Goal: Task Accomplishment & Management: Complete application form

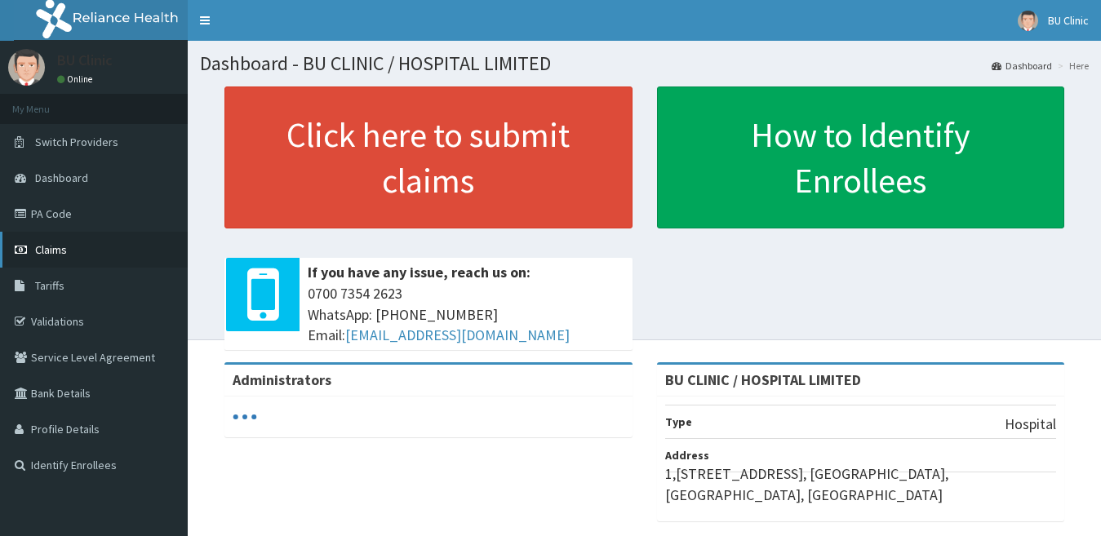
click at [53, 255] on span "Claims" at bounding box center [51, 249] width 32 height 15
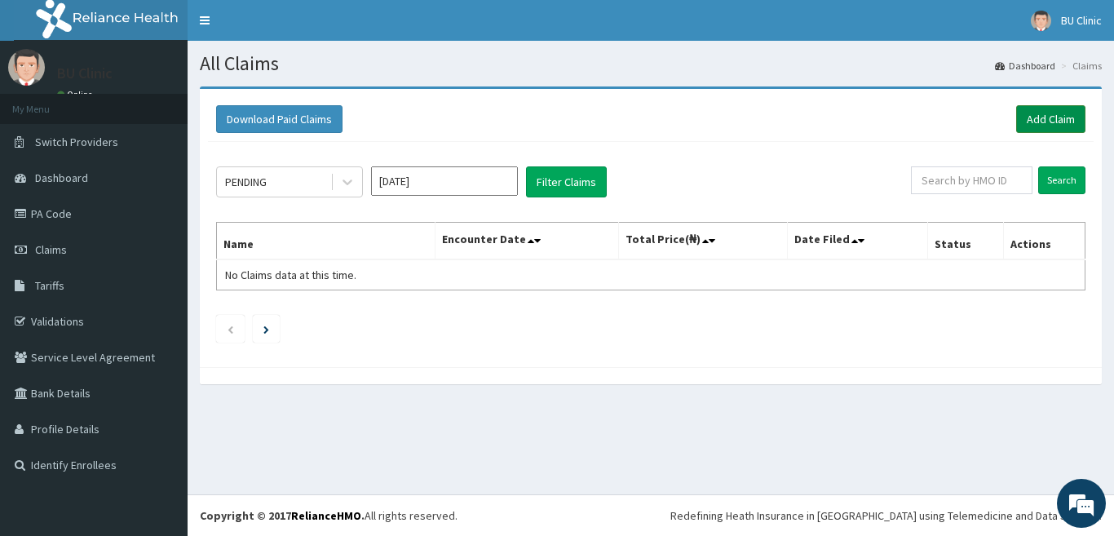
click at [1039, 118] on link "Add Claim" at bounding box center [1051, 119] width 69 height 28
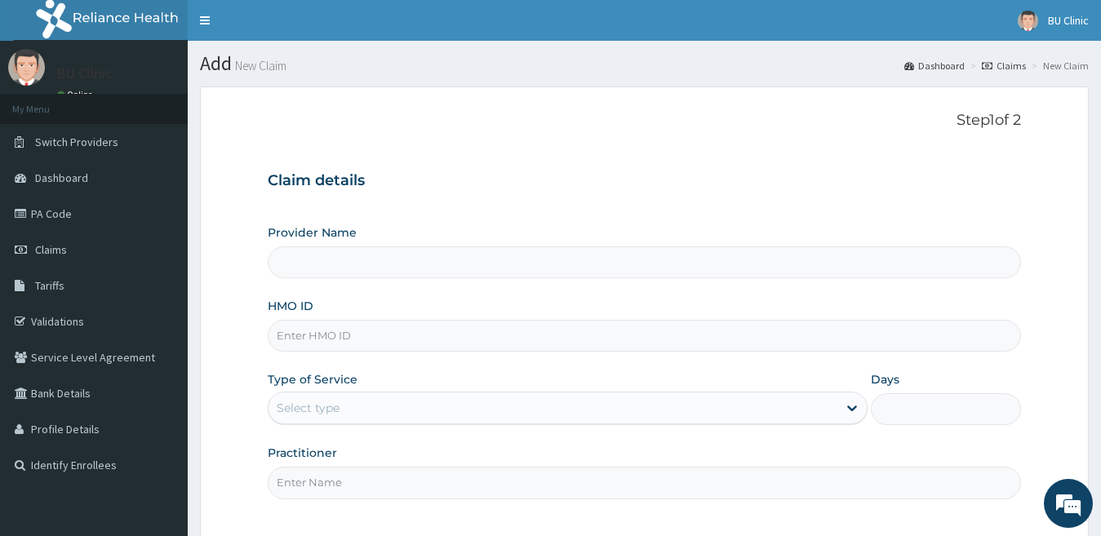
type input "BU CLINIC / HOSPITAL LIMITED"
click at [452, 335] on input "HMO ID" at bounding box center [645, 336] width 754 height 32
type input "dex/10012/a"
click at [388, 408] on div "Select type" at bounding box center [552, 408] width 569 height 26
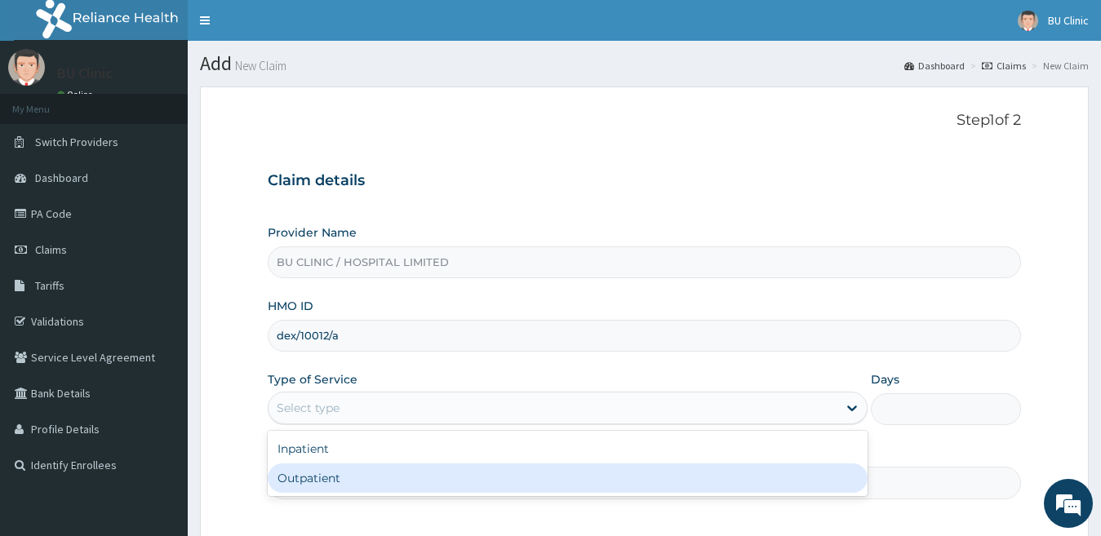
click at [339, 472] on div "Outpatient" at bounding box center [568, 477] width 600 height 29
type input "1"
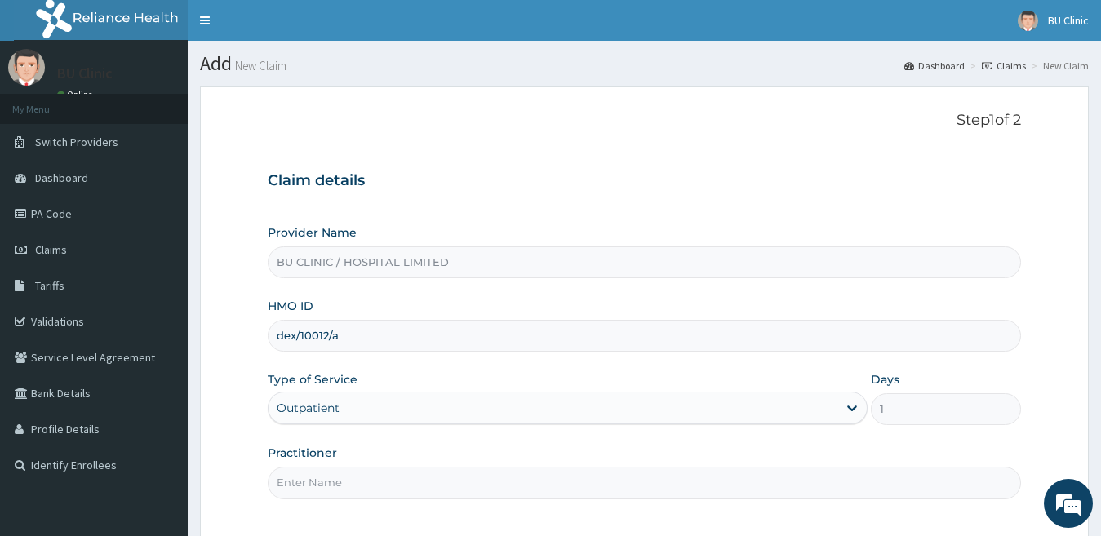
click at [461, 482] on input "Practitioner" at bounding box center [645, 483] width 754 height 32
click at [353, 494] on input "Practitioner" at bounding box center [645, 483] width 754 height 32
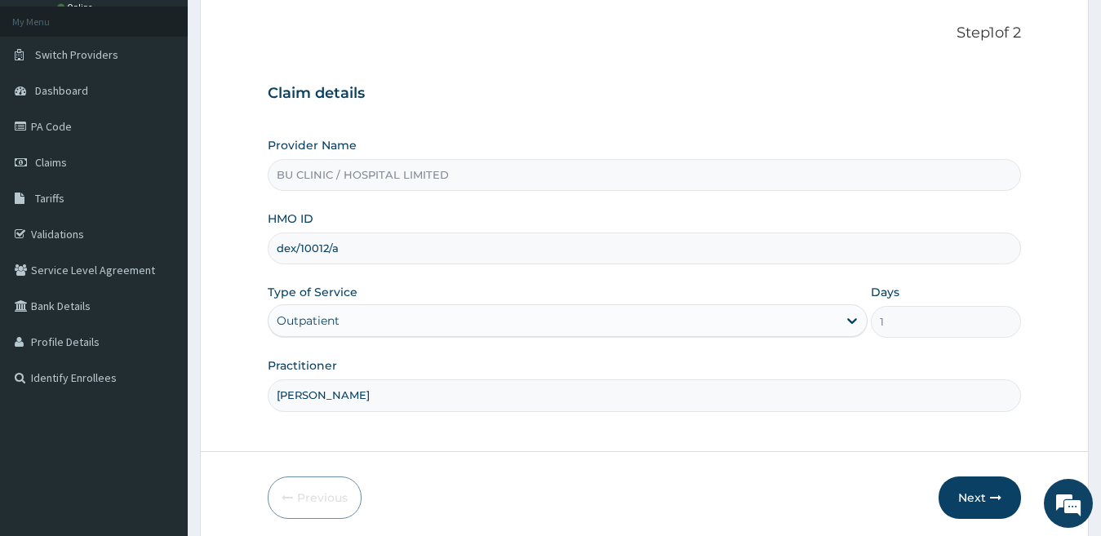
scroll to position [149, 0]
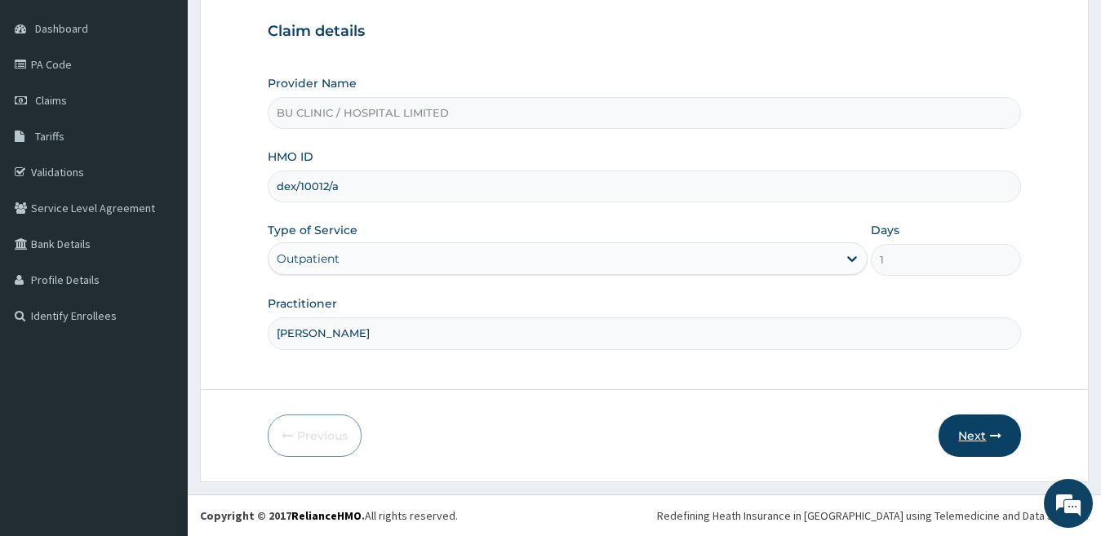
type input "DR EWOH"
click at [986, 432] on button "Next" at bounding box center [979, 435] width 82 height 42
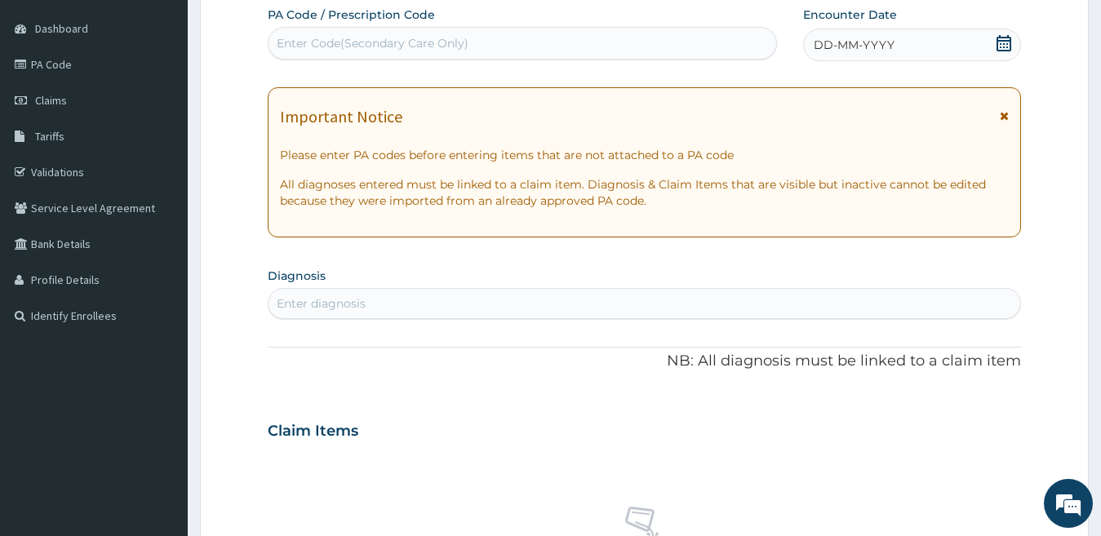
click at [833, 47] on span "DD-MM-YYYY" at bounding box center [853, 45] width 81 height 16
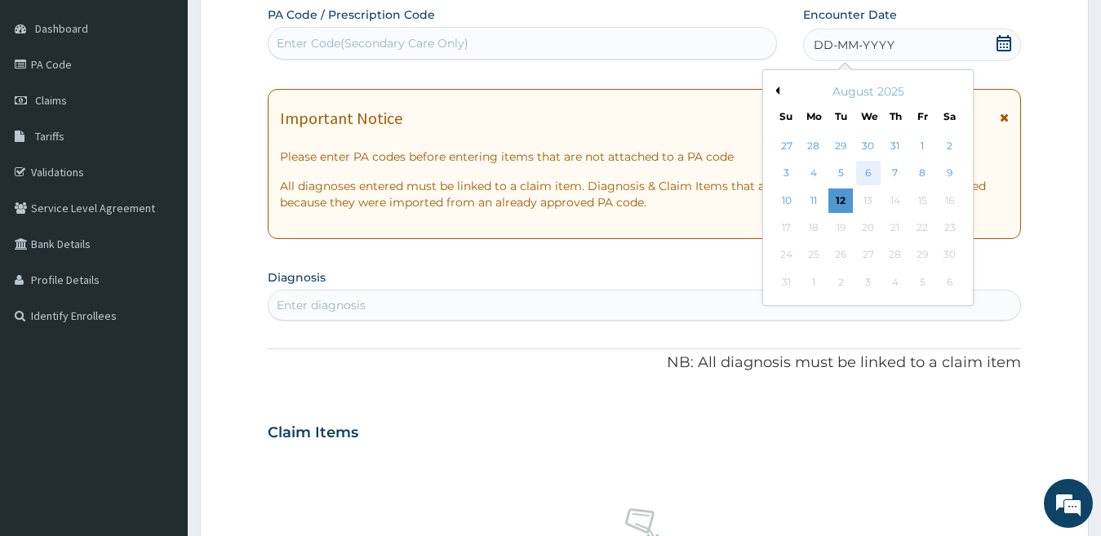
click at [863, 173] on div "6" at bounding box center [867, 174] width 24 height 24
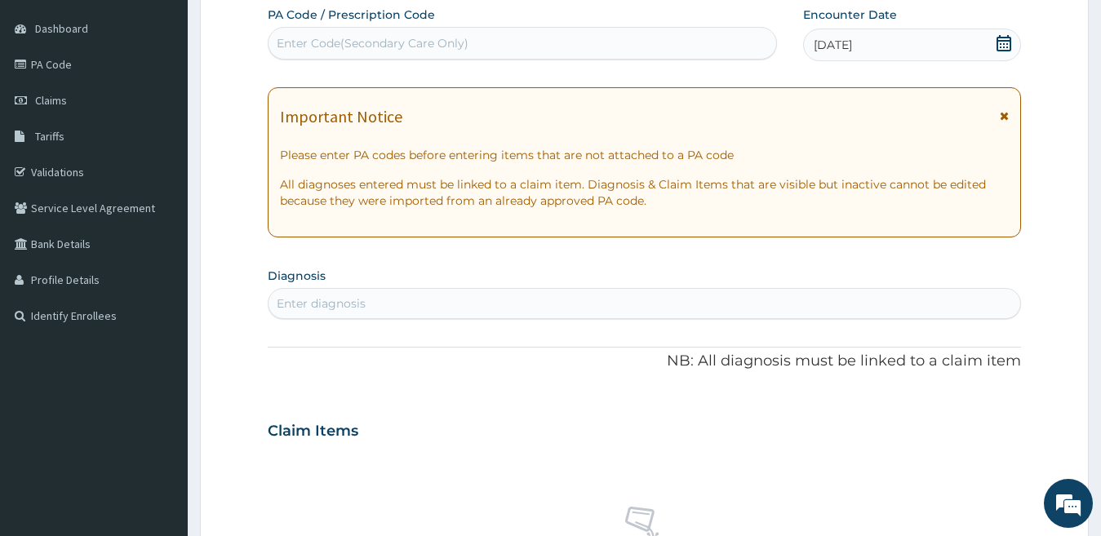
click at [897, 308] on div "Enter diagnosis" at bounding box center [644, 303] width 752 height 26
type input "MALAR"
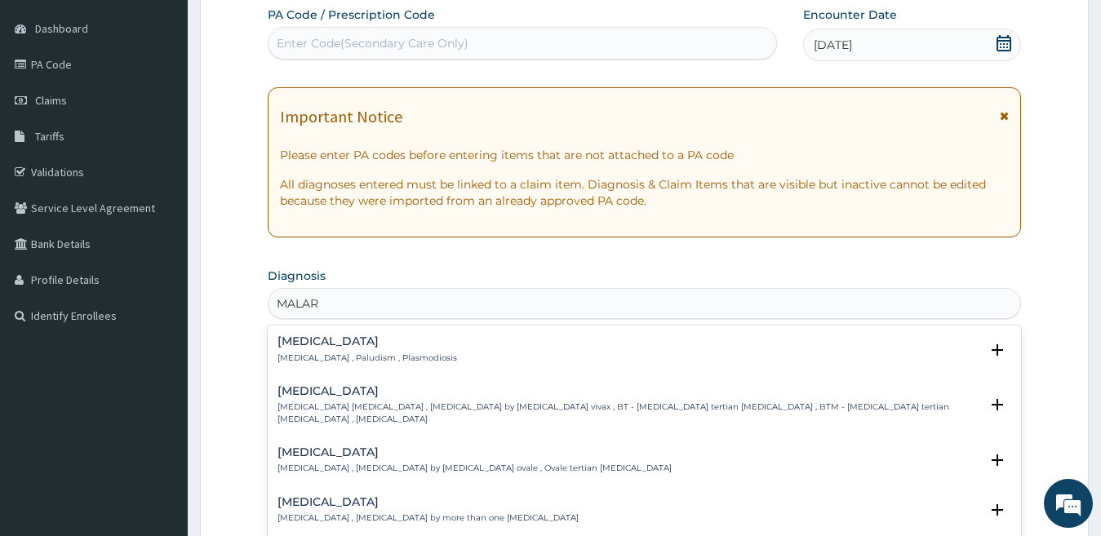
click at [390, 352] on p "[MEDICAL_DATA] , Paludism , Plasmodiosis" at bounding box center [366, 357] width 179 height 11
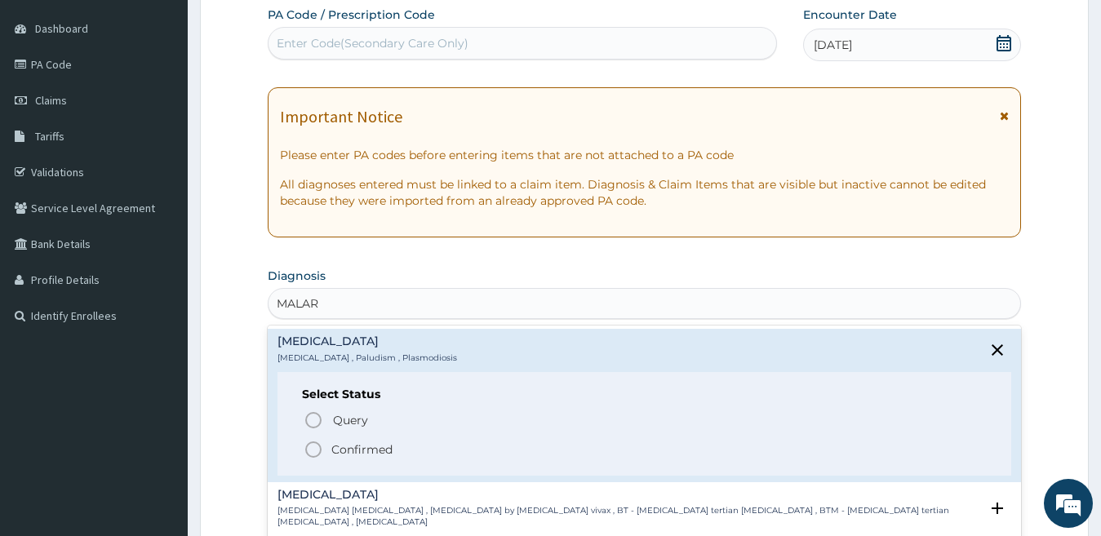
click at [313, 452] on icon "status option filled" at bounding box center [314, 450] width 20 height 20
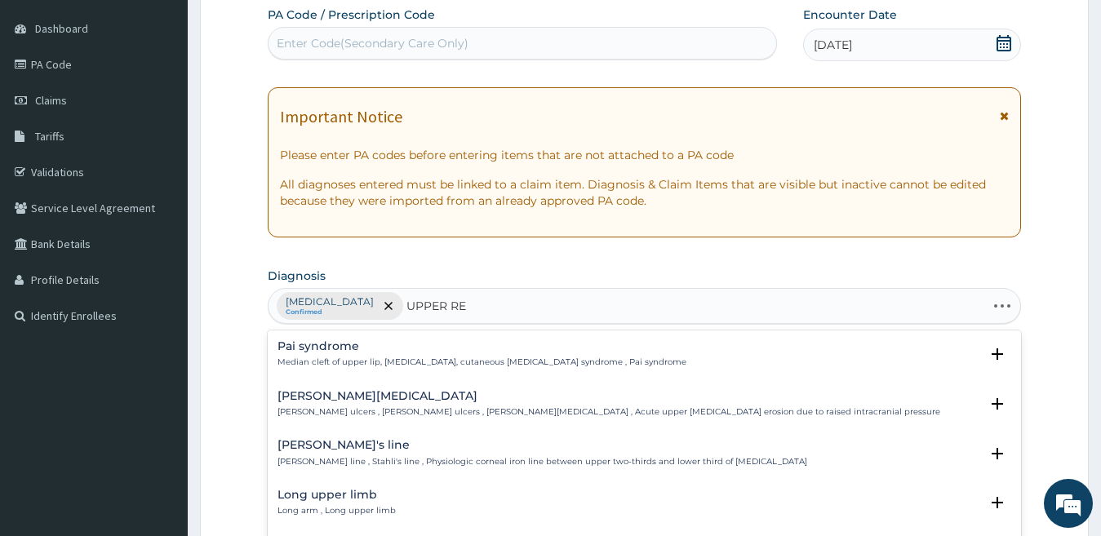
type input "UPPER RES"
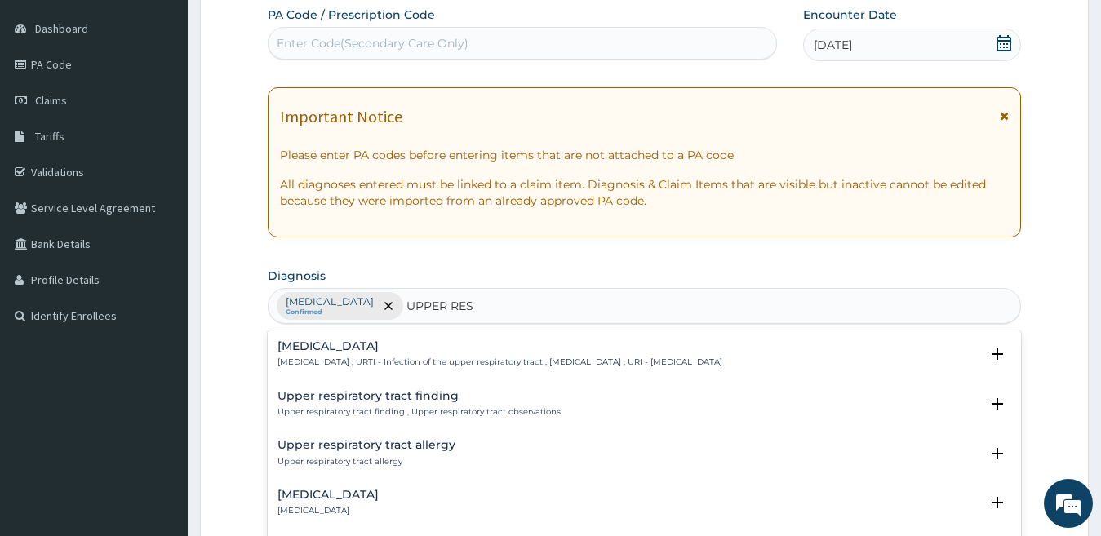
click at [385, 351] on h4 "Upper respiratory infection" at bounding box center [499, 346] width 445 height 12
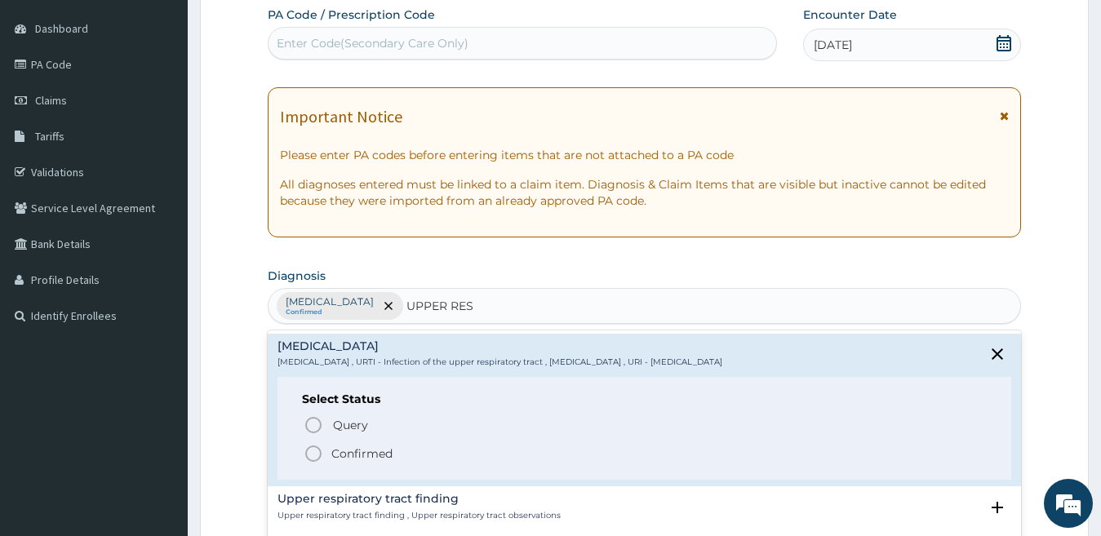
click at [310, 454] on icon "status option filled" at bounding box center [314, 454] width 20 height 20
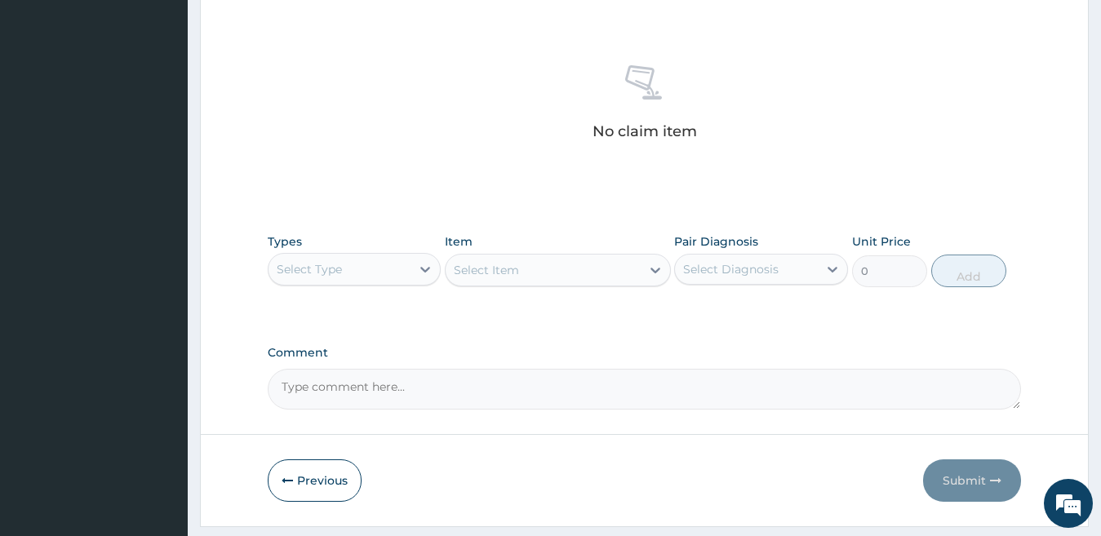
scroll to position [639, 0]
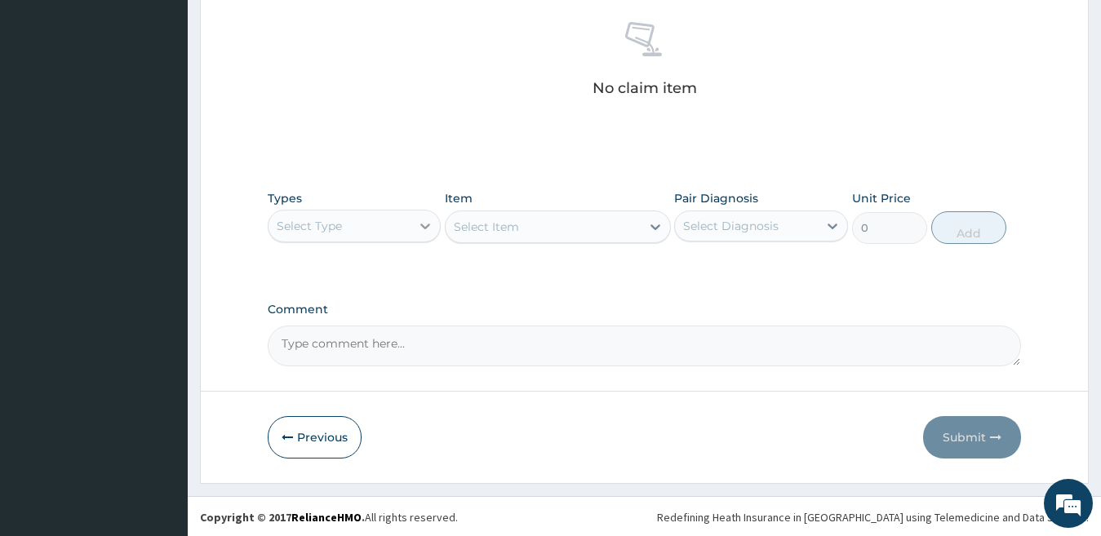
click at [424, 223] on icon at bounding box center [425, 226] width 16 height 16
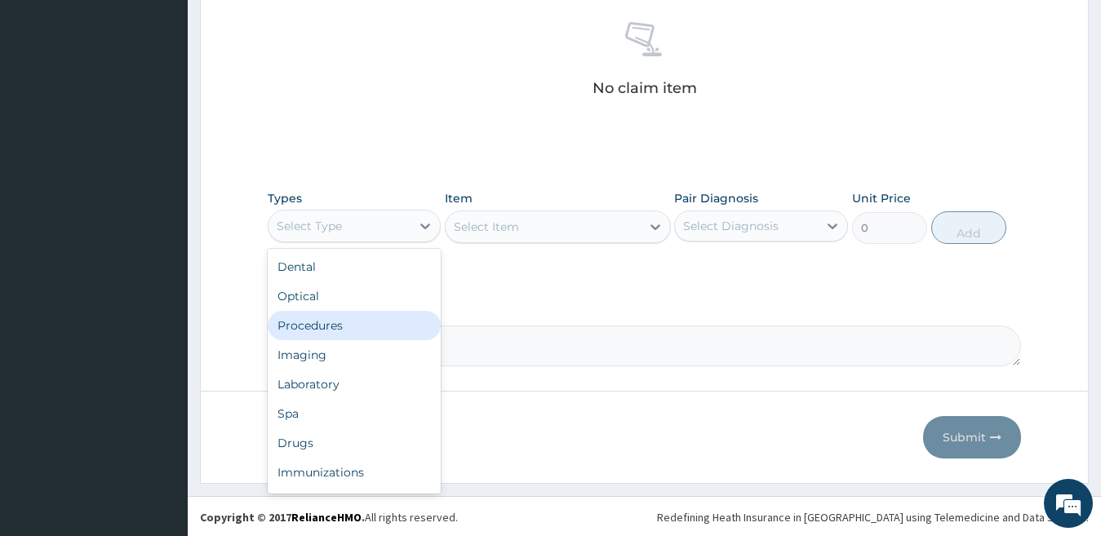
click at [322, 324] on div "Procedures" at bounding box center [355, 325] width 174 height 29
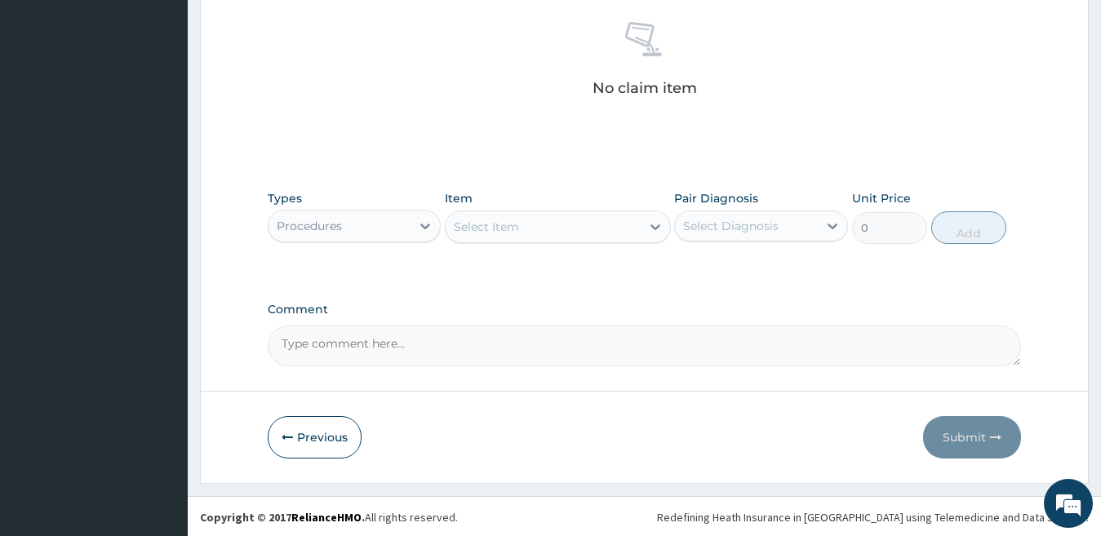
click at [614, 228] on div "Select Item" at bounding box center [542, 227] width 195 height 26
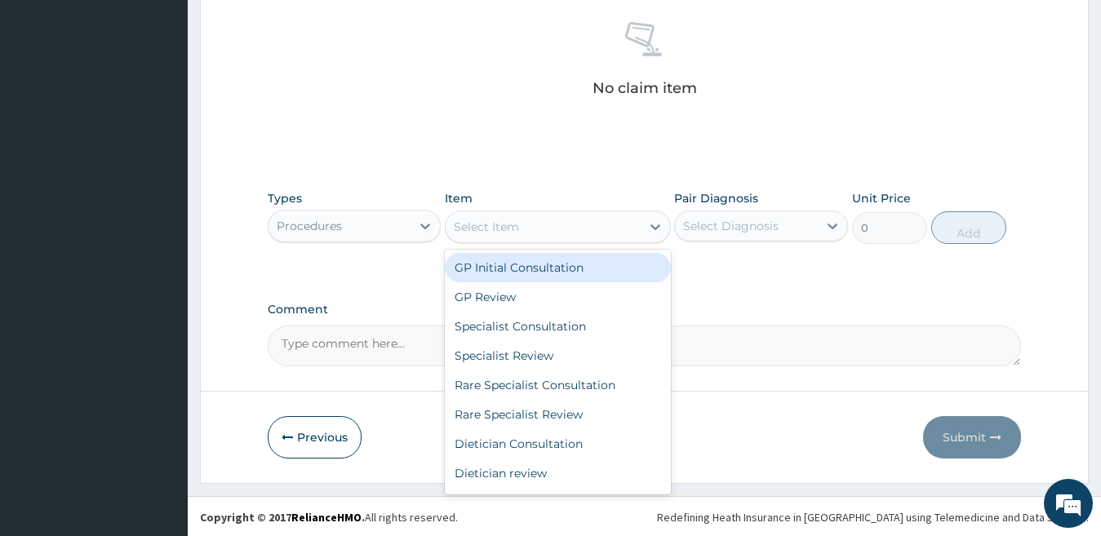
click at [575, 264] on div "GP Initial Consultation" at bounding box center [558, 267] width 226 height 29
type input "1000"
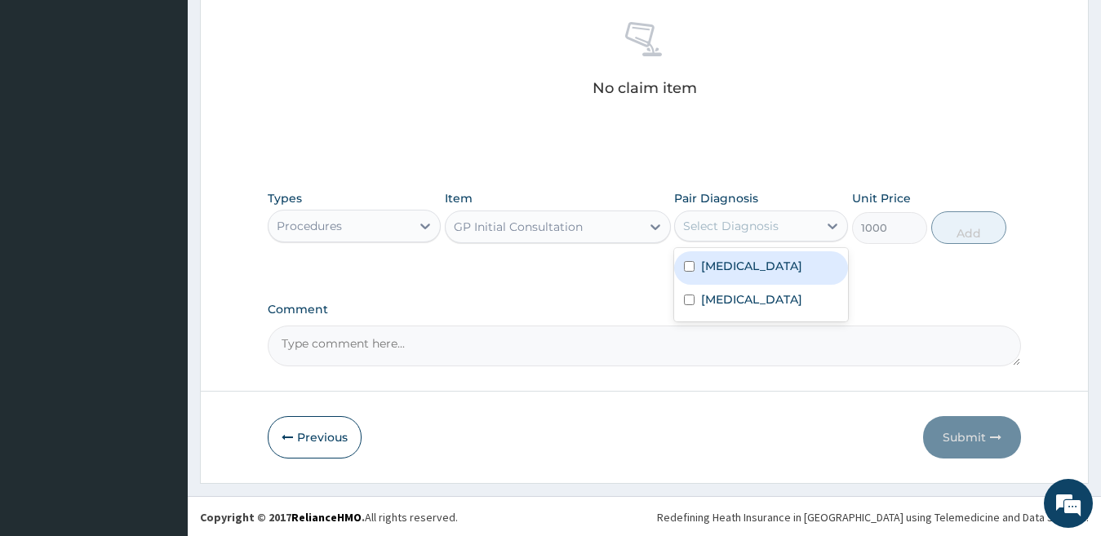
click at [747, 228] on div "Select Diagnosis" at bounding box center [730, 226] width 95 height 16
click at [733, 281] on div "[MEDICAL_DATA]" at bounding box center [761, 267] width 174 height 33
checkbox input "true"
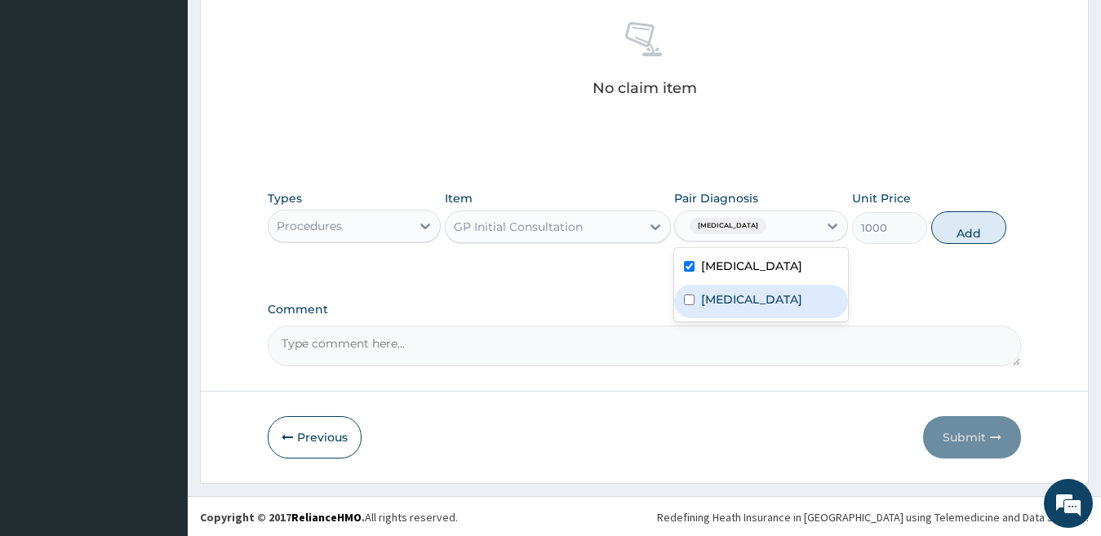
click at [725, 308] on label "Upper respiratory infection" at bounding box center [751, 299] width 101 height 16
checkbox input "true"
click at [970, 229] on button "Add" at bounding box center [968, 227] width 75 height 33
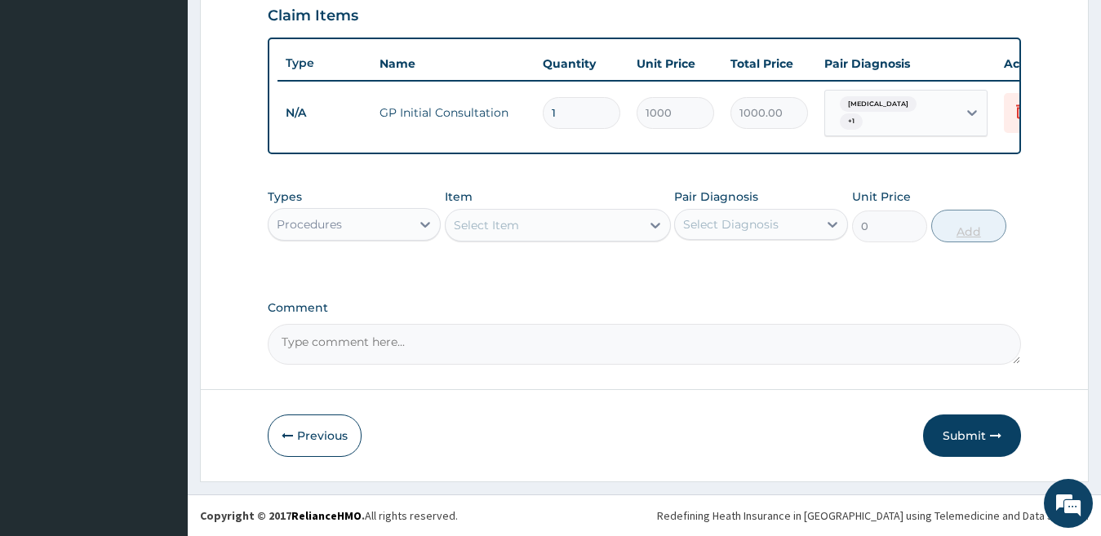
scroll to position [577, 0]
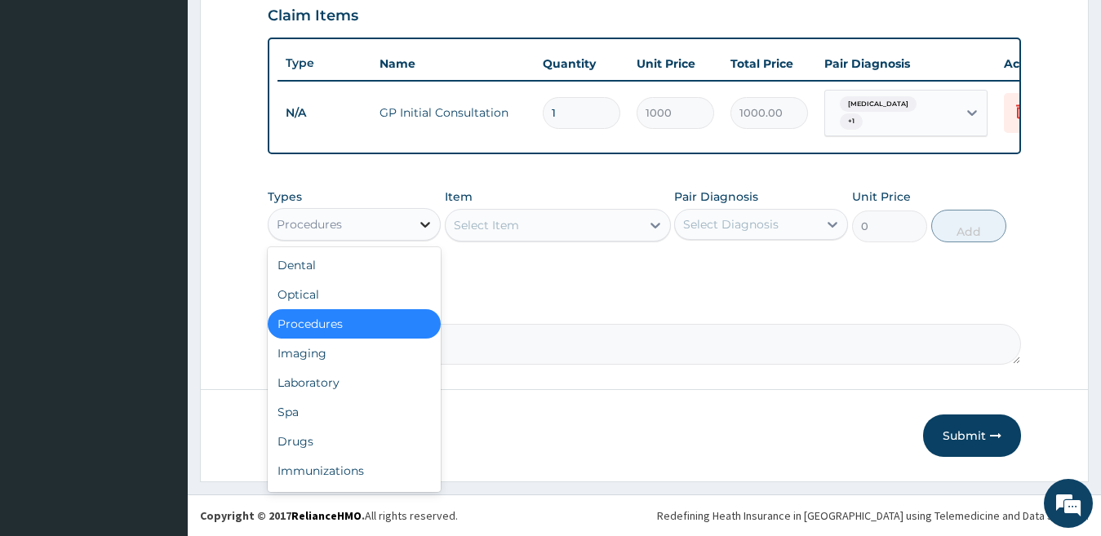
click at [426, 227] on icon at bounding box center [425, 225] width 10 height 6
click at [324, 391] on div "Laboratory" at bounding box center [355, 382] width 174 height 29
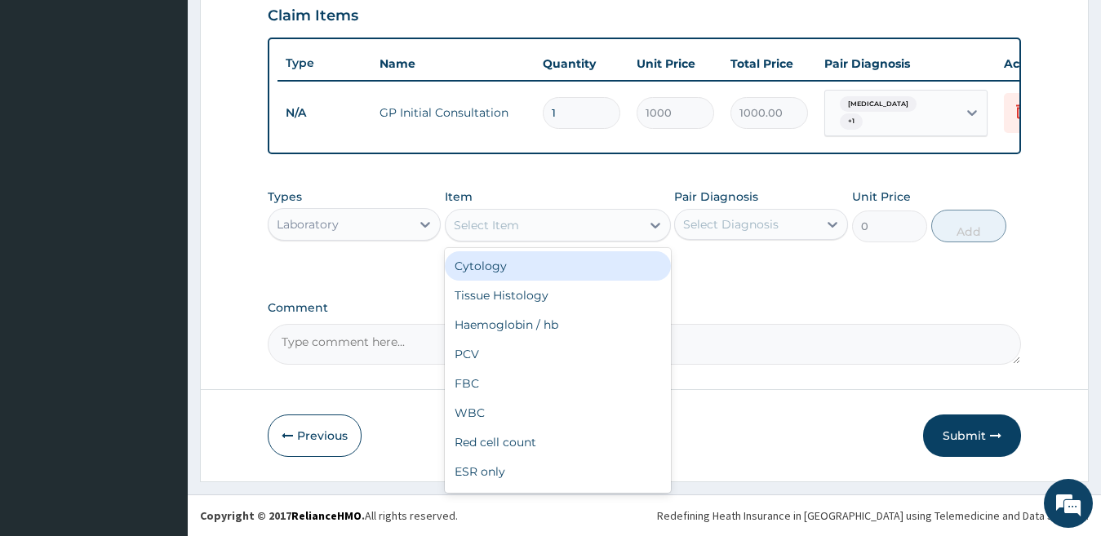
click at [492, 214] on div "Select Item" at bounding box center [542, 225] width 195 height 26
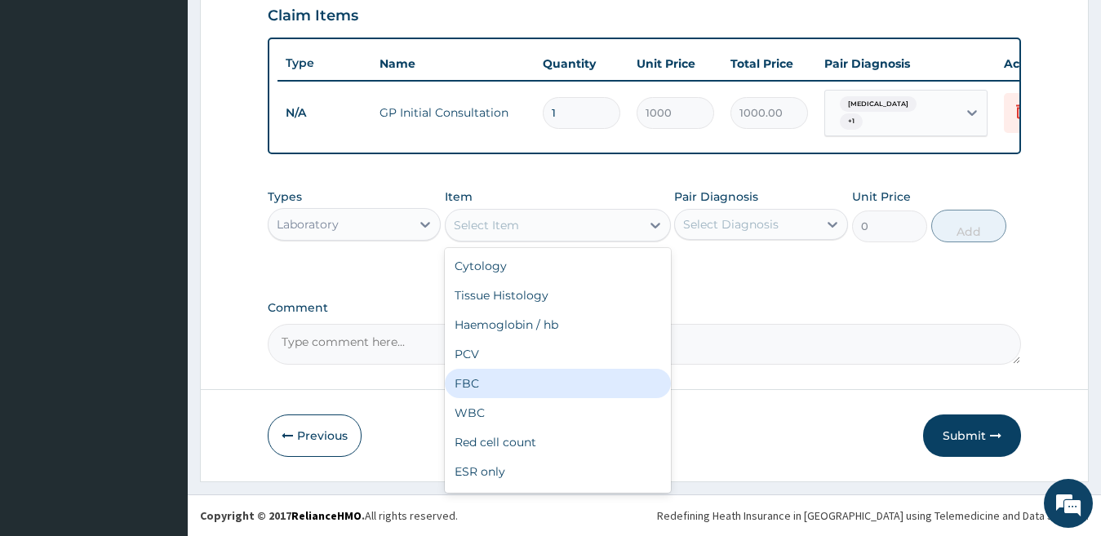
click at [467, 379] on div "FBC" at bounding box center [558, 383] width 226 height 29
type input "700"
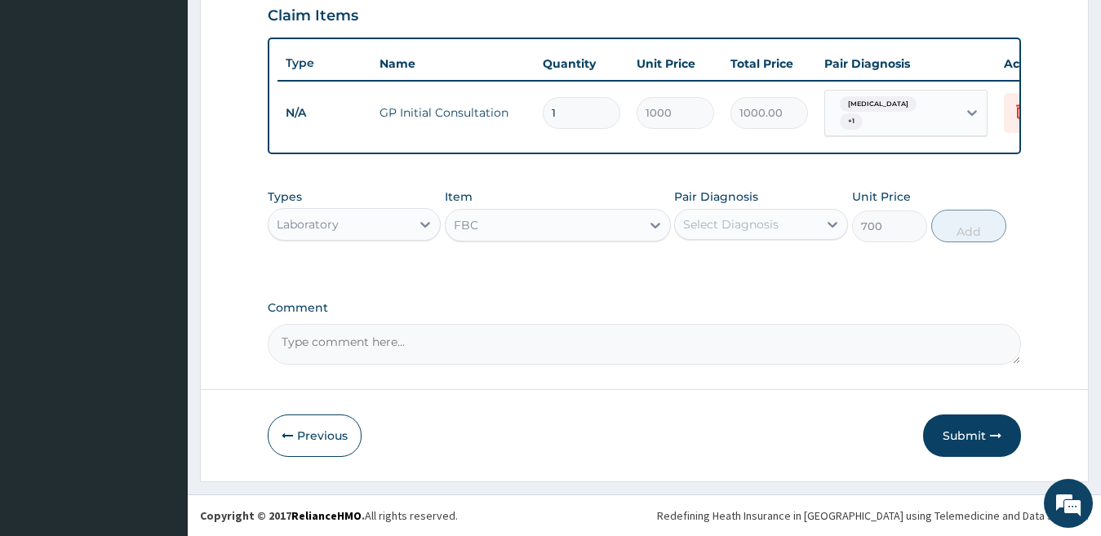
click at [732, 222] on div "Select Diagnosis" at bounding box center [730, 224] width 95 height 16
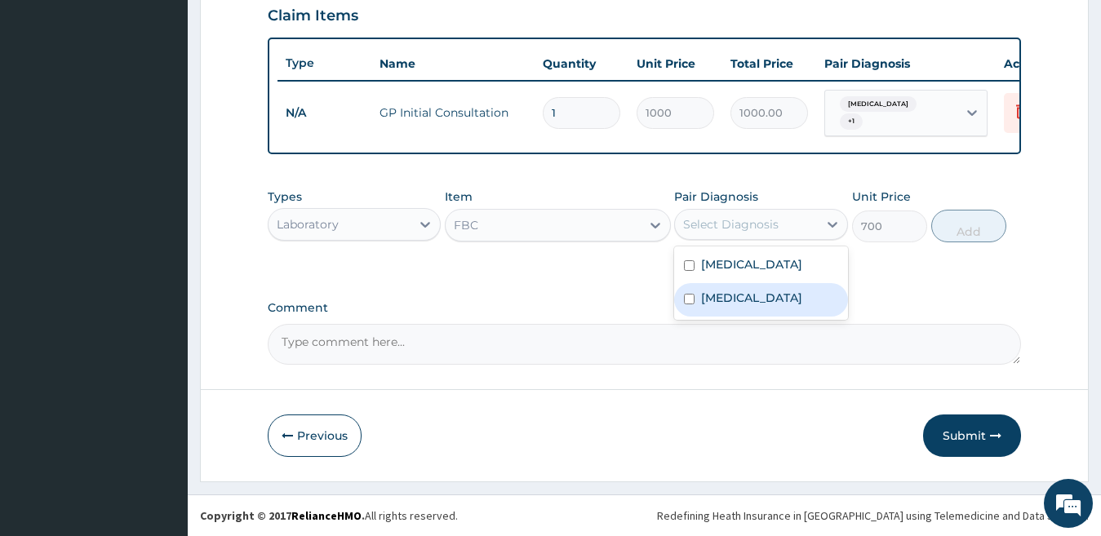
click at [722, 304] on label "Upper respiratory infection" at bounding box center [751, 298] width 101 height 16
checkbox input "true"
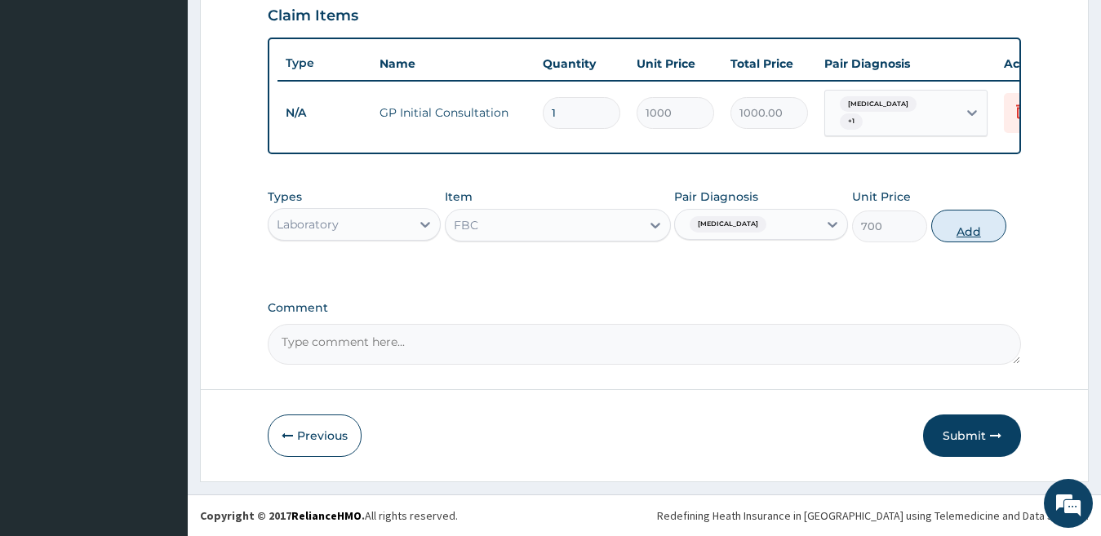
click at [953, 224] on button "Add" at bounding box center [968, 226] width 75 height 33
type input "0"
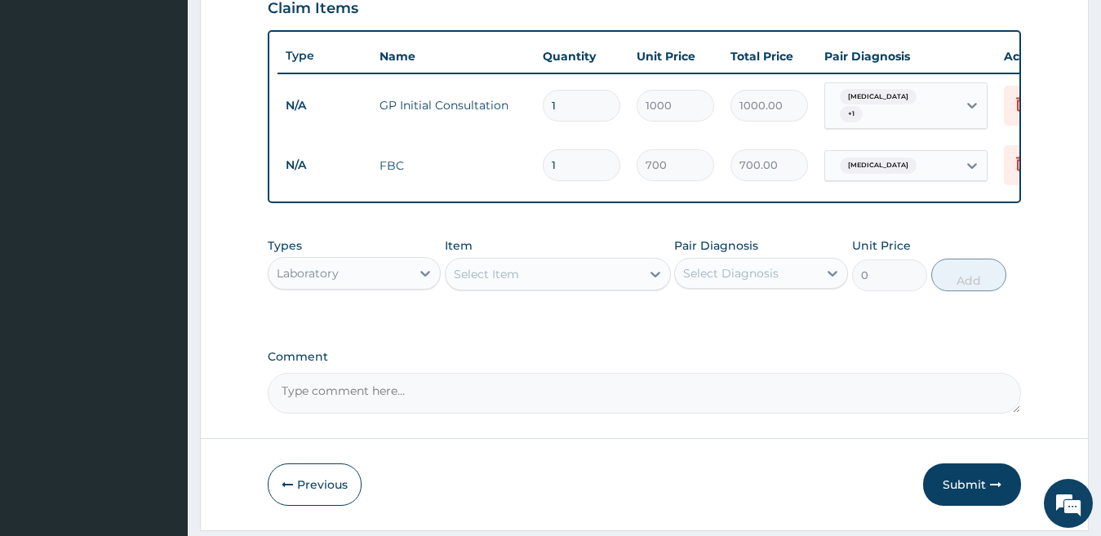
click at [636, 285] on div "Select Item" at bounding box center [542, 274] width 195 height 26
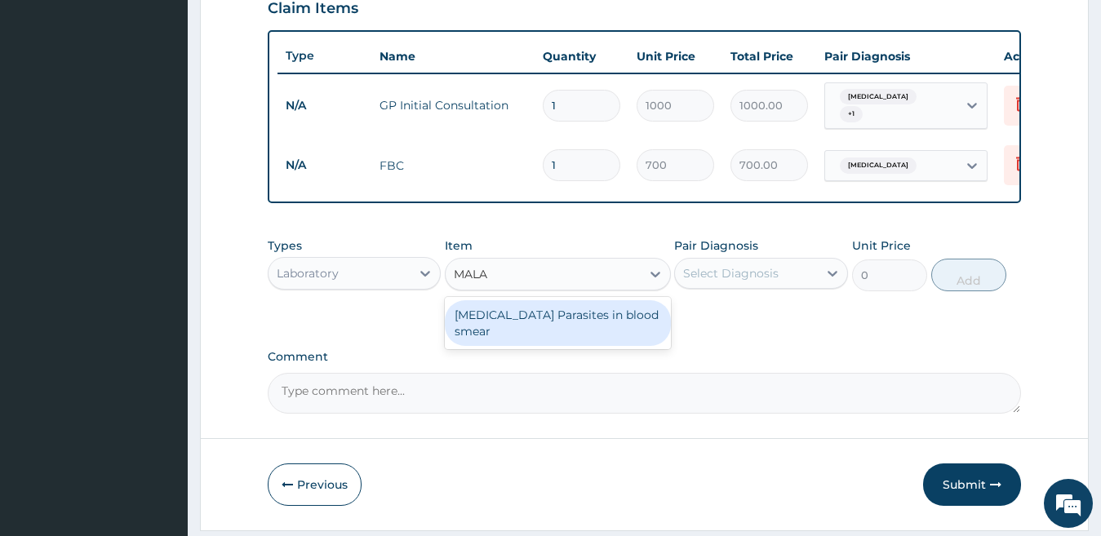
type input "MALAR"
click at [622, 321] on div "[MEDICAL_DATA] Parasites in blood smear" at bounding box center [558, 323] width 226 height 46
type input "600"
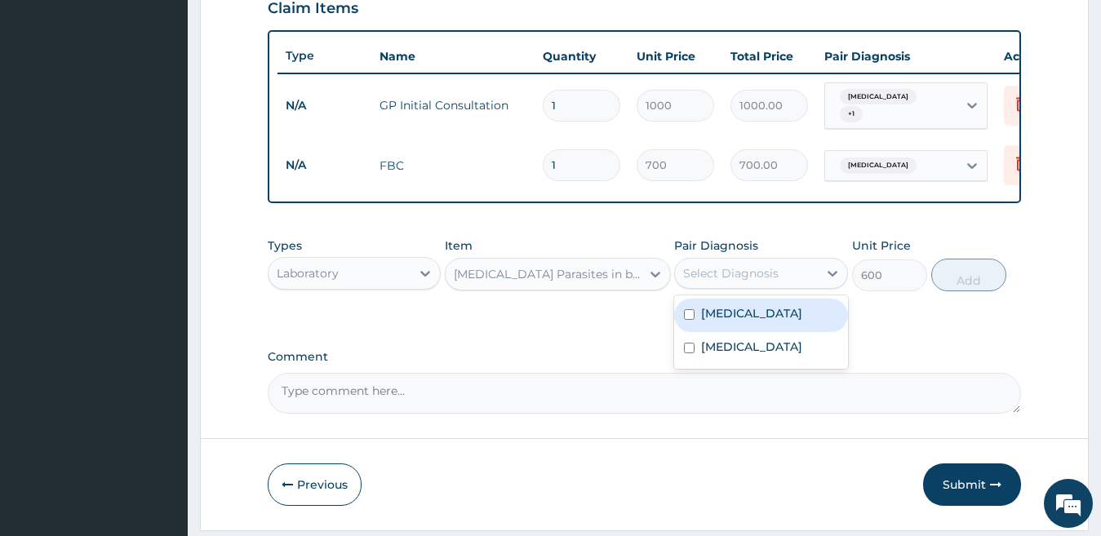
click at [767, 275] on div "Select Diagnosis" at bounding box center [730, 273] width 95 height 16
click at [744, 318] on div "[MEDICAL_DATA]" at bounding box center [761, 315] width 174 height 33
checkbox input "true"
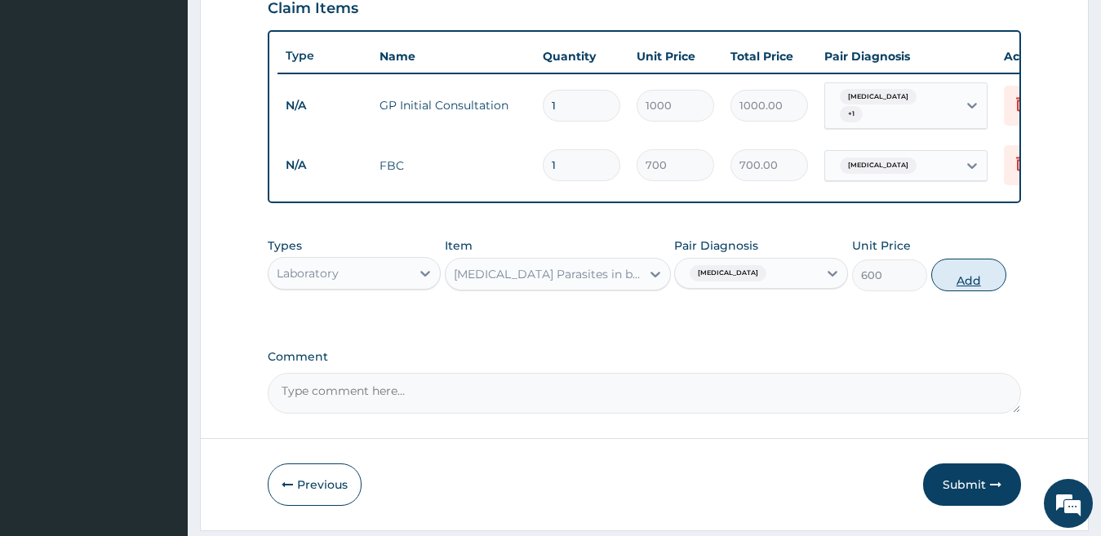
click at [966, 285] on button "Add" at bounding box center [968, 275] width 75 height 33
type input "0"
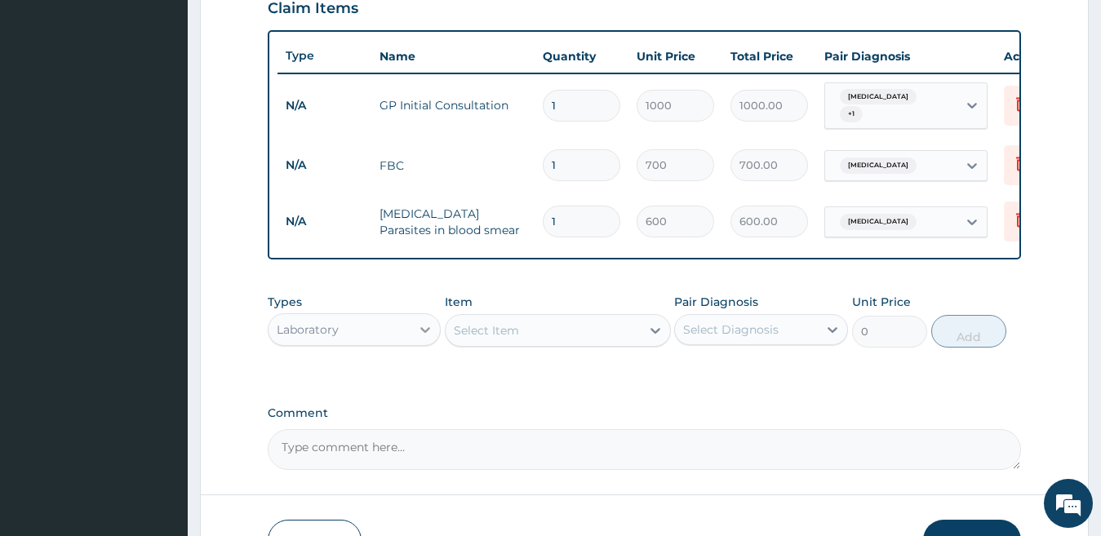
click at [424, 330] on icon at bounding box center [425, 329] width 16 height 16
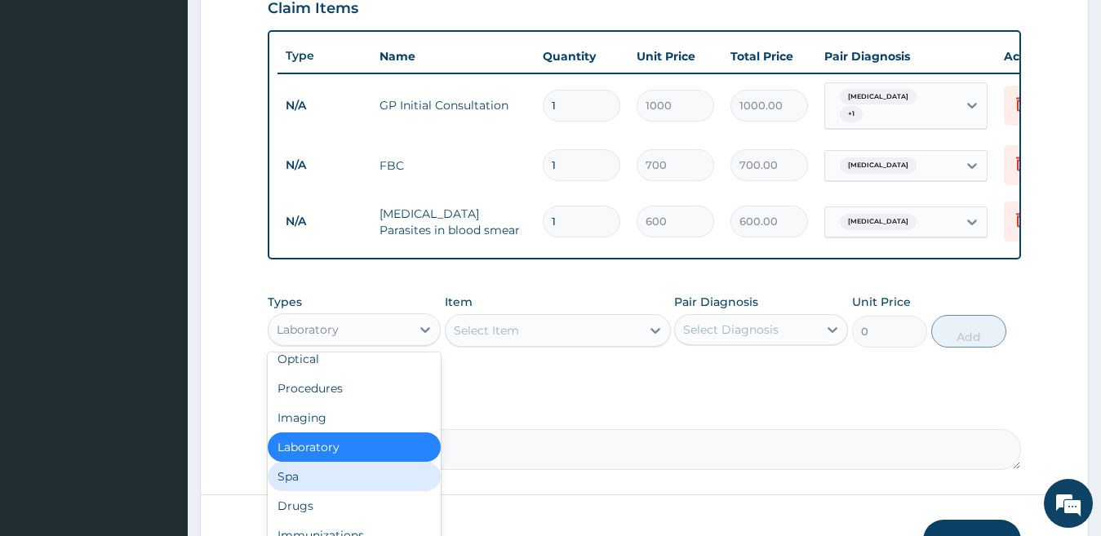
scroll to position [44, 0]
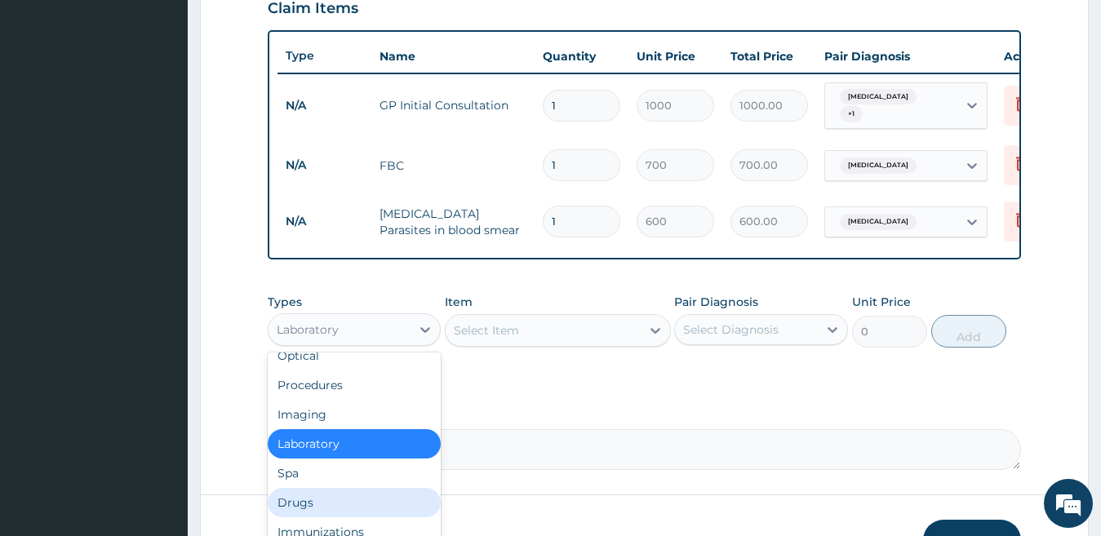
click at [351, 509] on div "Drugs" at bounding box center [355, 502] width 174 height 29
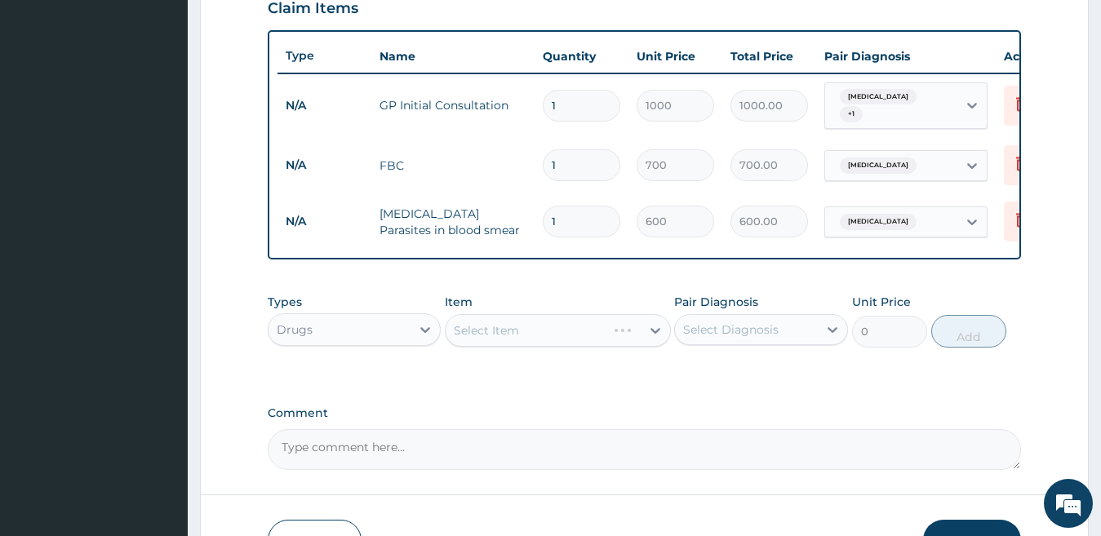
click at [530, 340] on div "Select Item" at bounding box center [558, 330] width 226 height 33
click at [530, 340] on div "Select Item" at bounding box center [542, 330] width 195 height 26
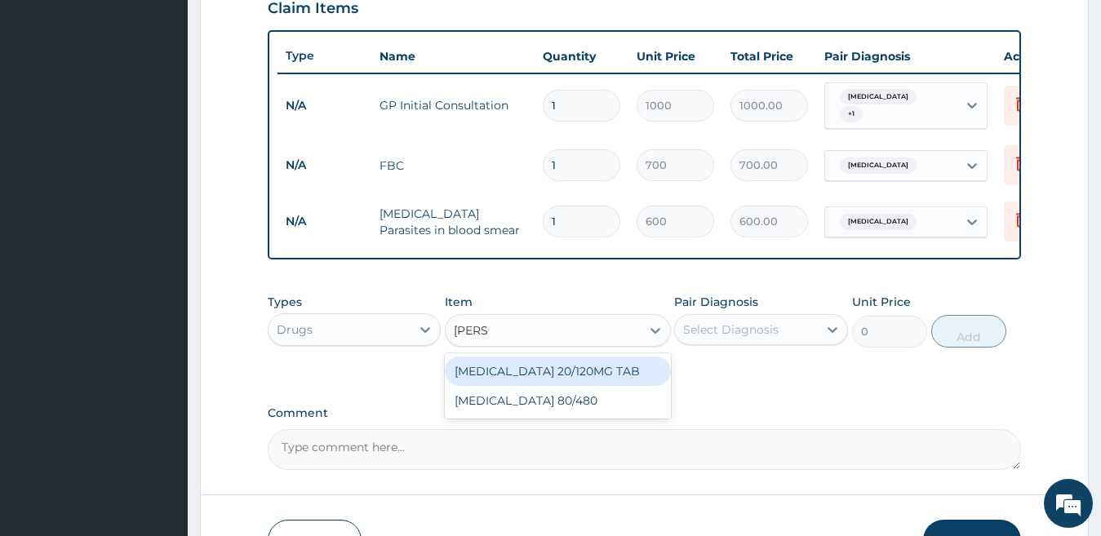
type input "COART"
click at [540, 372] on div "[MEDICAL_DATA] 20/120MG TAB" at bounding box center [558, 371] width 226 height 29
type input "45"
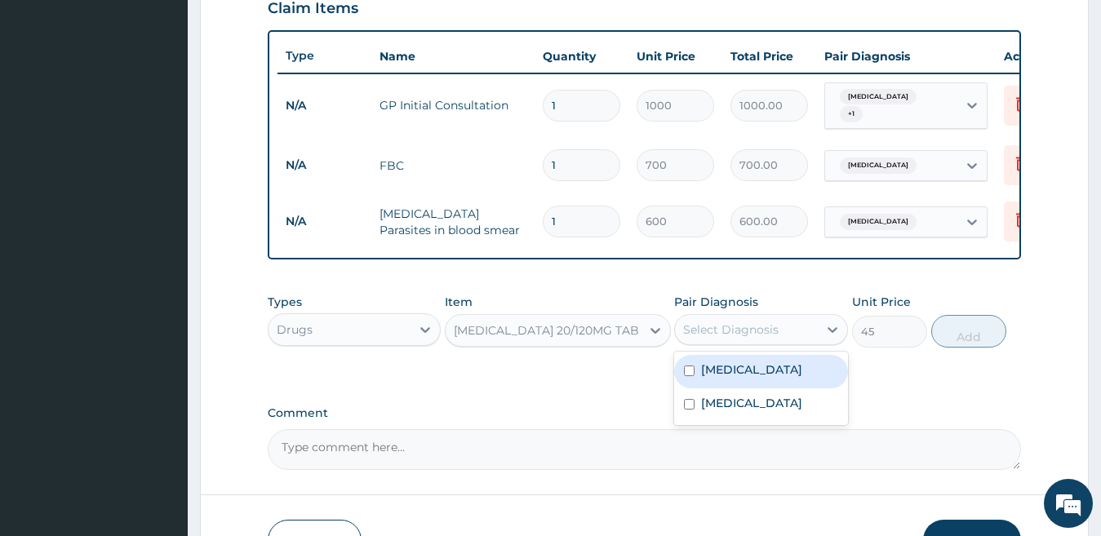
click at [711, 343] on div "Select Diagnosis" at bounding box center [746, 330] width 143 height 26
click at [711, 375] on label "[MEDICAL_DATA]" at bounding box center [751, 369] width 101 height 16
checkbox input "true"
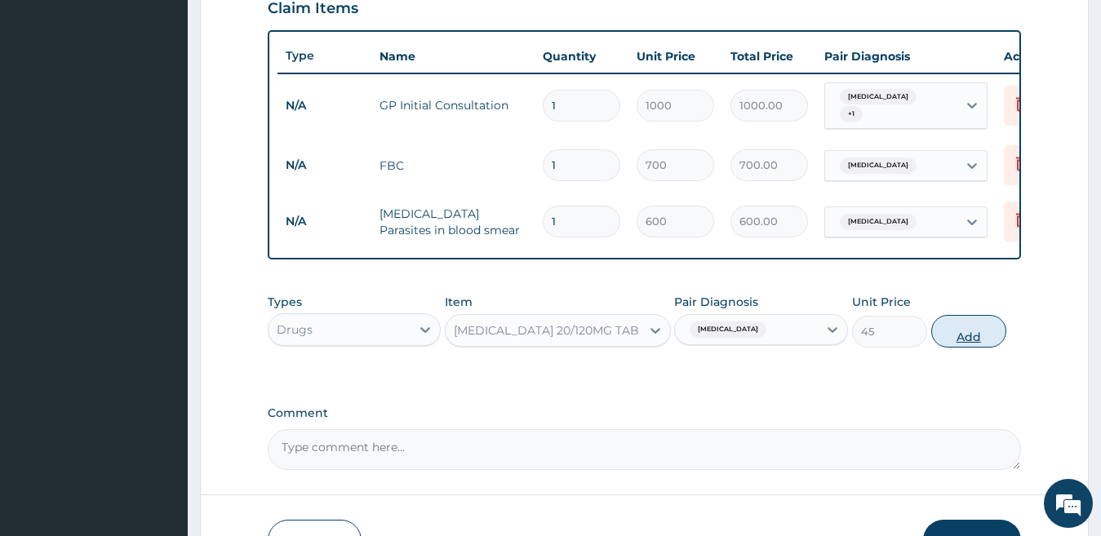
click at [958, 335] on button "Add" at bounding box center [968, 331] width 75 height 33
type input "0"
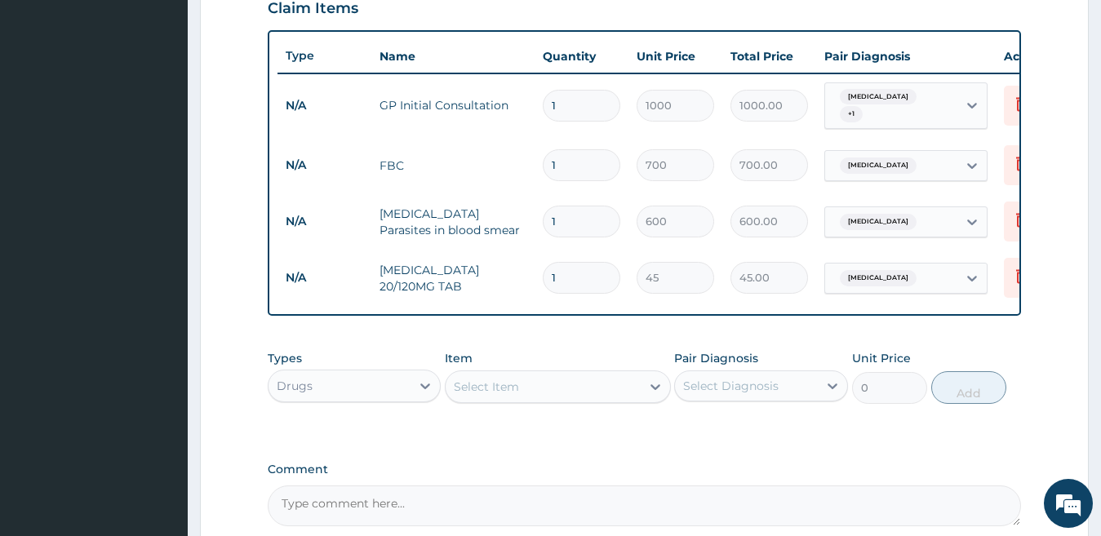
click at [470, 395] on div "Select Item" at bounding box center [486, 387] width 65 height 16
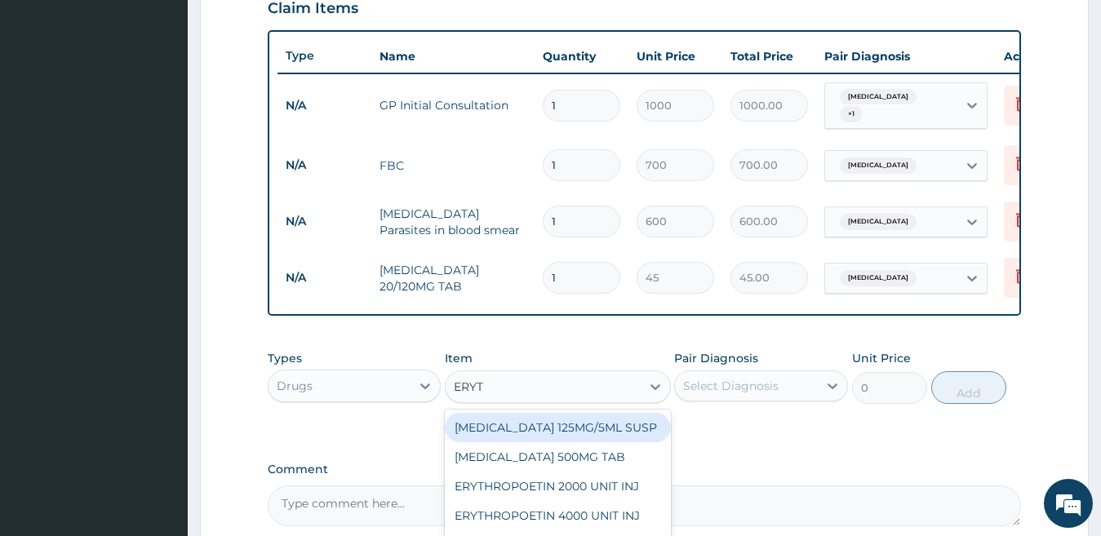
type input "ERYTH"
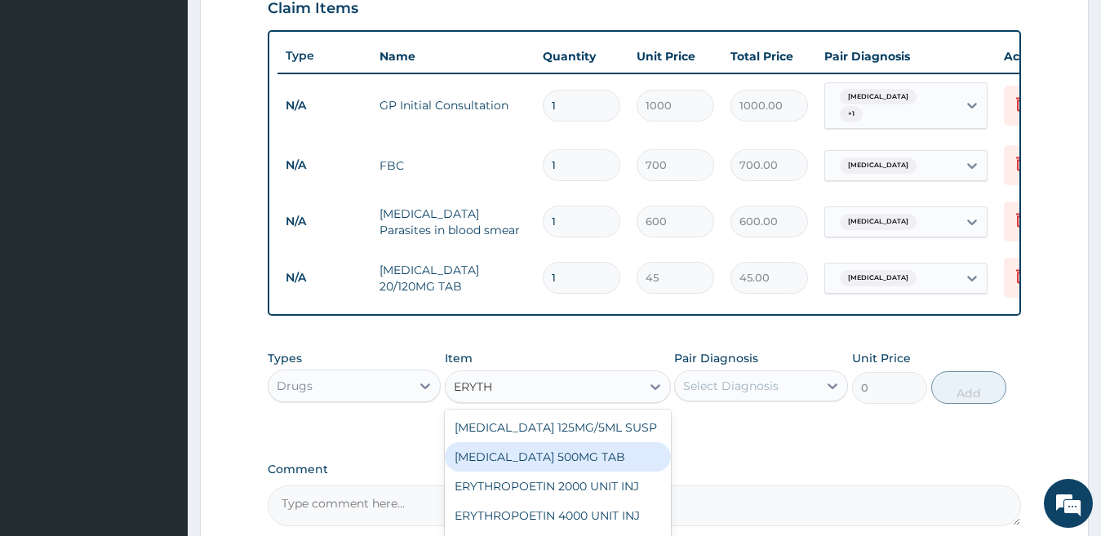
click at [501, 461] on div "[MEDICAL_DATA] 500MG TAB" at bounding box center [558, 456] width 226 height 29
type input "50"
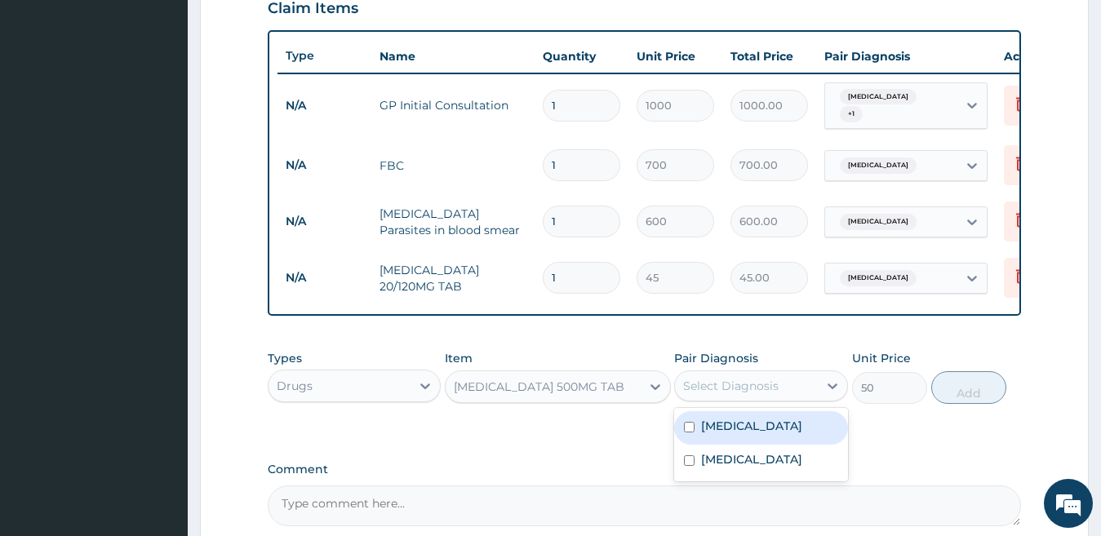
click at [717, 393] on div "Select Diagnosis" at bounding box center [730, 386] width 95 height 16
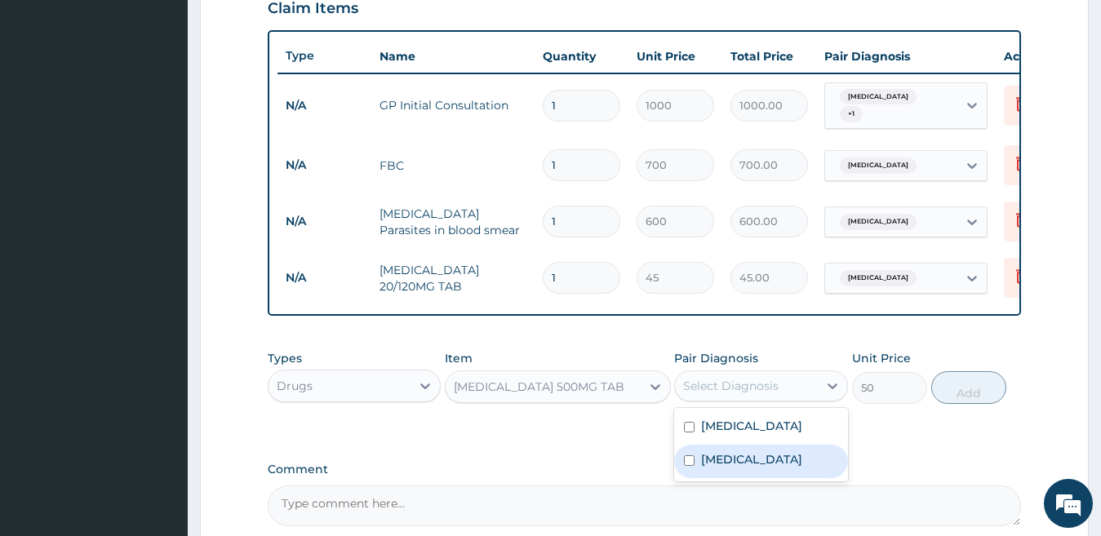
click at [705, 467] on label "Upper respiratory infection" at bounding box center [751, 459] width 101 height 16
checkbox input "true"
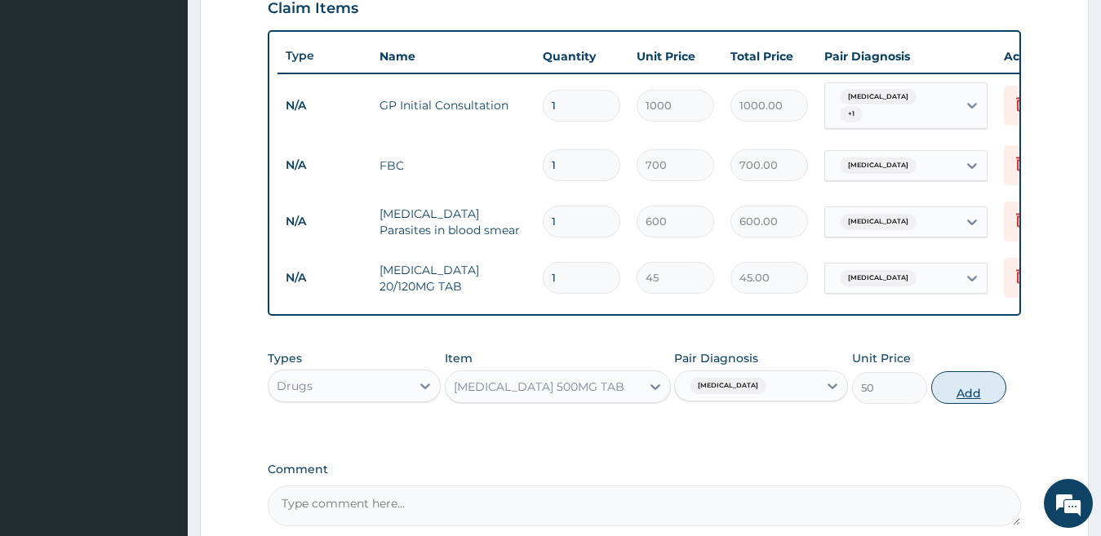
click at [953, 390] on button "Add" at bounding box center [968, 387] width 75 height 33
type input "0"
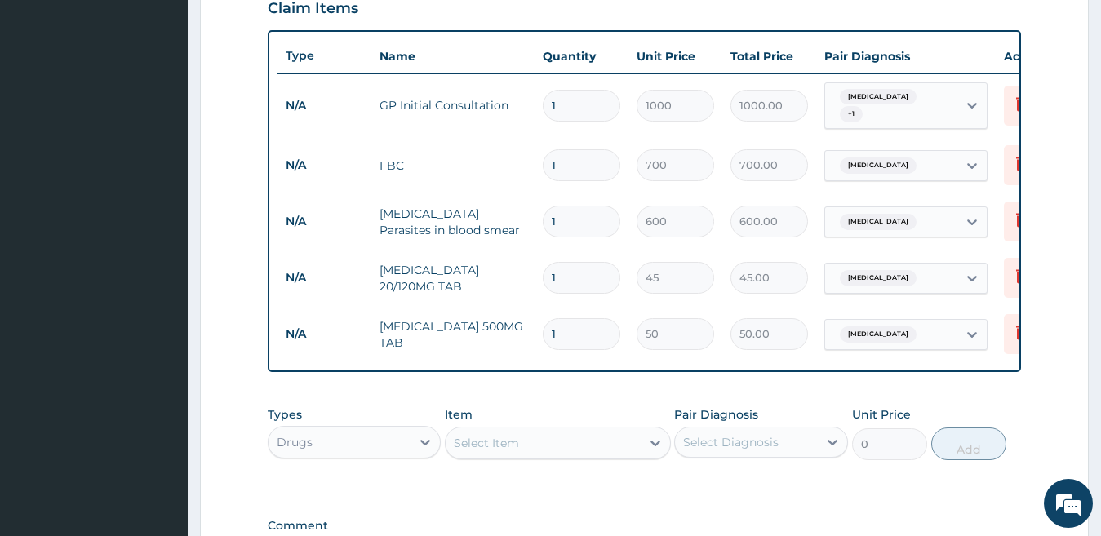
click at [521, 453] on div "Select Item" at bounding box center [542, 443] width 195 height 26
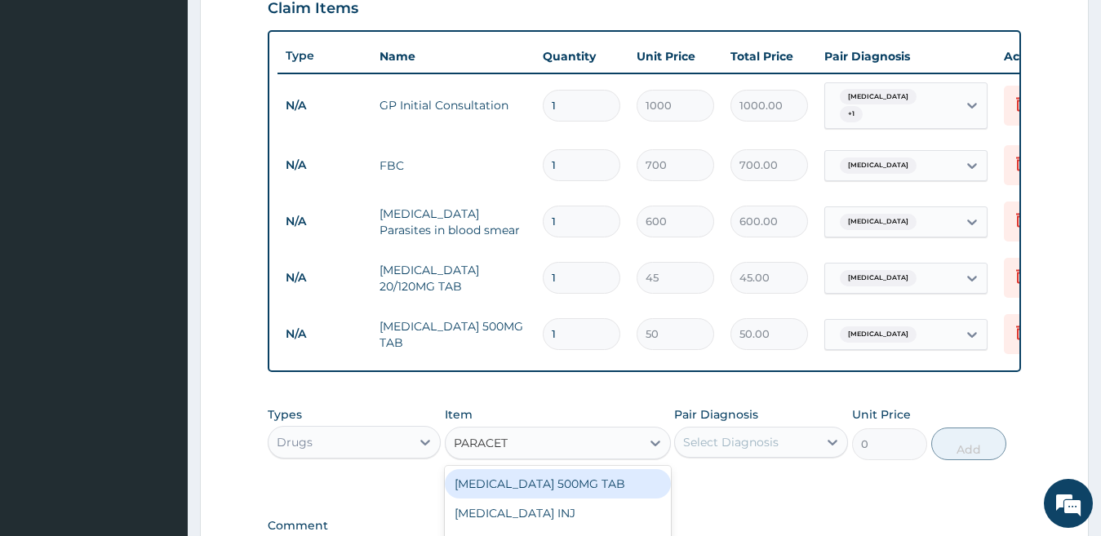
type input "PARACETA"
click at [534, 492] on div "[MEDICAL_DATA] 500MG TAB" at bounding box center [558, 483] width 226 height 29
type input "90"
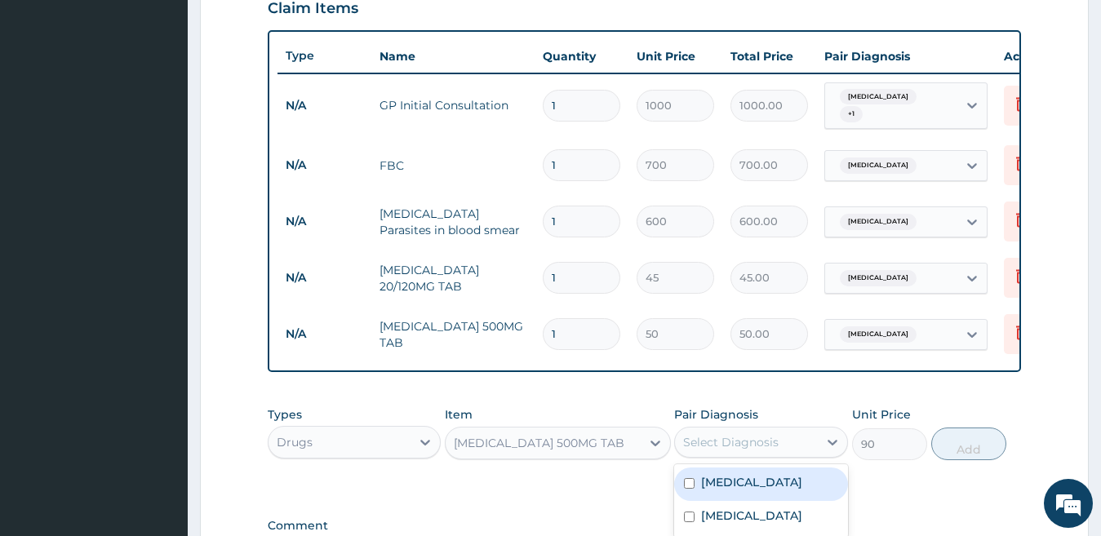
click at [795, 450] on div "Select Diagnosis" at bounding box center [746, 442] width 143 height 26
click at [753, 488] on div "[MEDICAL_DATA]" at bounding box center [761, 483] width 174 height 33
checkbox input "true"
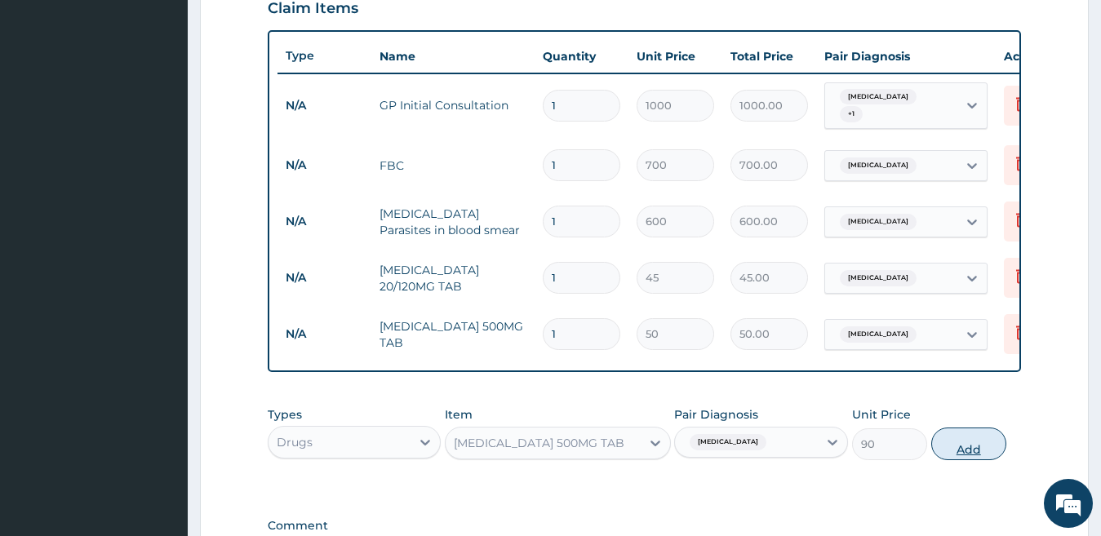
click at [960, 449] on button "Add" at bounding box center [968, 444] width 75 height 33
type input "0"
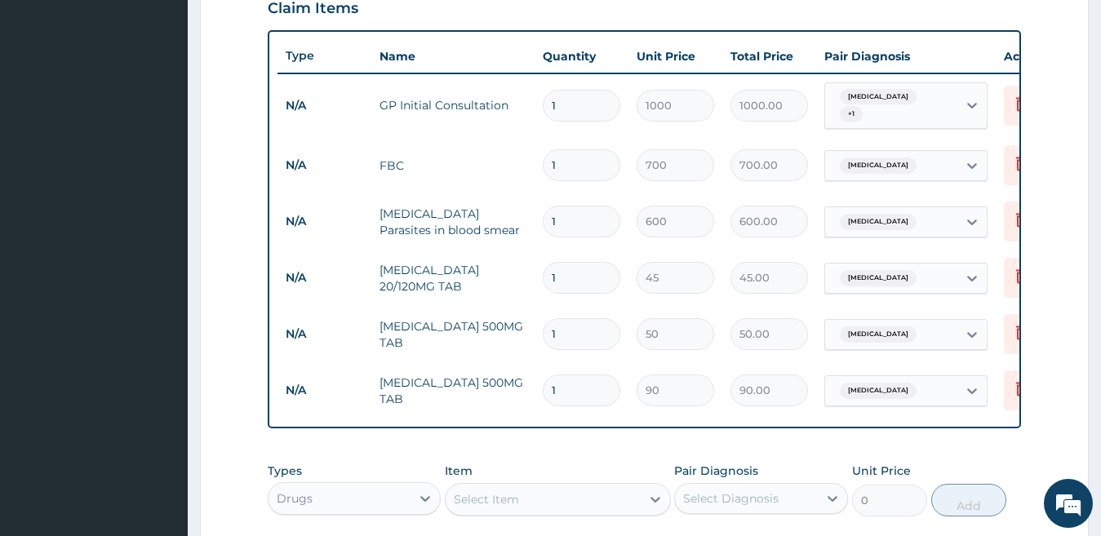
click at [618, 516] on div "Select Item" at bounding box center [558, 499] width 226 height 33
click at [618, 511] on div "Select Item" at bounding box center [542, 499] width 195 height 26
type input "EMZOLYN"
click at [777, 499] on div "Select Diagnosis" at bounding box center [730, 498] width 95 height 16
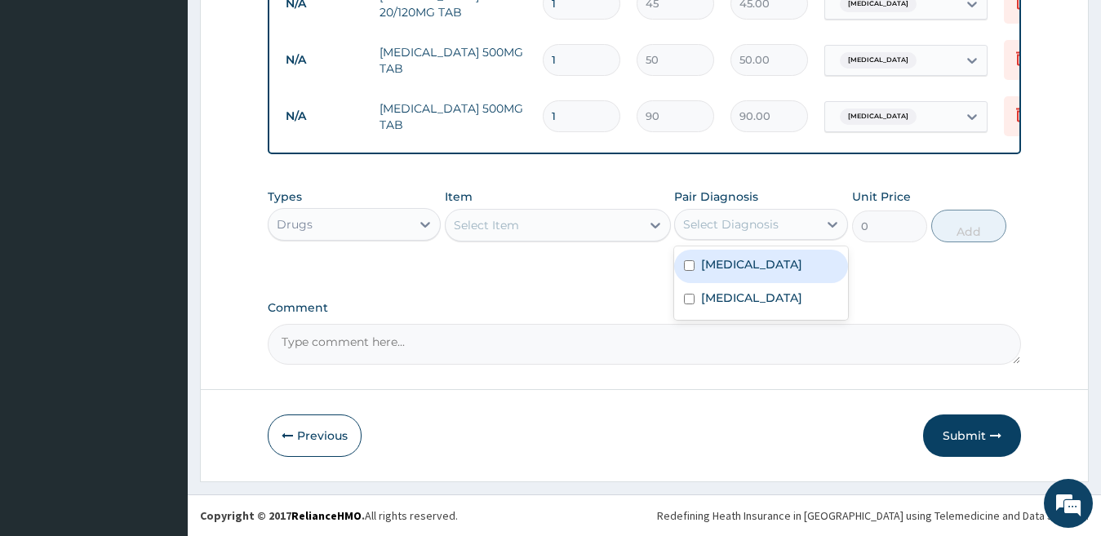
scroll to position [858, 0]
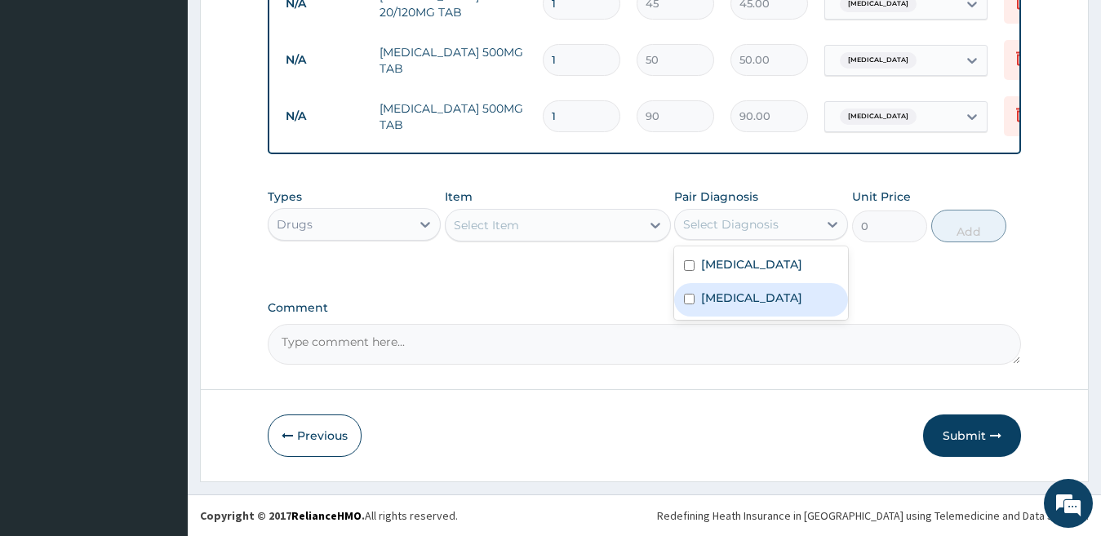
click at [802, 306] on label "Upper respiratory infection" at bounding box center [751, 298] width 101 height 16
checkbox input "true"
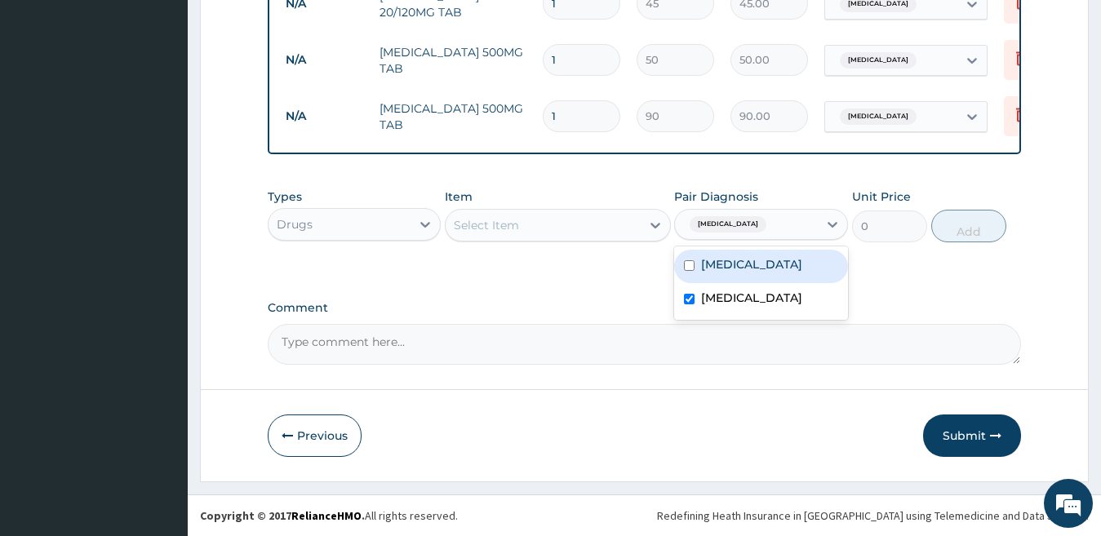
click at [628, 224] on div "Select Item" at bounding box center [542, 225] width 195 height 26
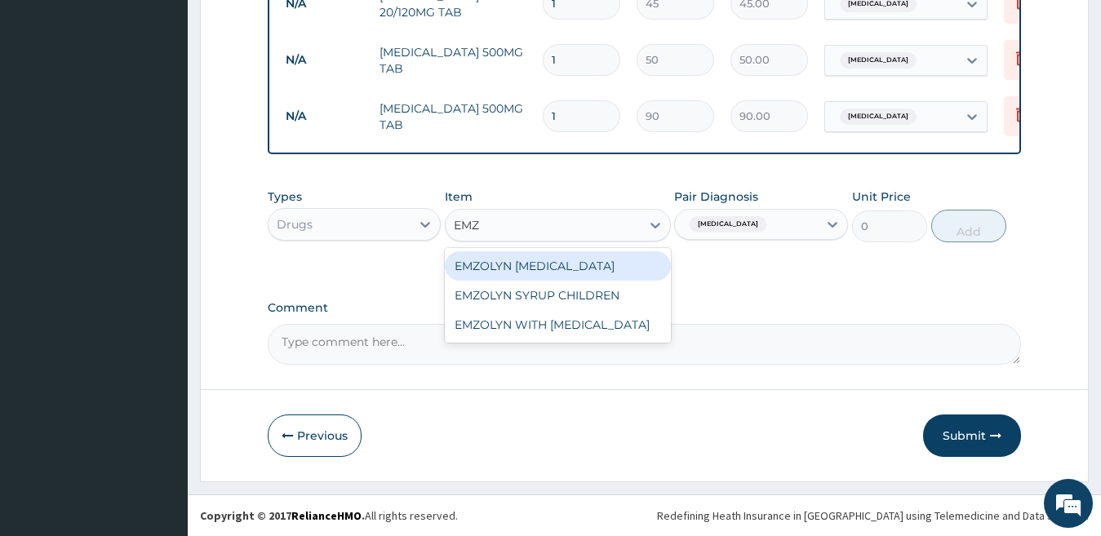
type input "EMZO"
click at [579, 272] on div "EMZOLYN [MEDICAL_DATA]" at bounding box center [558, 265] width 226 height 29
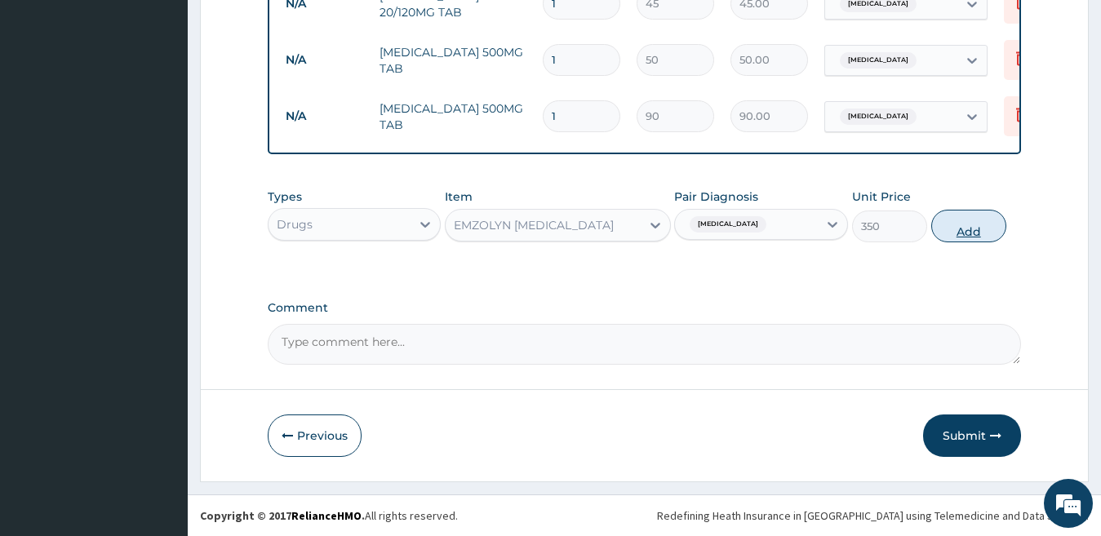
click at [975, 224] on button "Add" at bounding box center [968, 226] width 75 height 33
type input "0"
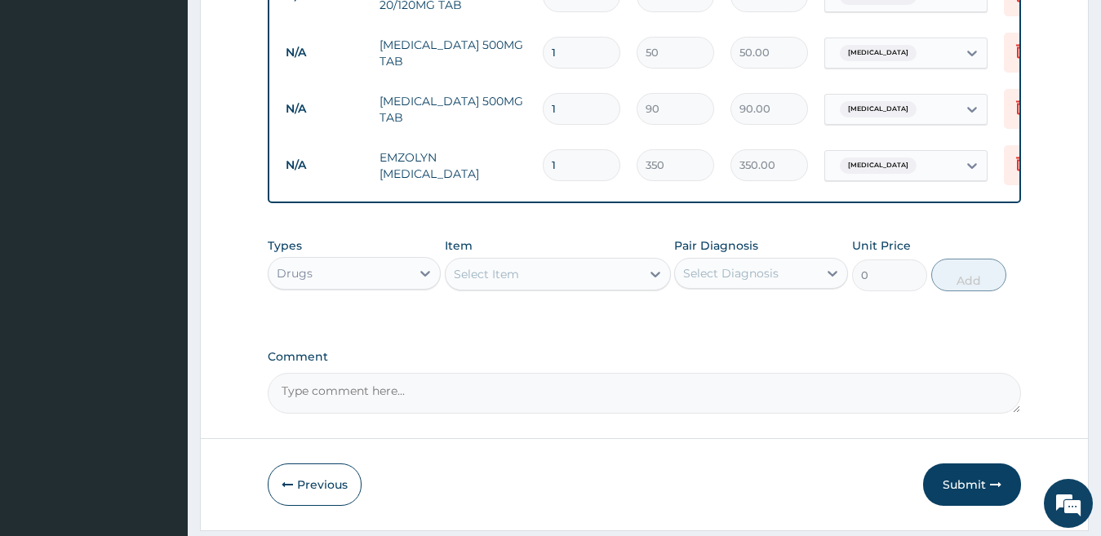
click at [550, 99] on input "1" at bounding box center [582, 109] width 78 height 32
type input "3"
type input "270.00"
type input "3"
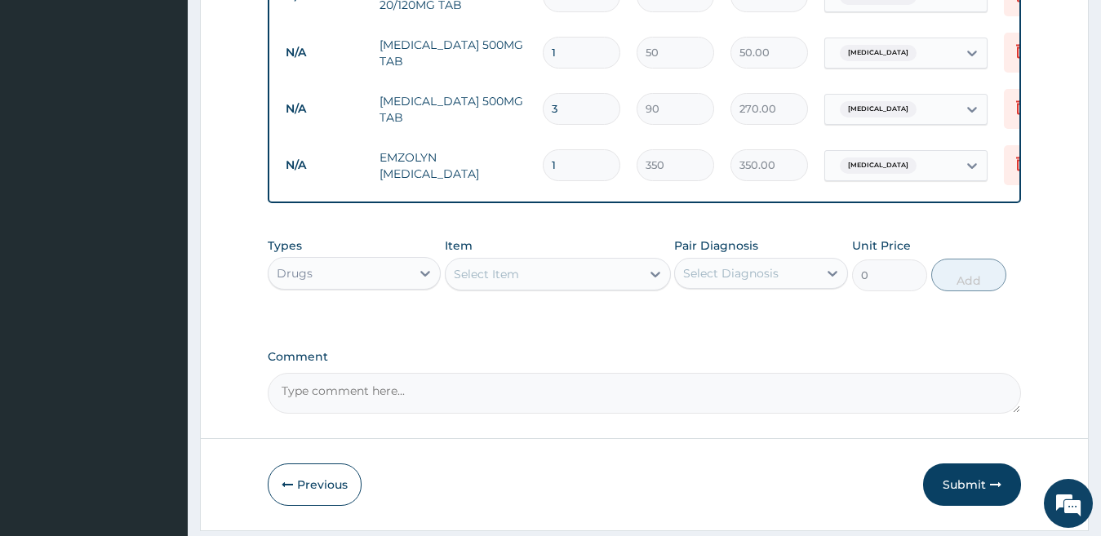
click at [548, 44] on input "1" at bounding box center [582, 53] width 78 height 32
type input "21"
type input "1050.00"
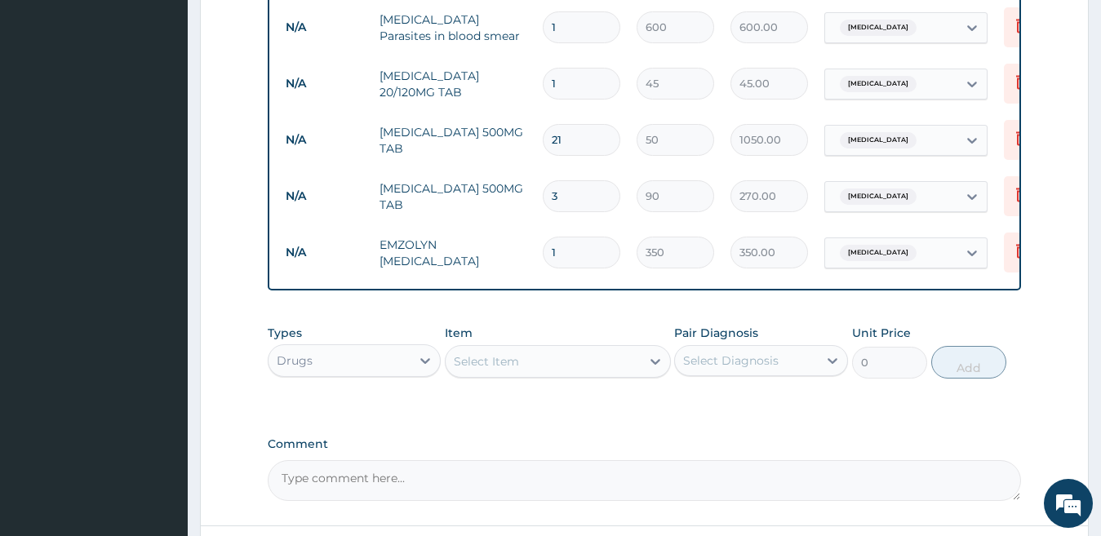
scroll to position [760, 0]
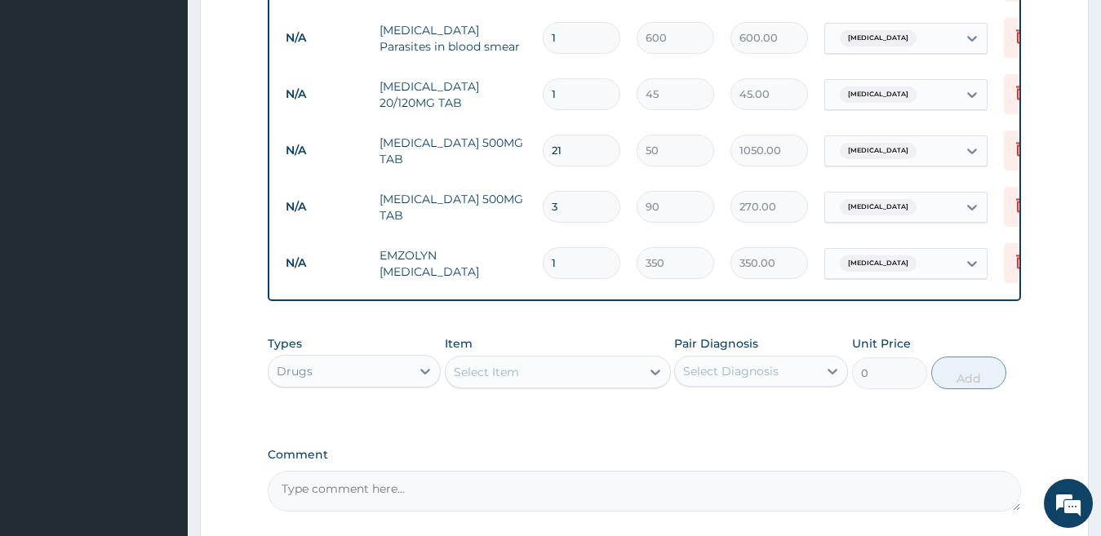
type input "21"
click at [543, 90] on input "1" at bounding box center [582, 94] width 78 height 32
type input "2"
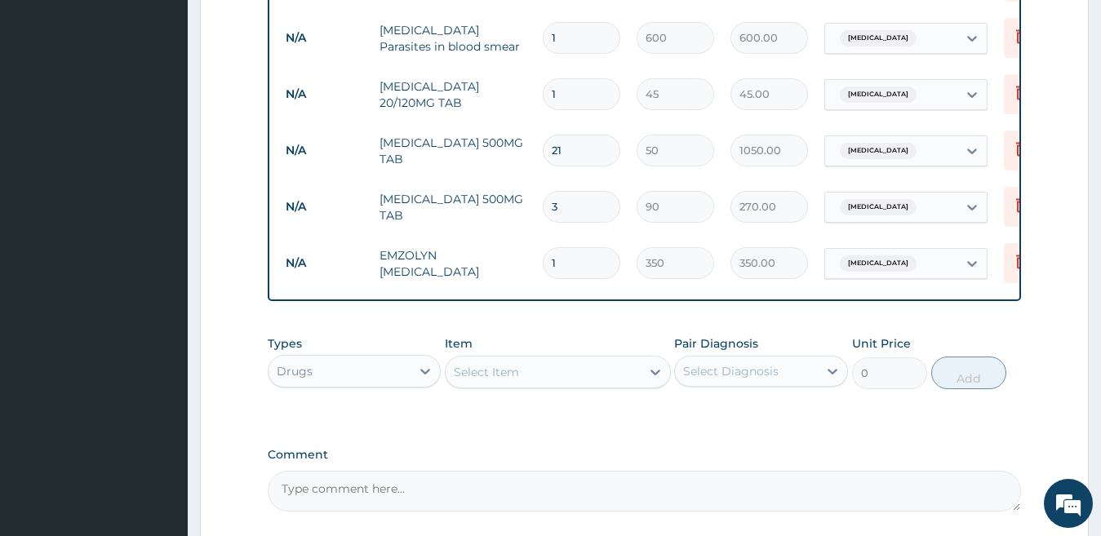
type input "90.00"
type input "24"
type input "1080.00"
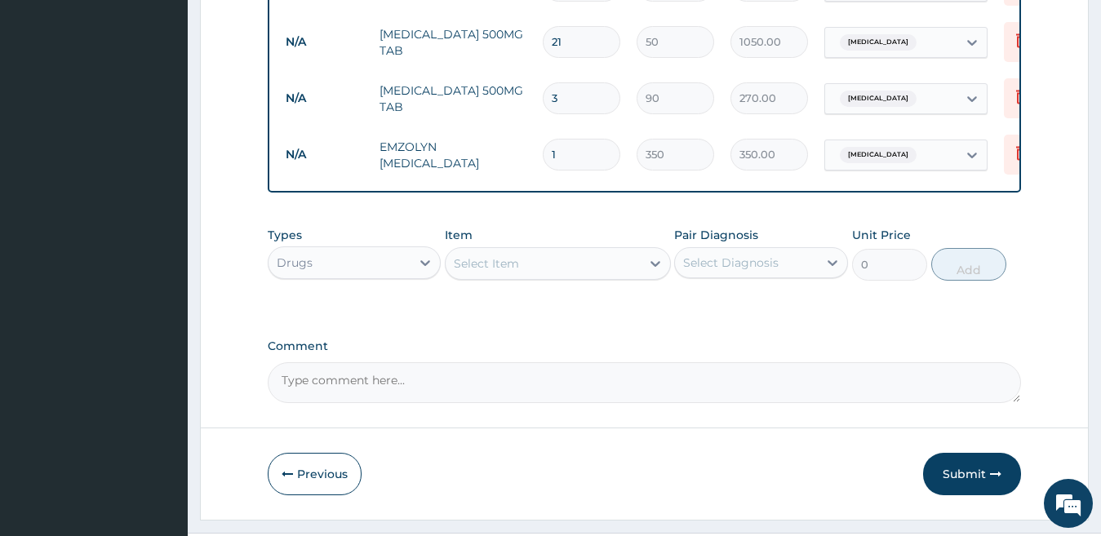
scroll to position [915, 0]
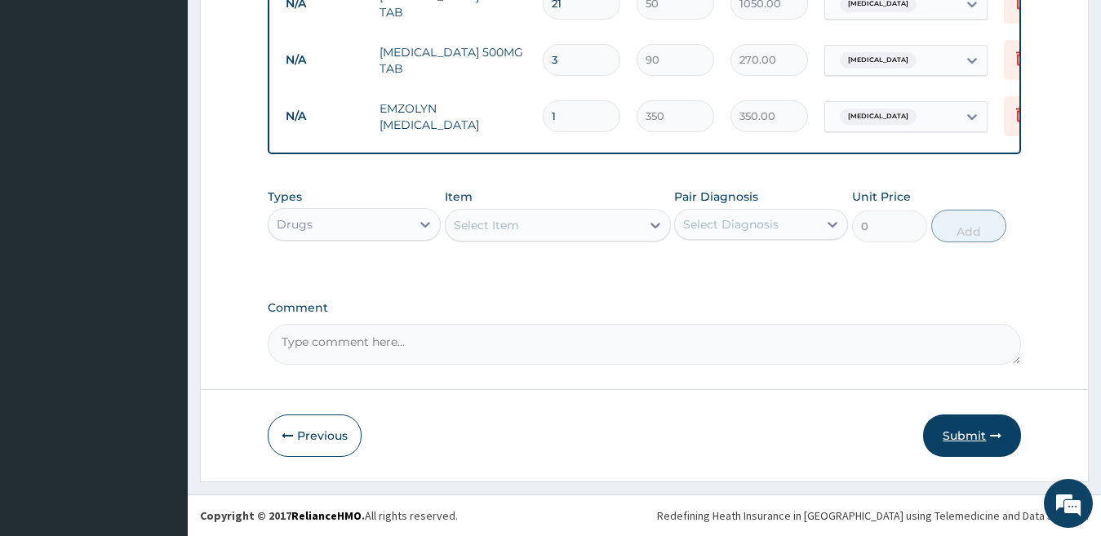
type input "24"
click at [968, 427] on button "Submit" at bounding box center [972, 435] width 98 height 42
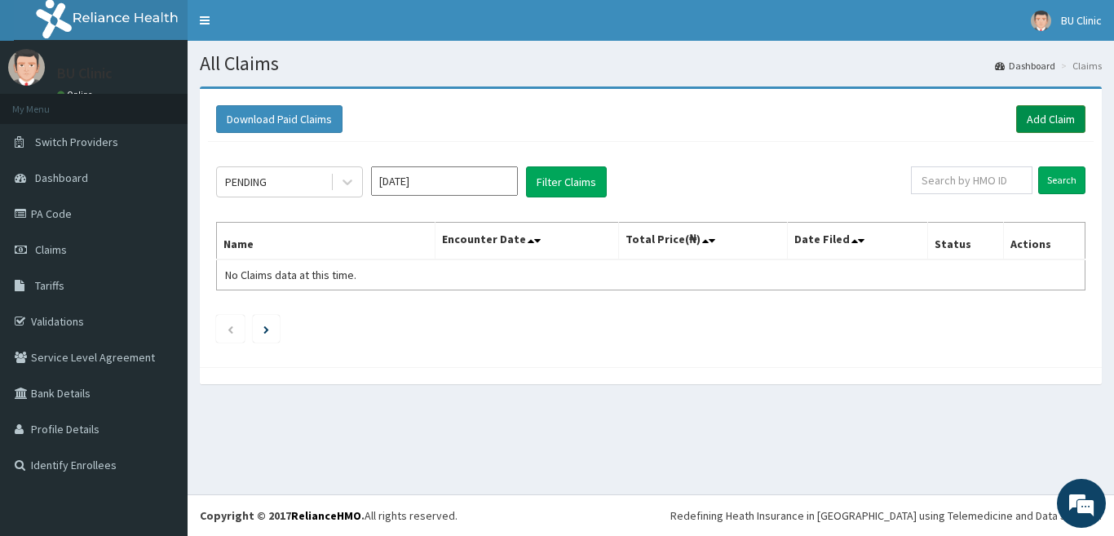
click at [1035, 117] on link "Add Claim" at bounding box center [1051, 119] width 69 height 28
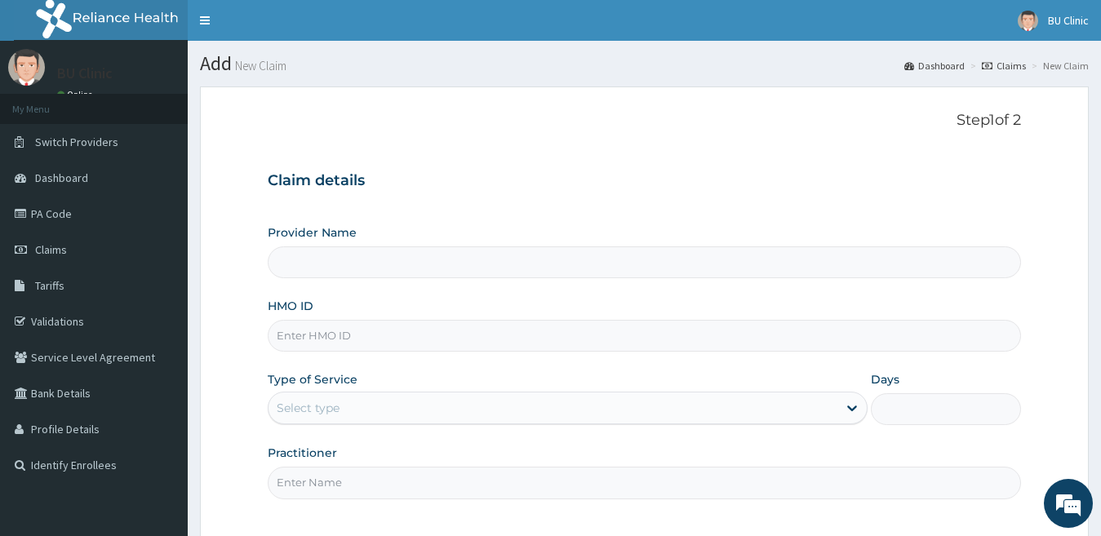
type input "BU CLINIC / HOSPITAL LIMITED"
click at [326, 332] on input "HMO ID" at bounding box center [645, 336] width 754 height 32
click at [354, 332] on input "ENP" at bounding box center [645, 336] width 754 height 32
type input "ENP/11992/D"
click at [398, 409] on div "Select type" at bounding box center [552, 408] width 569 height 26
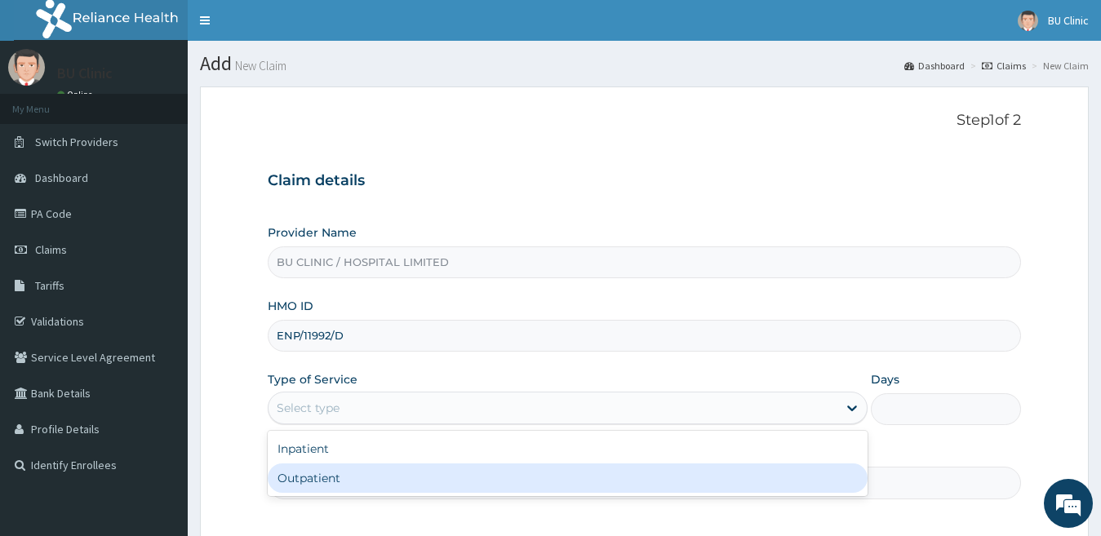
click at [361, 482] on div "Outpatient" at bounding box center [568, 477] width 600 height 29
type input "1"
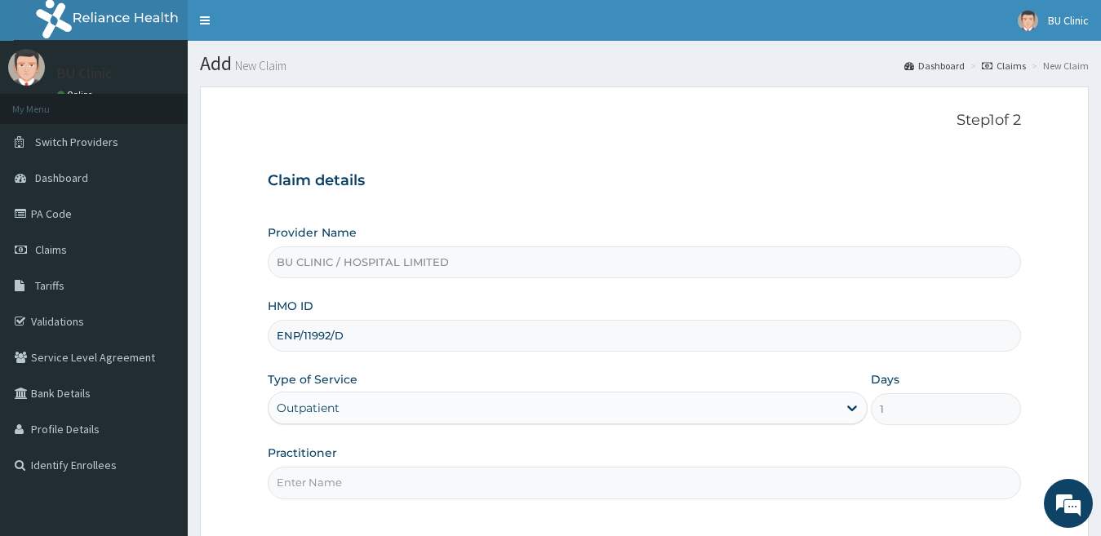
click at [400, 485] on input "Practitioner" at bounding box center [645, 483] width 754 height 32
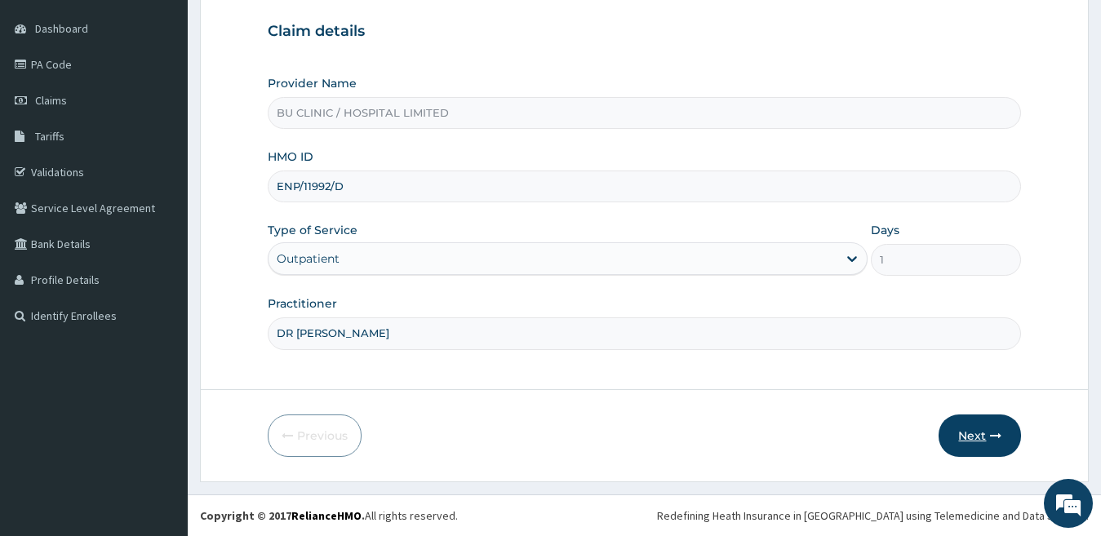
type input "DR [PERSON_NAME]"
click at [973, 439] on button "Next" at bounding box center [979, 435] width 82 height 42
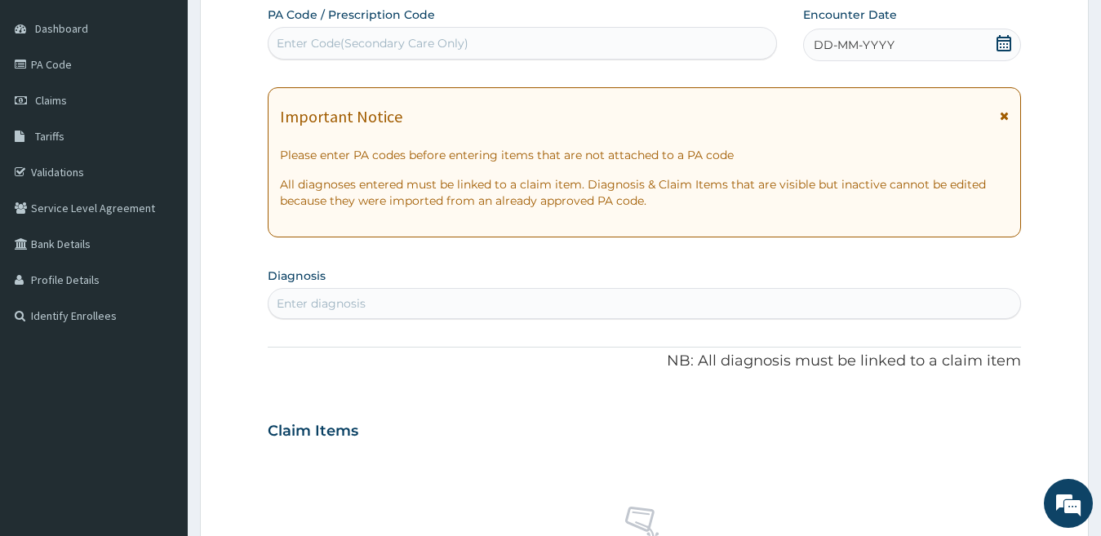
click at [824, 47] on span "DD-MM-YYYY" at bounding box center [853, 45] width 81 height 16
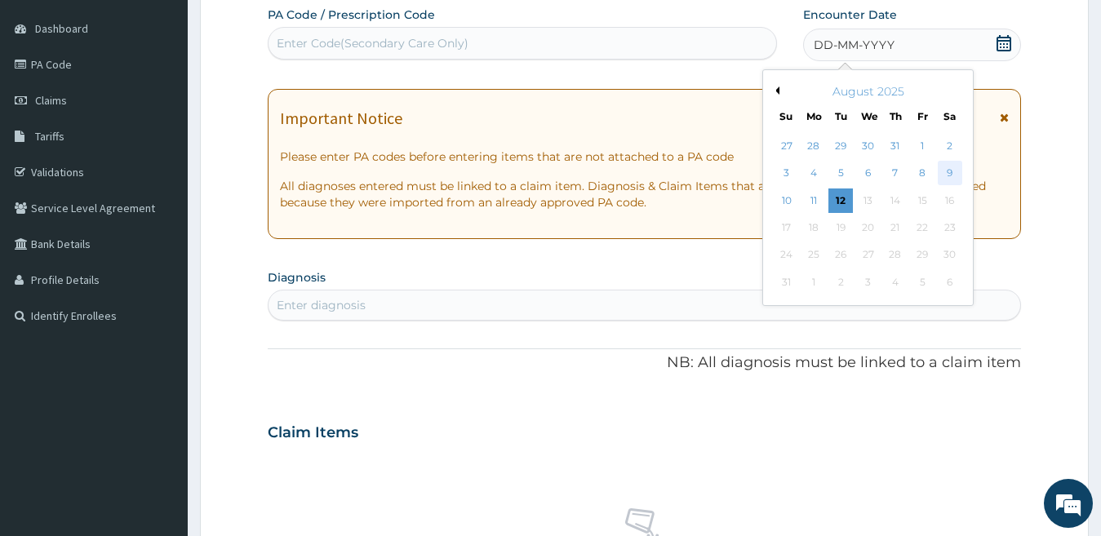
click at [946, 177] on div "9" at bounding box center [949, 174] width 24 height 24
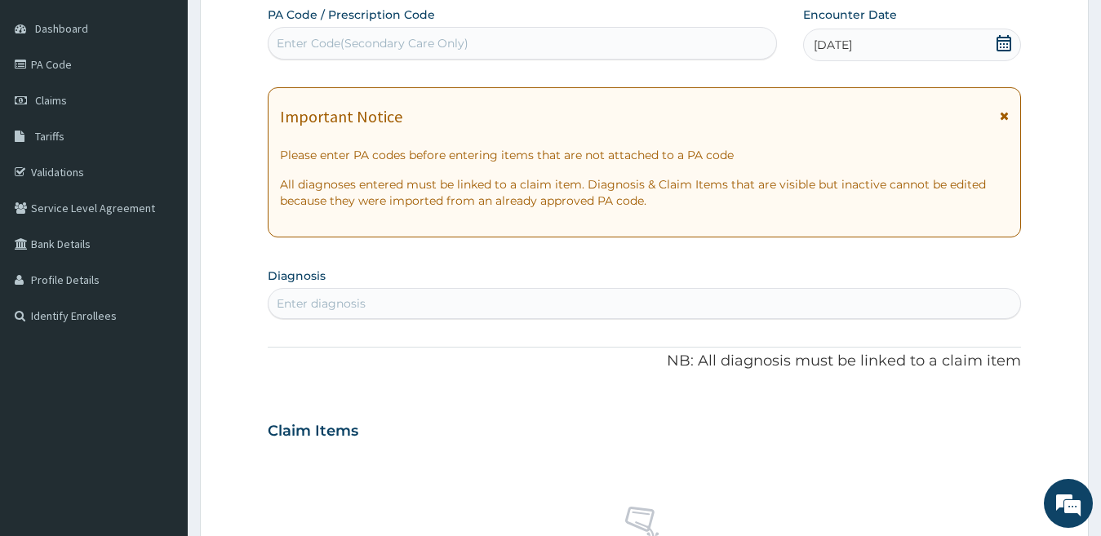
click at [396, 307] on div "Enter diagnosis" at bounding box center [644, 303] width 752 height 26
type input "[MEDICAL_DATA]"
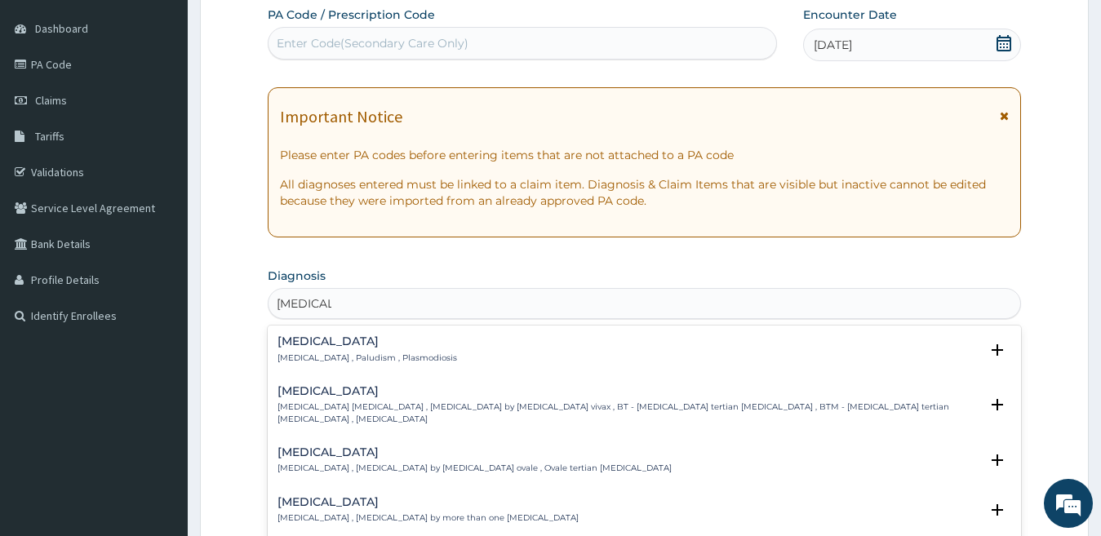
click at [314, 348] on h4 "[MEDICAL_DATA]" at bounding box center [366, 341] width 179 height 12
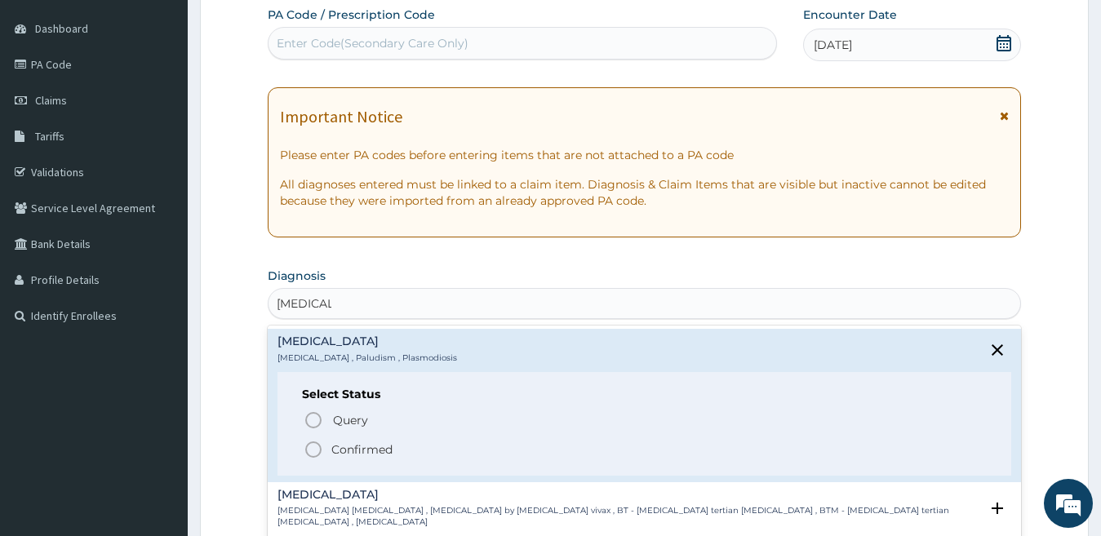
click at [344, 451] on p "Confirmed" at bounding box center [361, 449] width 61 height 16
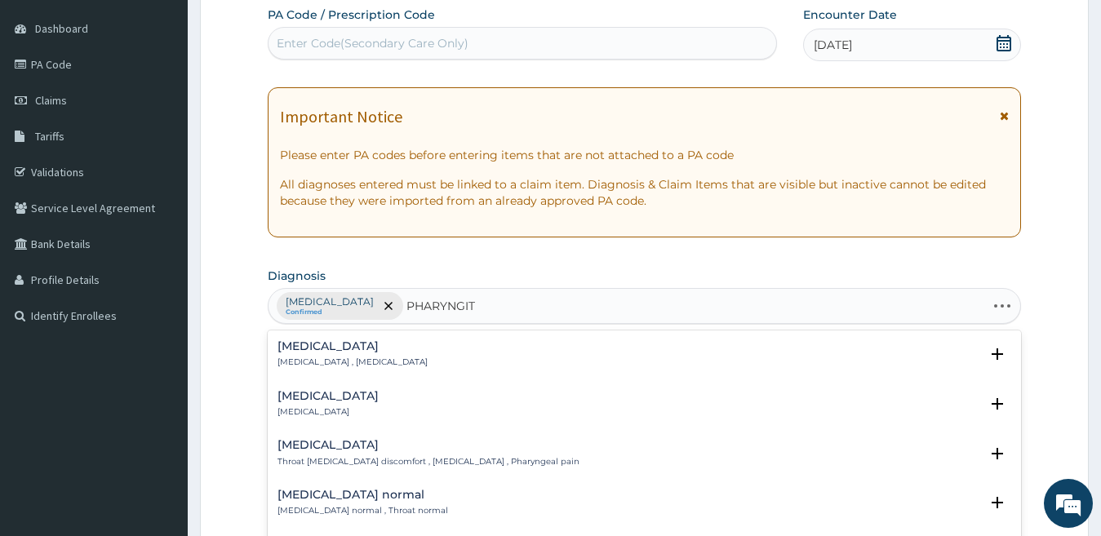
type input "PHARYNGITI"
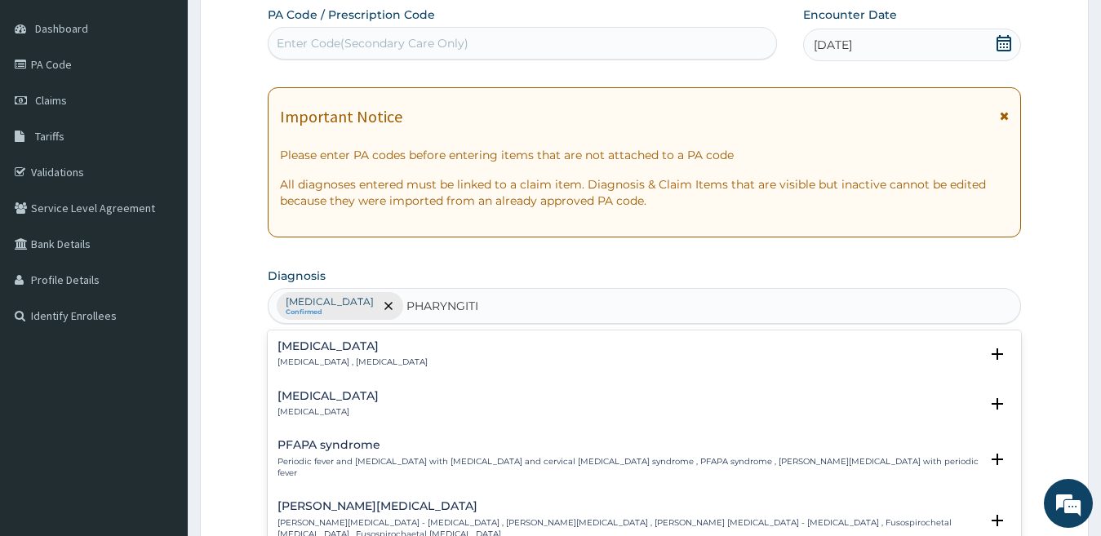
click at [307, 415] on p "[MEDICAL_DATA]" at bounding box center [327, 411] width 101 height 11
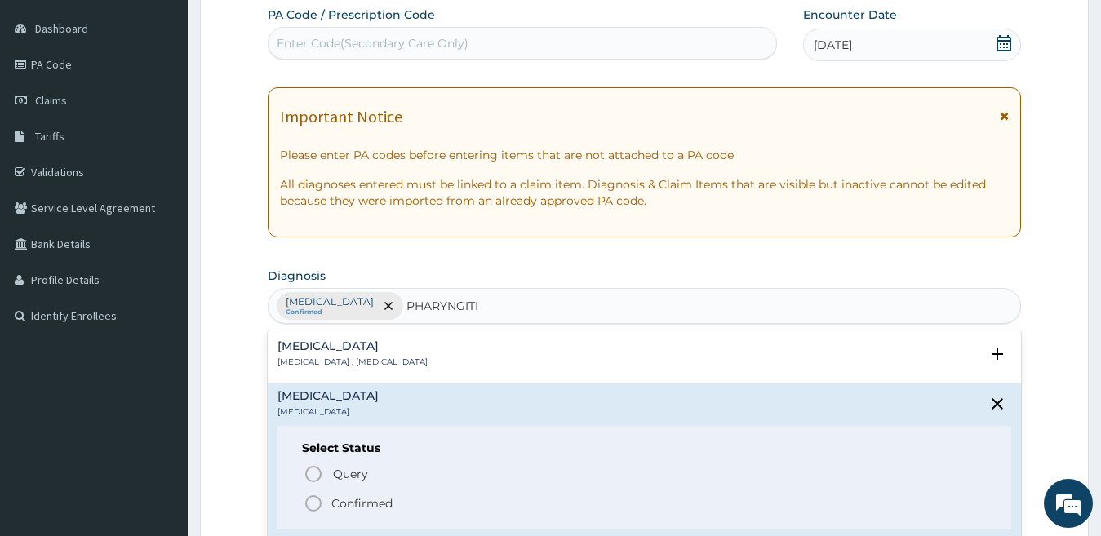
click at [313, 494] on icon "status option filled" at bounding box center [314, 504] width 20 height 20
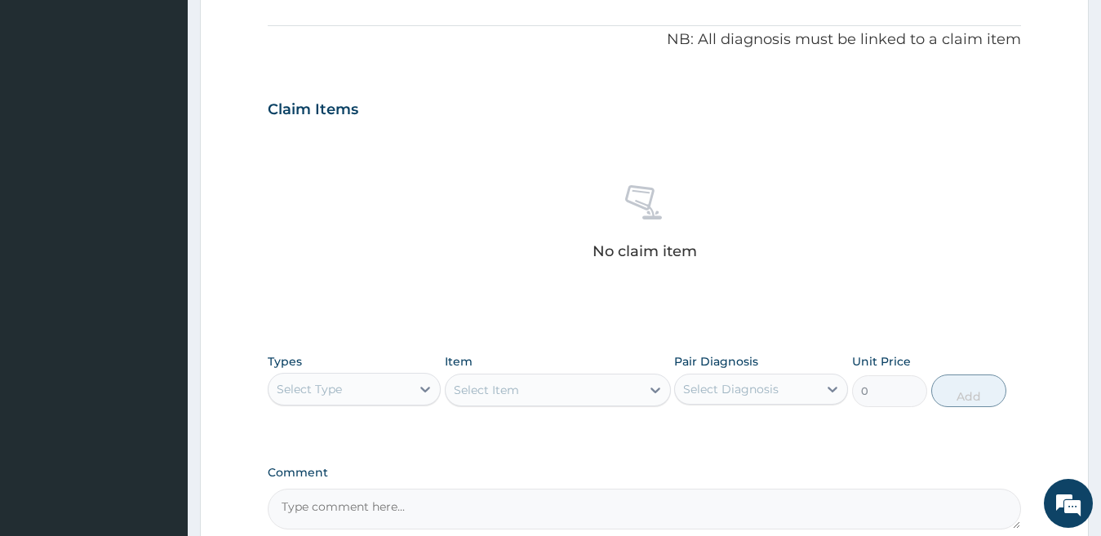
scroll to position [498, 0]
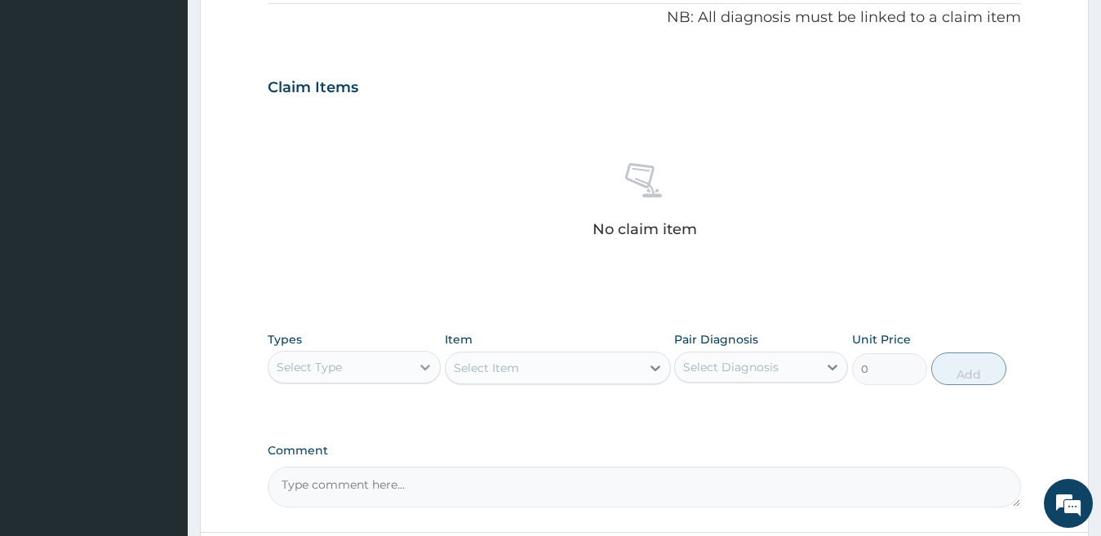
click at [423, 365] on icon at bounding box center [425, 367] width 16 height 16
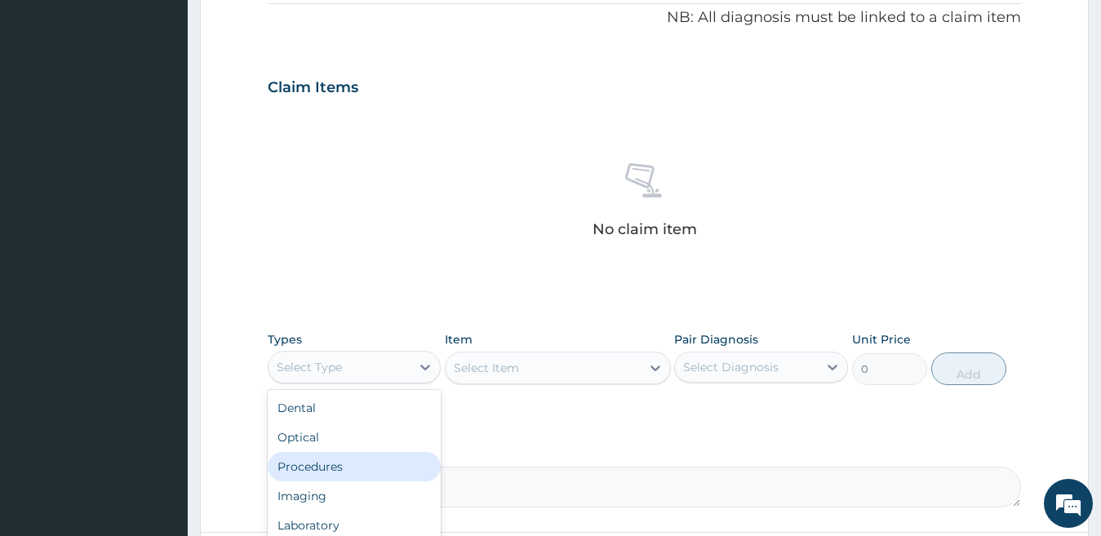
click at [387, 462] on div "Procedures" at bounding box center [355, 466] width 174 height 29
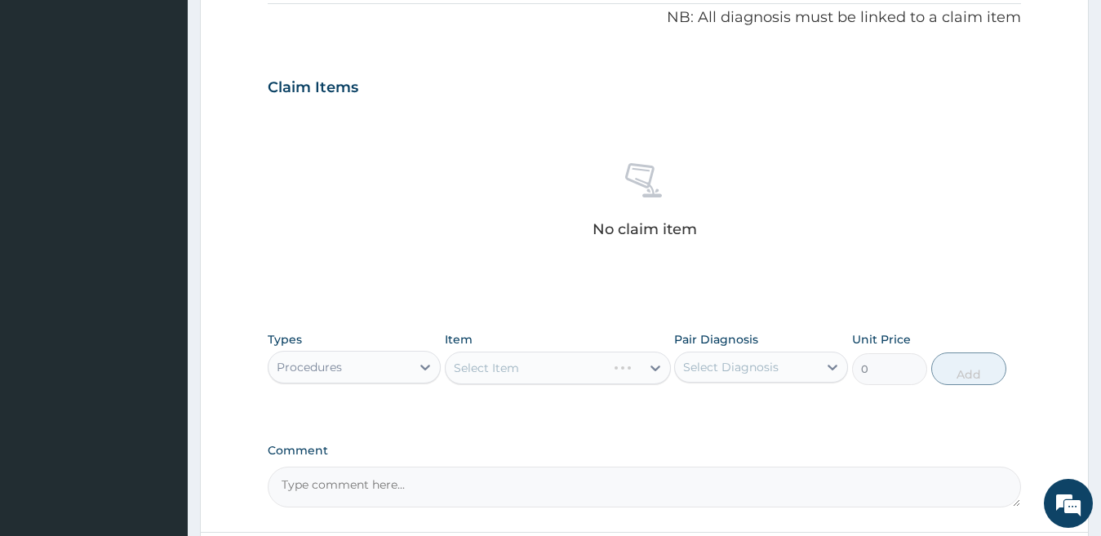
click at [575, 368] on div "Select Item" at bounding box center [558, 368] width 226 height 33
click at [629, 362] on div "Select Item" at bounding box center [542, 368] width 195 height 26
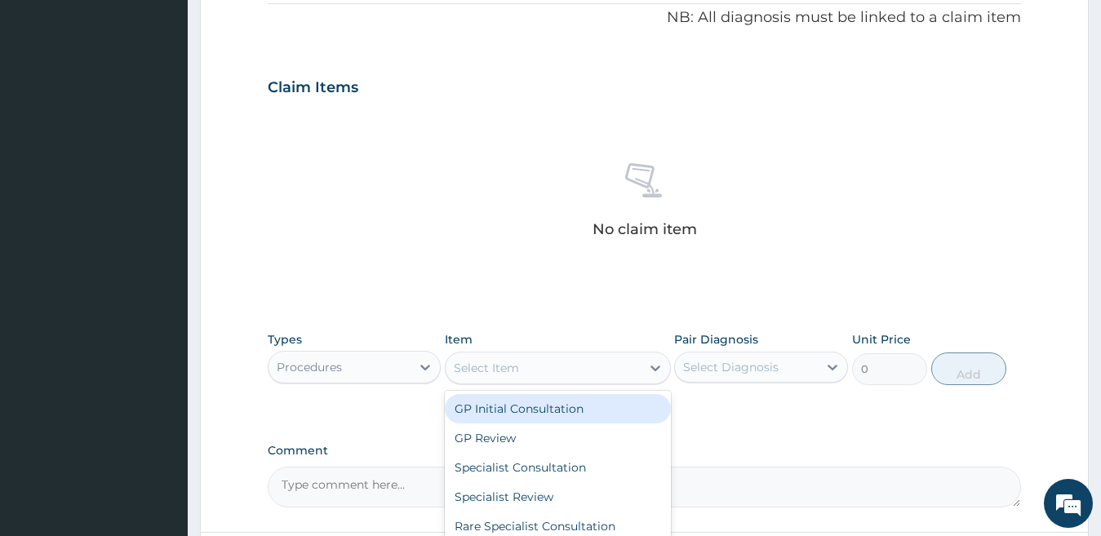
click at [596, 411] on div "GP Initial Consultation" at bounding box center [558, 408] width 226 height 29
type input "1000"
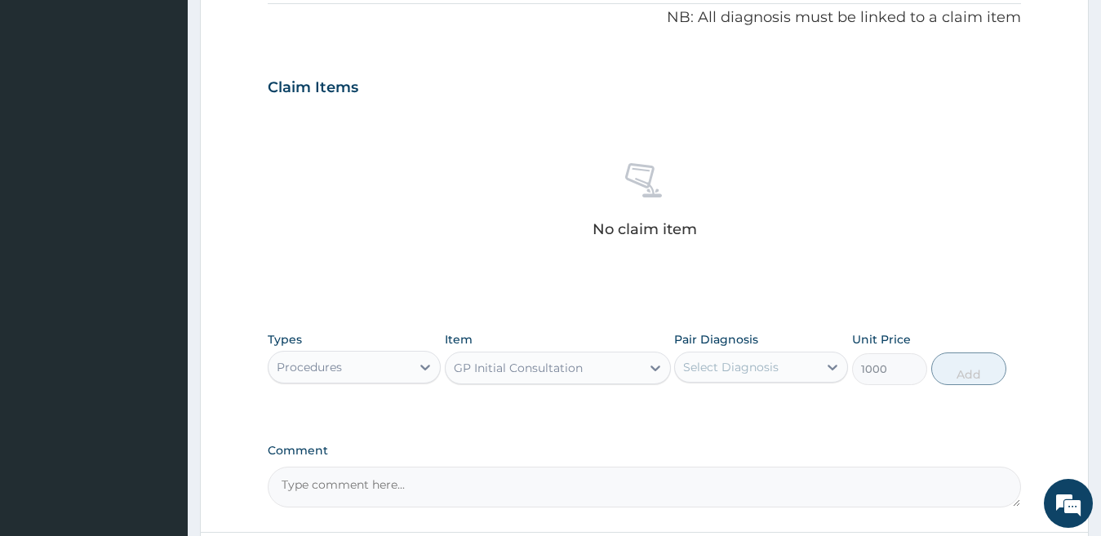
click at [742, 362] on div "Select Diagnosis" at bounding box center [730, 367] width 95 height 16
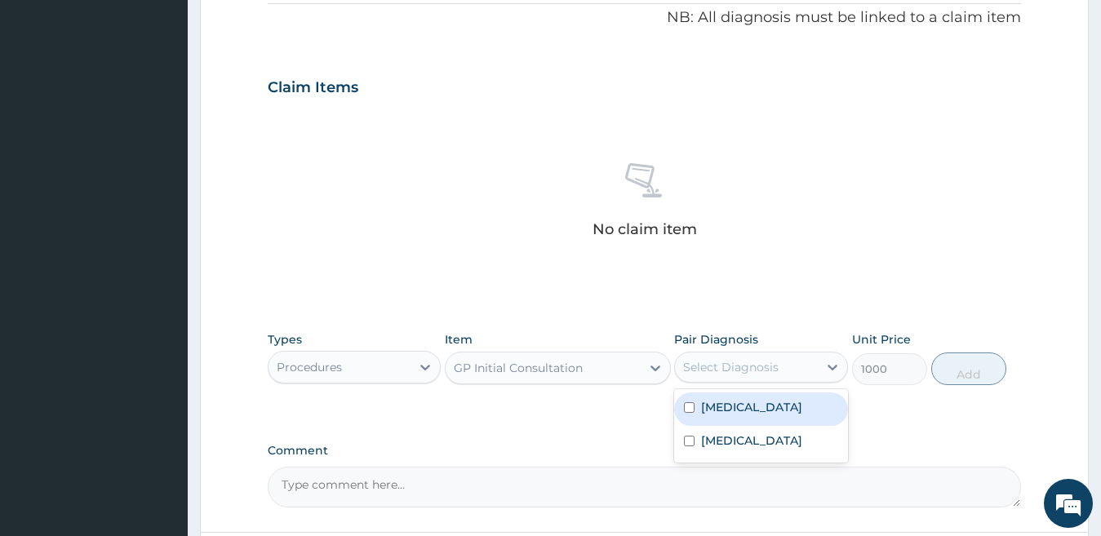
click at [725, 401] on label "[MEDICAL_DATA]" at bounding box center [751, 407] width 101 height 16
checkbox input "true"
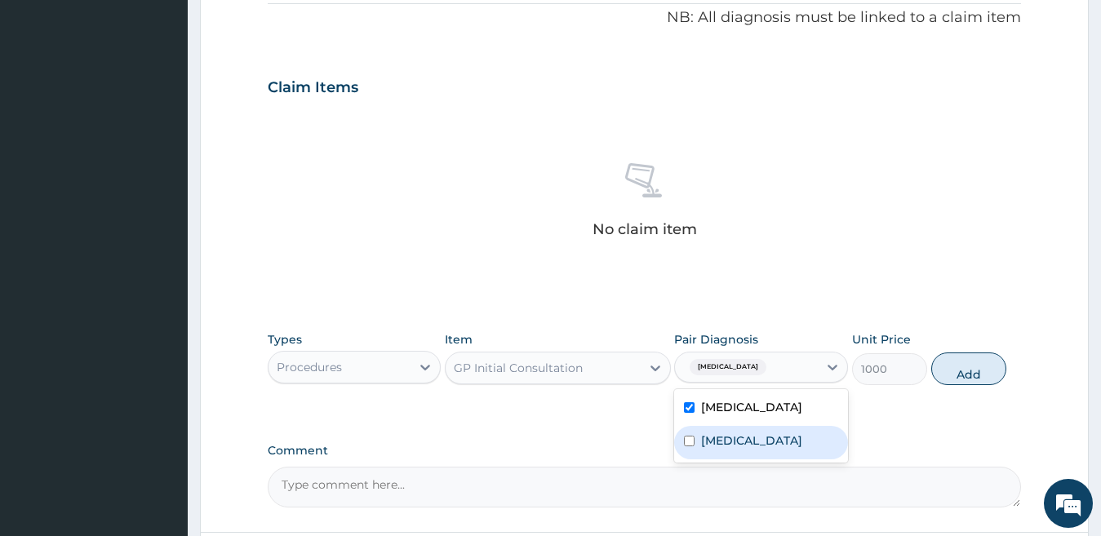
click at [728, 441] on label "[MEDICAL_DATA]" at bounding box center [751, 440] width 101 height 16
checkbox input "true"
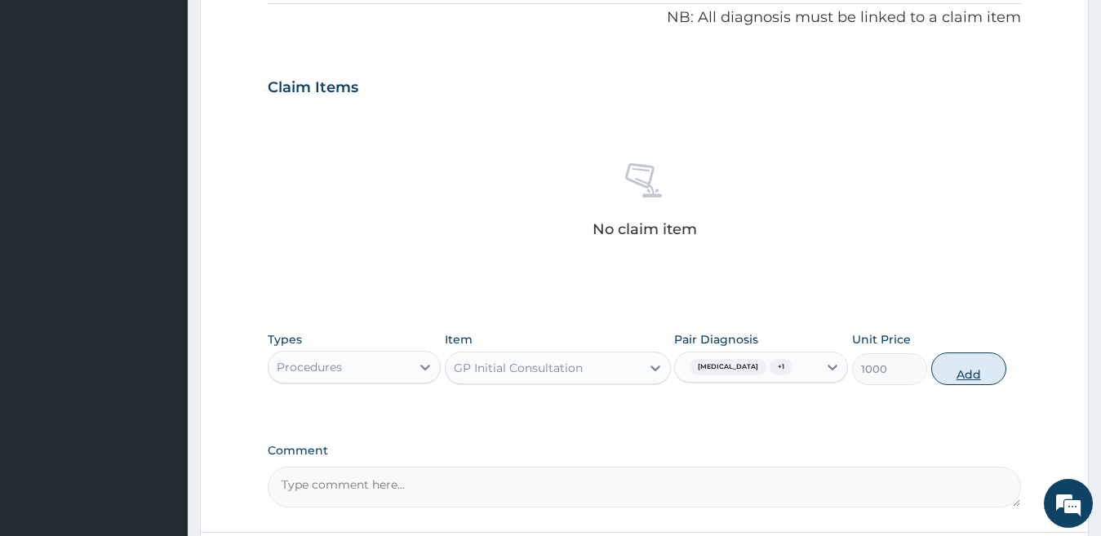
click at [961, 365] on button "Add" at bounding box center [968, 368] width 75 height 33
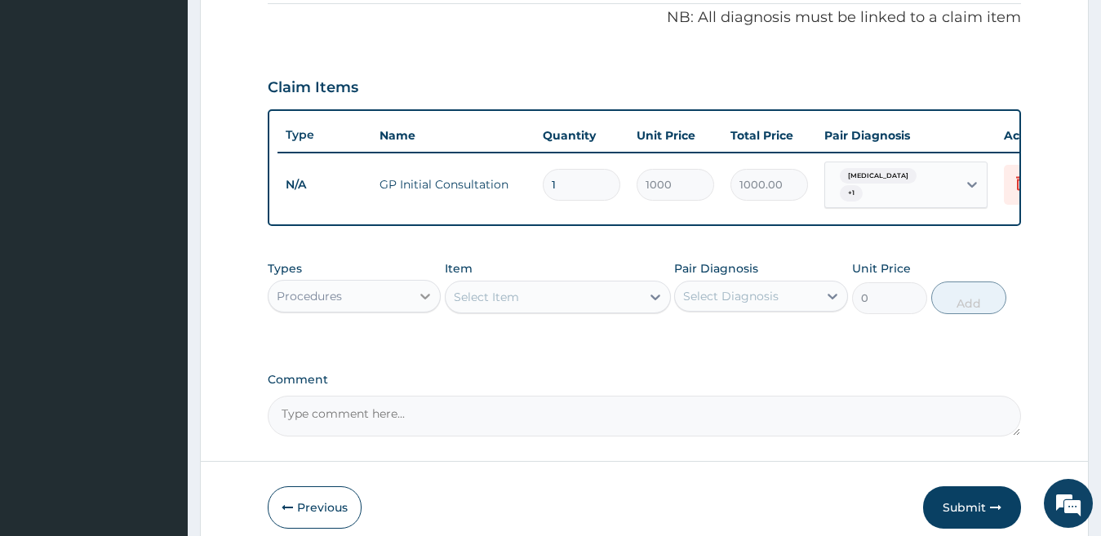
click at [420, 297] on icon at bounding box center [425, 296] width 16 height 16
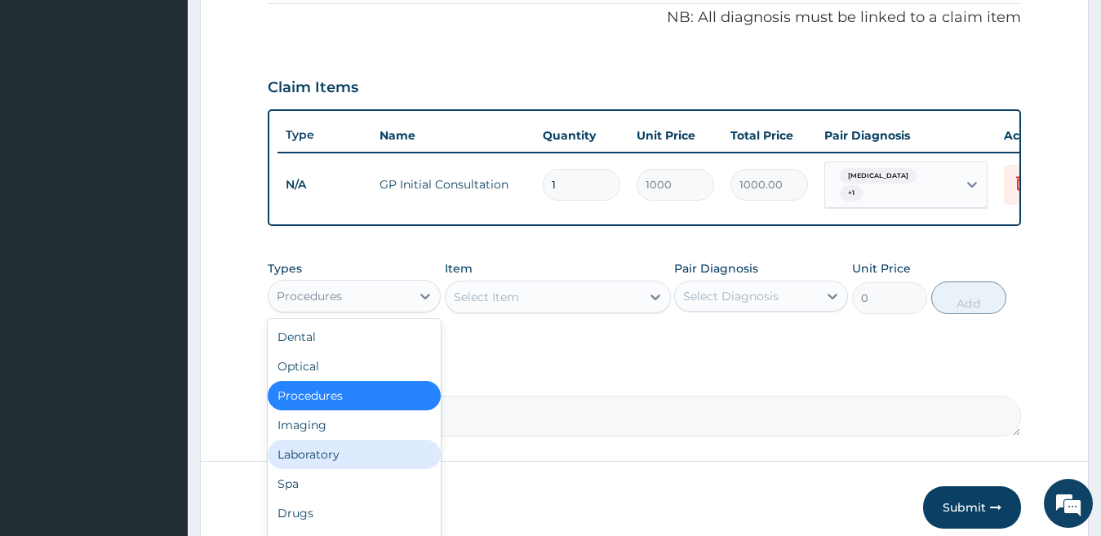
click at [358, 461] on div "Laboratory" at bounding box center [355, 454] width 174 height 29
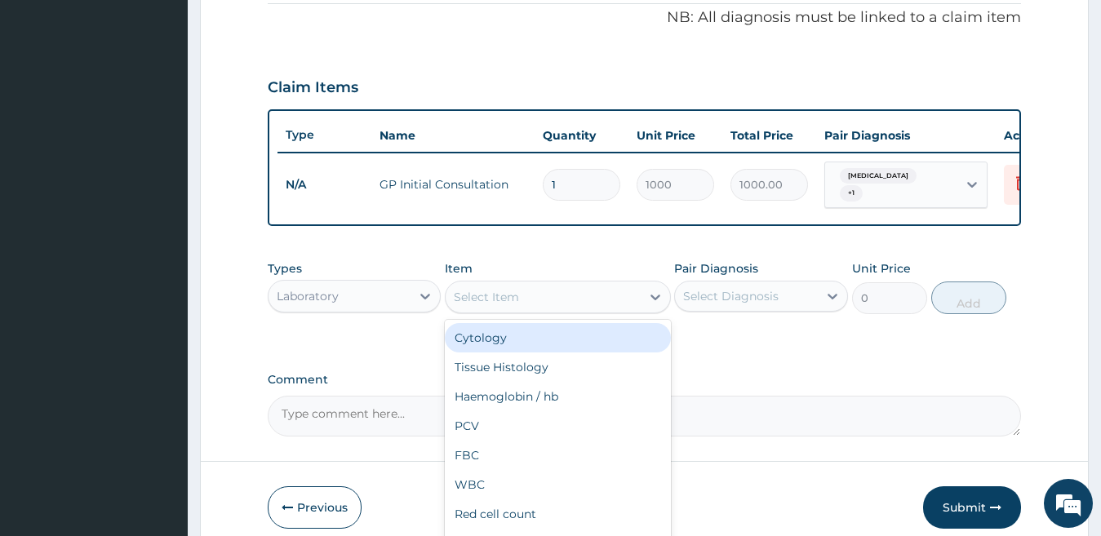
click at [551, 302] on div "Select Item" at bounding box center [542, 297] width 195 height 26
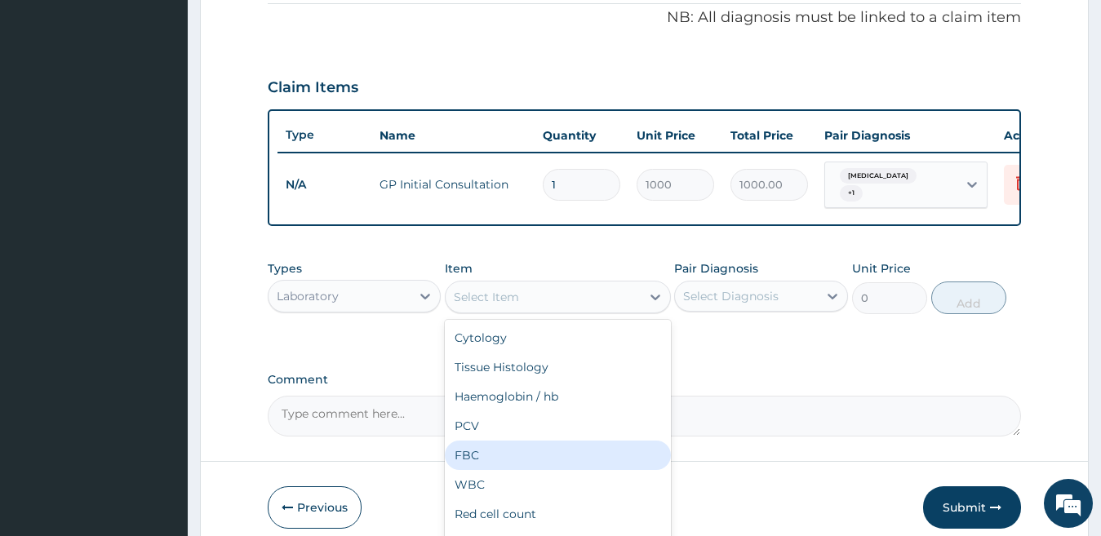
click at [472, 457] on div "FBC" at bounding box center [558, 455] width 226 height 29
type input "700"
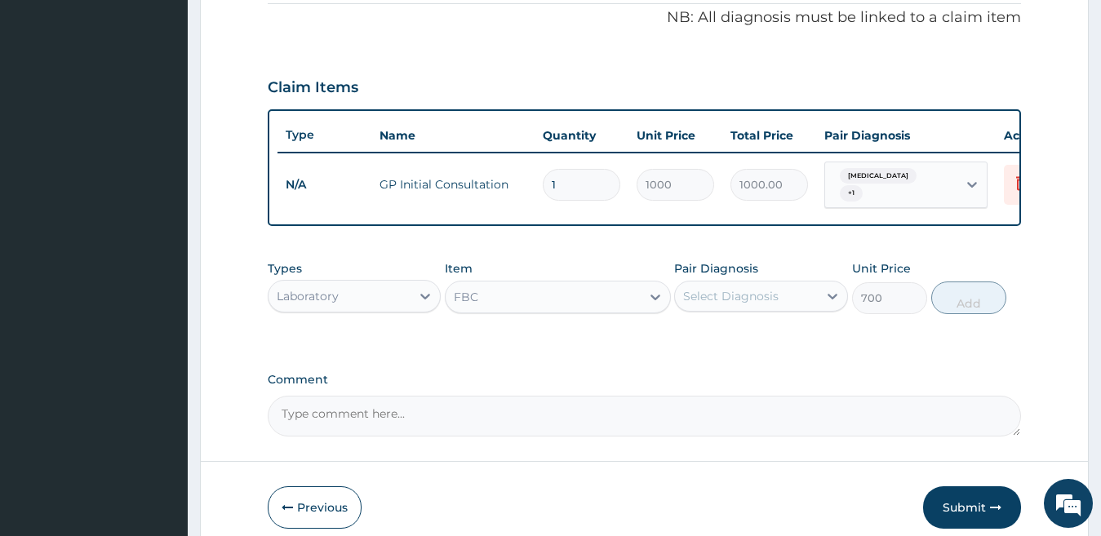
click at [759, 304] on div "Select Diagnosis" at bounding box center [730, 296] width 95 height 16
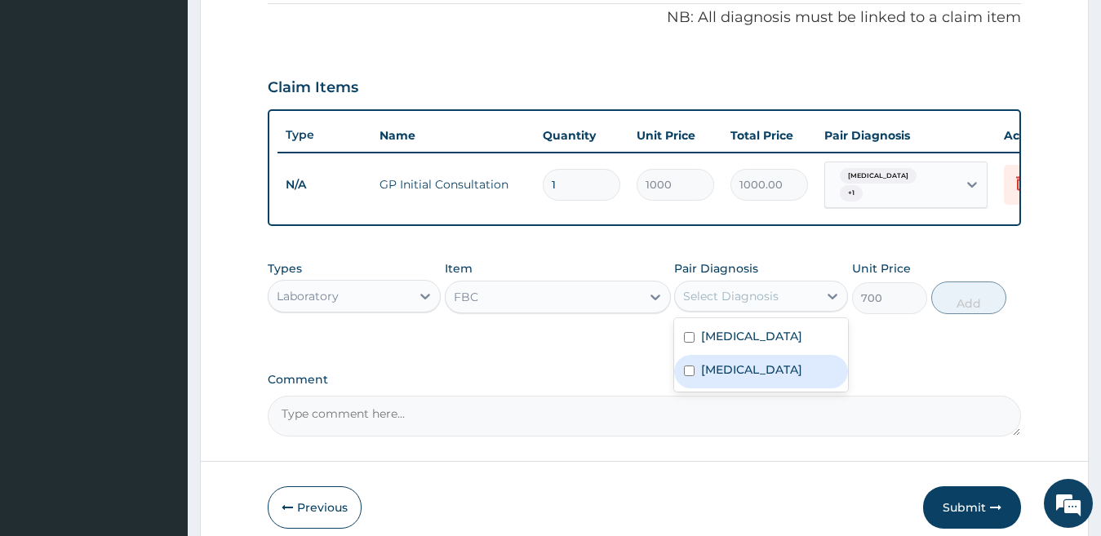
click at [786, 381] on div "[MEDICAL_DATA]" at bounding box center [761, 371] width 174 height 33
checkbox input "true"
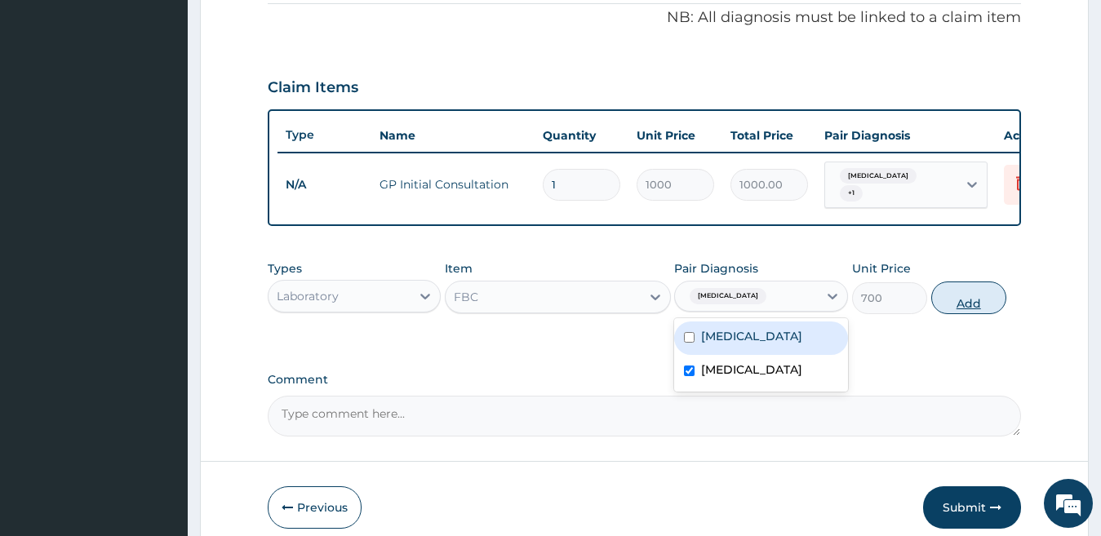
click at [948, 304] on button "Add" at bounding box center [968, 297] width 75 height 33
type input "0"
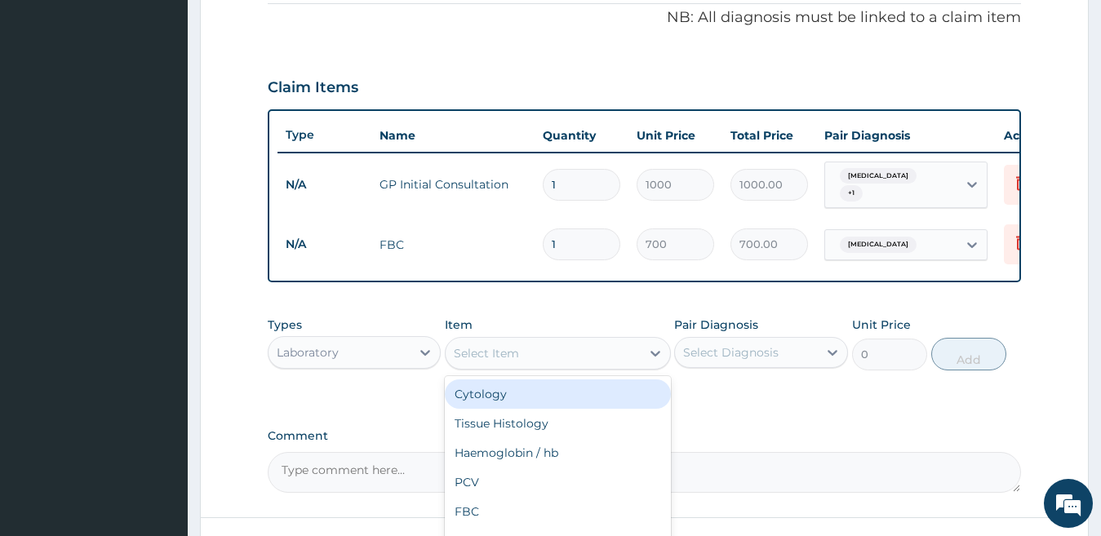
click at [517, 361] on div "Select Item" at bounding box center [486, 353] width 65 height 16
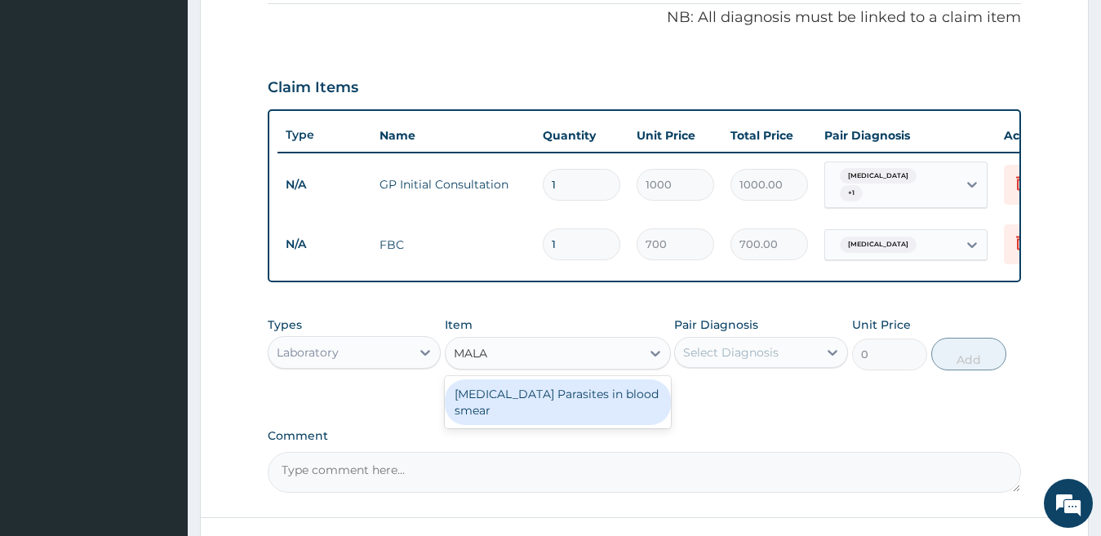
type input "MALAR"
click at [527, 400] on div "[MEDICAL_DATA] Parasites in blood smear" at bounding box center [558, 402] width 226 height 46
type input "600"
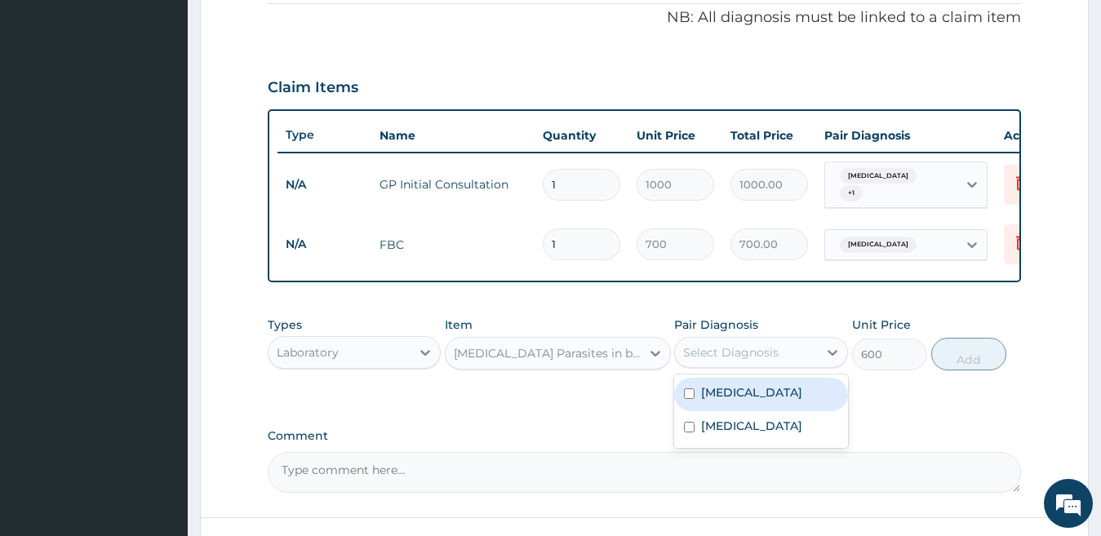
click at [714, 353] on div "Select Diagnosis" at bounding box center [730, 352] width 95 height 16
click at [703, 401] on label "[MEDICAL_DATA]" at bounding box center [751, 392] width 101 height 16
checkbox input "true"
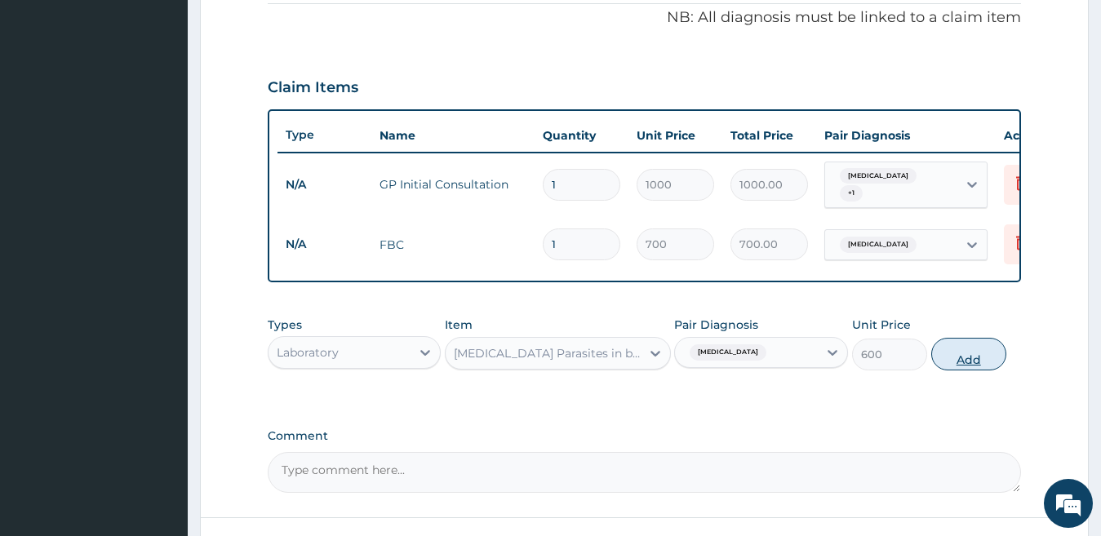
click at [983, 361] on button "Add" at bounding box center [968, 354] width 75 height 33
type input "0"
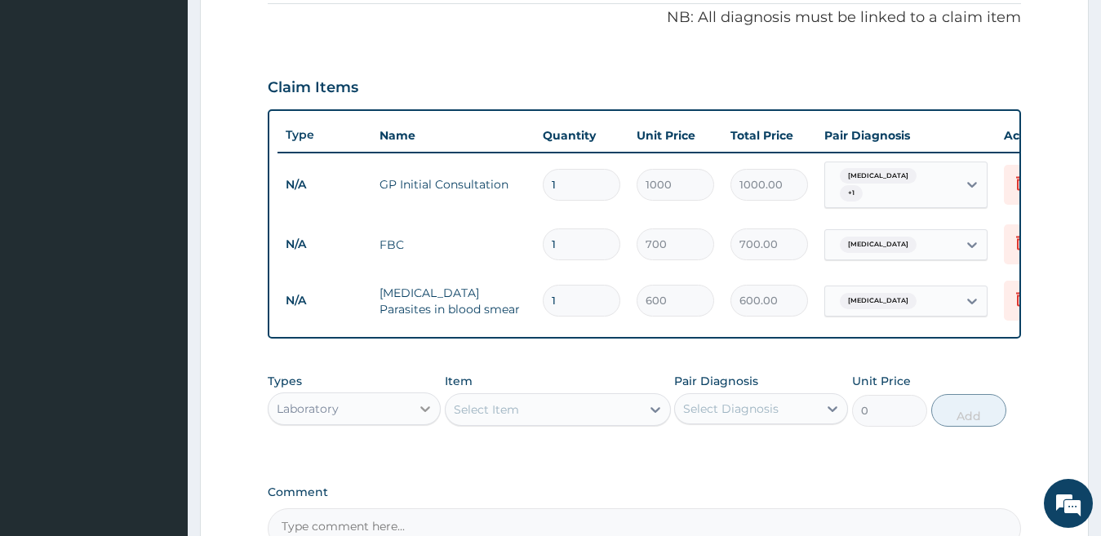
click at [423, 417] on icon at bounding box center [425, 409] width 16 height 16
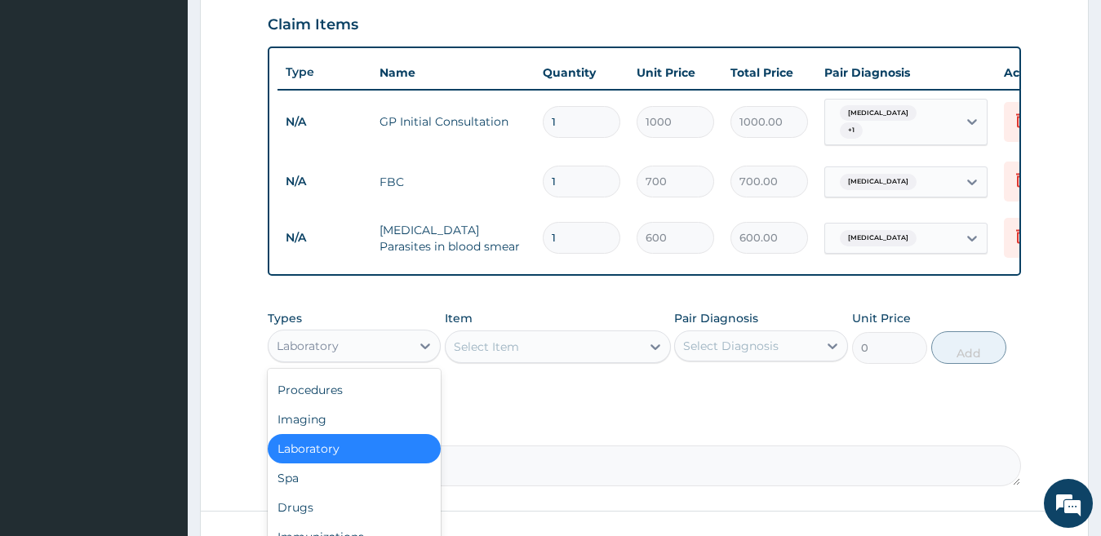
scroll to position [563, 0]
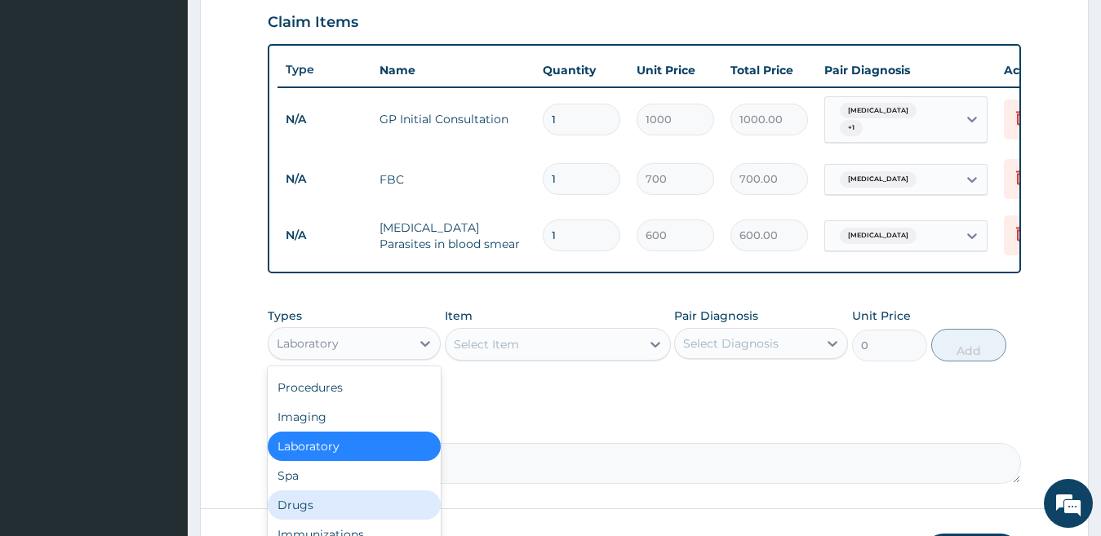
click at [289, 507] on div "Drugs" at bounding box center [355, 504] width 174 height 29
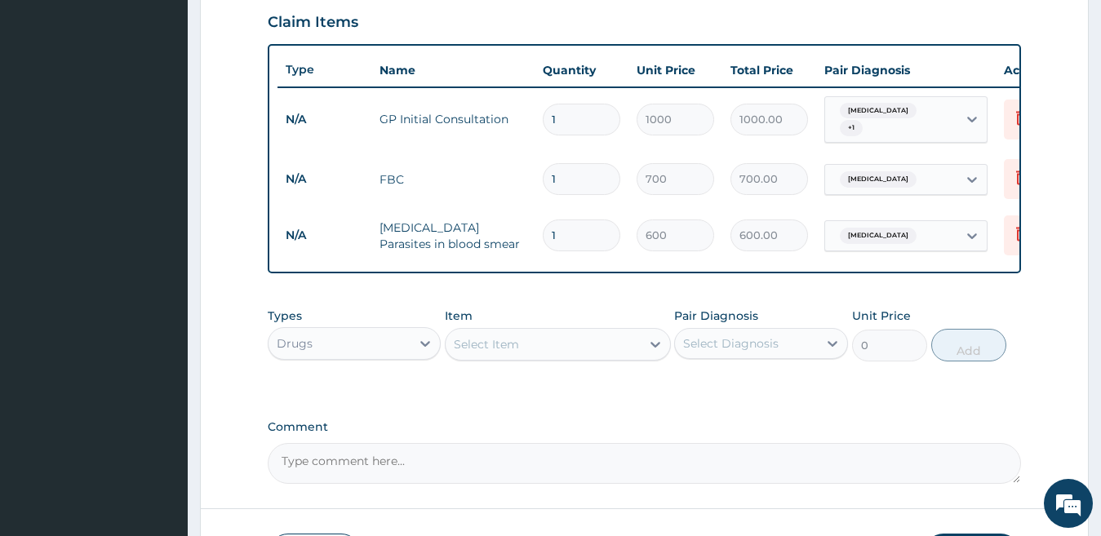
click at [547, 352] on div "Select Item" at bounding box center [542, 344] width 195 height 26
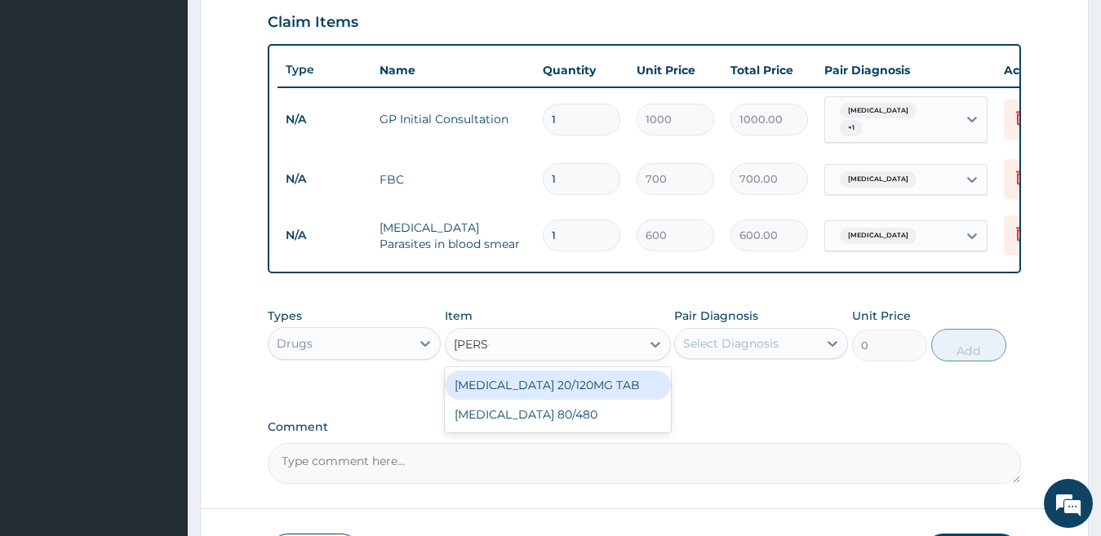
type input "COART"
click at [546, 397] on div "[MEDICAL_DATA] 20/120MG TAB" at bounding box center [558, 384] width 226 height 29
type input "45"
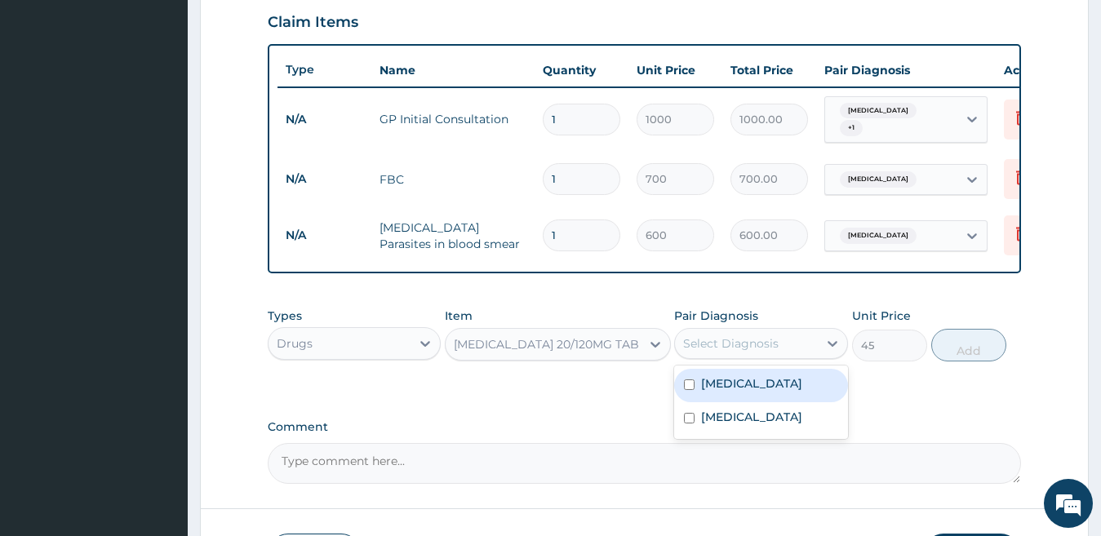
click at [725, 352] on div "Select Diagnosis" at bounding box center [730, 343] width 95 height 16
click at [718, 388] on label "[MEDICAL_DATA]" at bounding box center [751, 383] width 101 height 16
checkbox input "true"
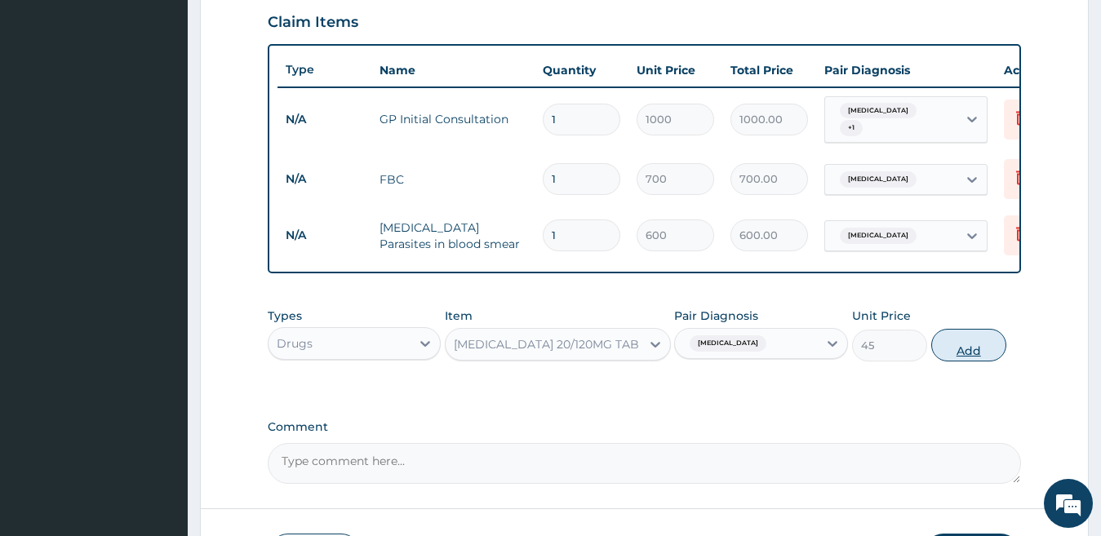
click at [953, 352] on button "Add" at bounding box center [968, 345] width 75 height 33
type input "0"
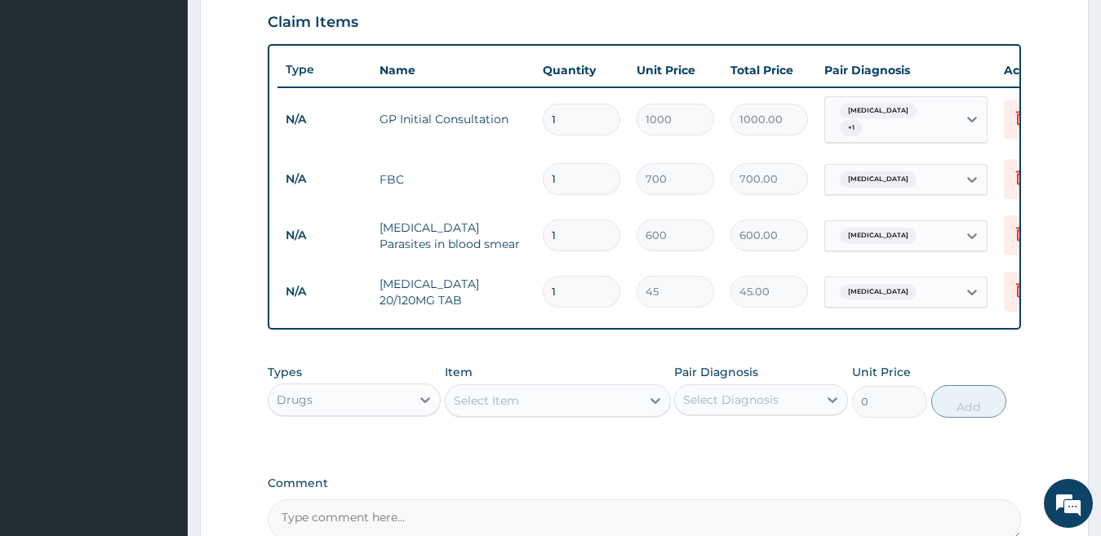
click at [592, 404] on div "Select Item" at bounding box center [542, 401] width 195 height 26
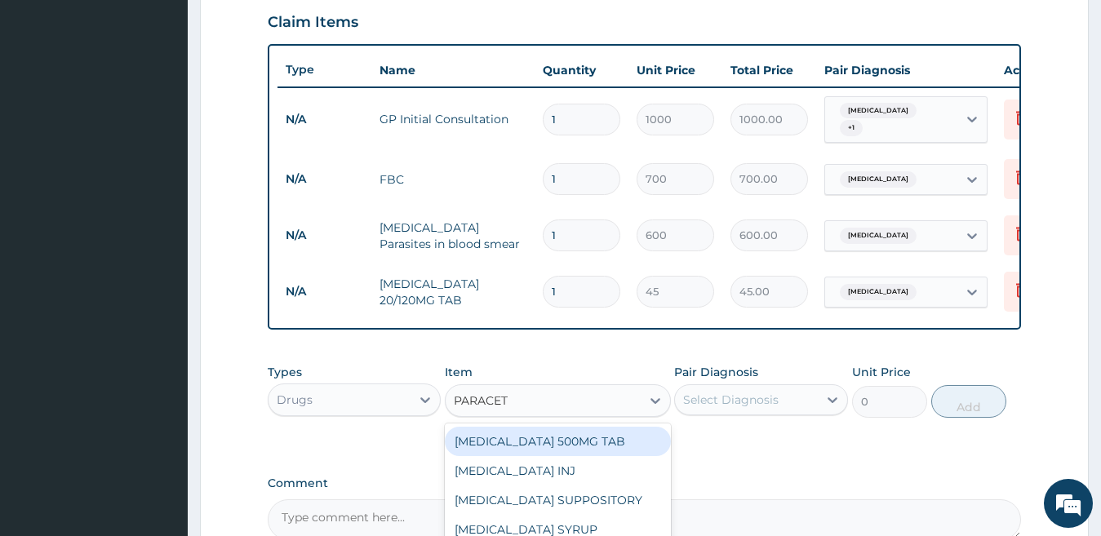
type input "PARACETA"
click at [601, 444] on div "[MEDICAL_DATA] 500MG TAB" at bounding box center [558, 441] width 226 height 29
type input "90"
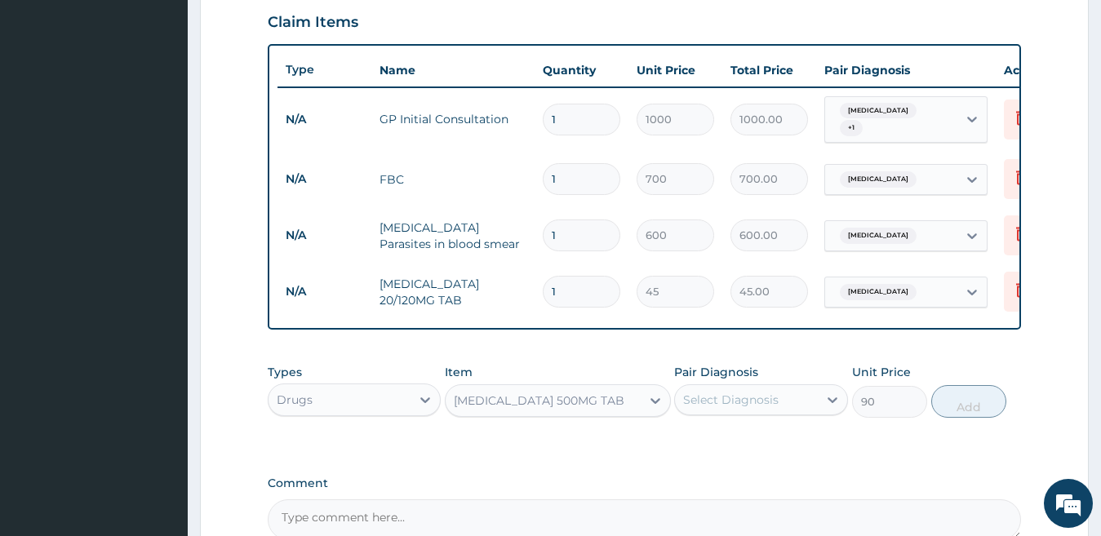
click at [729, 413] on div "Select Diagnosis" at bounding box center [746, 400] width 143 height 26
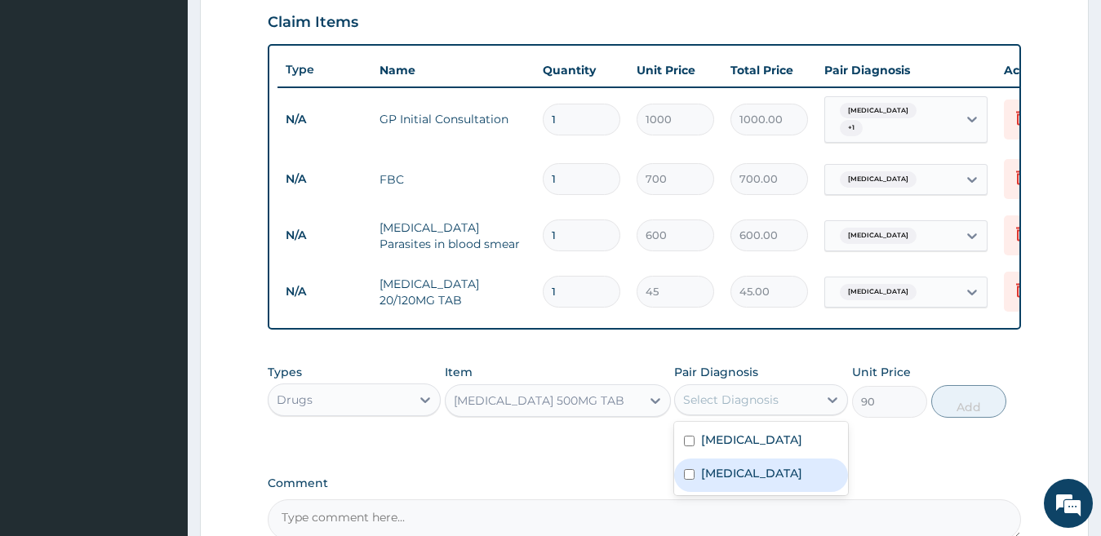
click at [707, 478] on label "[MEDICAL_DATA]" at bounding box center [751, 473] width 101 height 16
checkbox input "true"
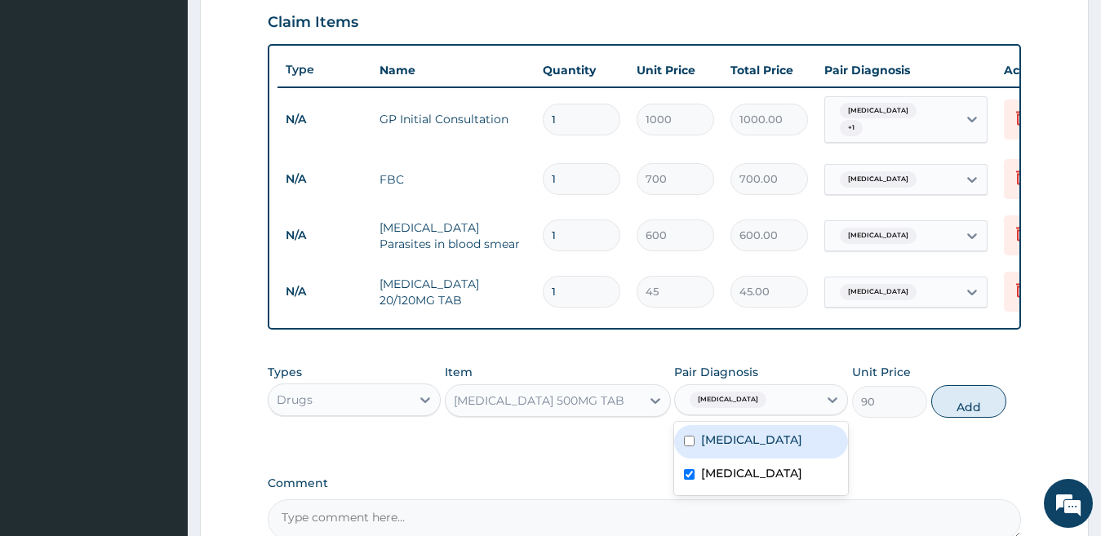
click at [702, 448] on label "[MEDICAL_DATA]" at bounding box center [751, 440] width 101 height 16
checkbox input "true"
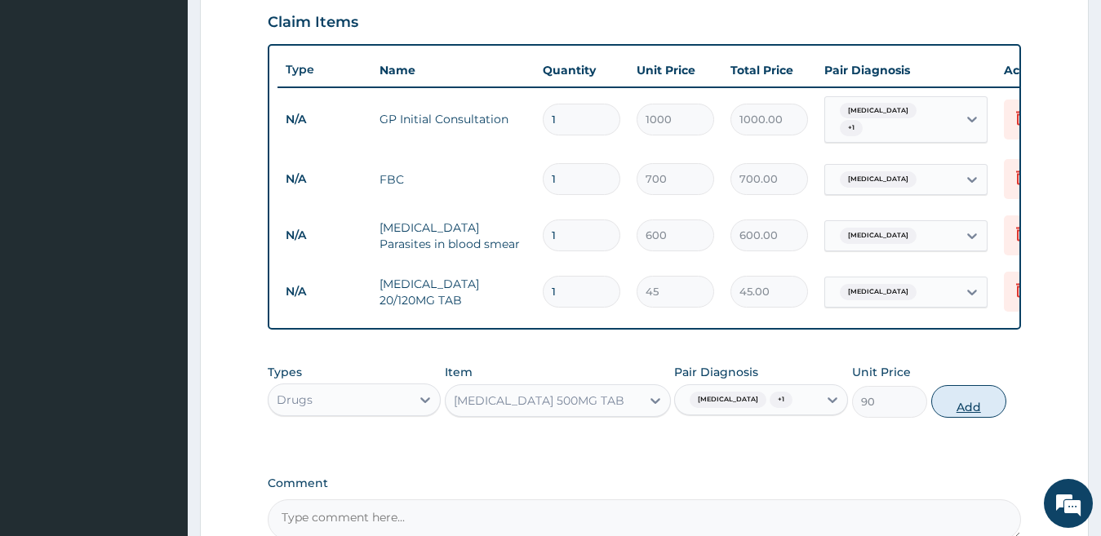
click at [949, 408] on button "Add" at bounding box center [968, 401] width 75 height 33
type input "0"
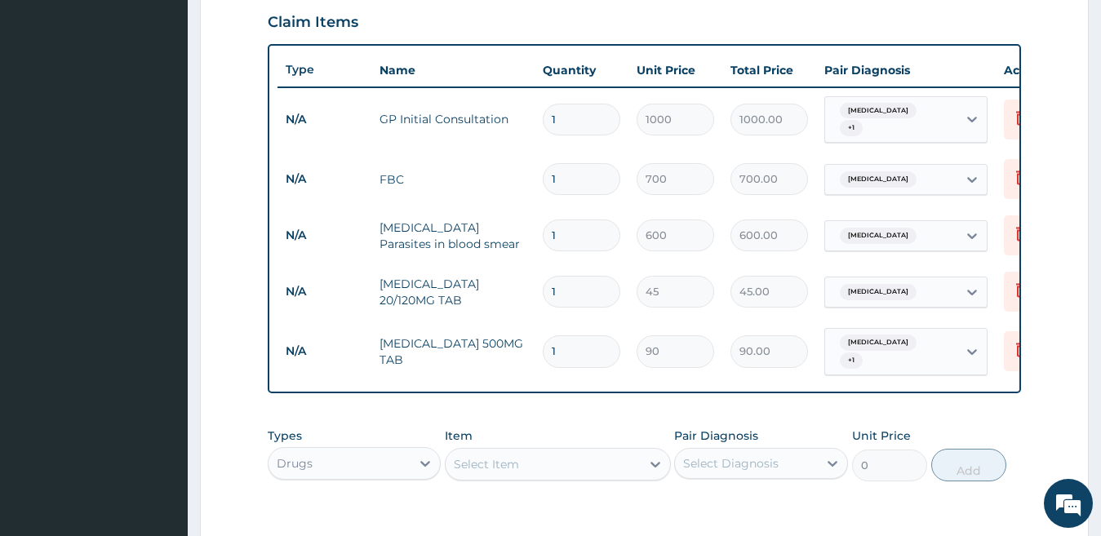
click at [492, 464] on div "Select Item" at bounding box center [486, 464] width 65 height 16
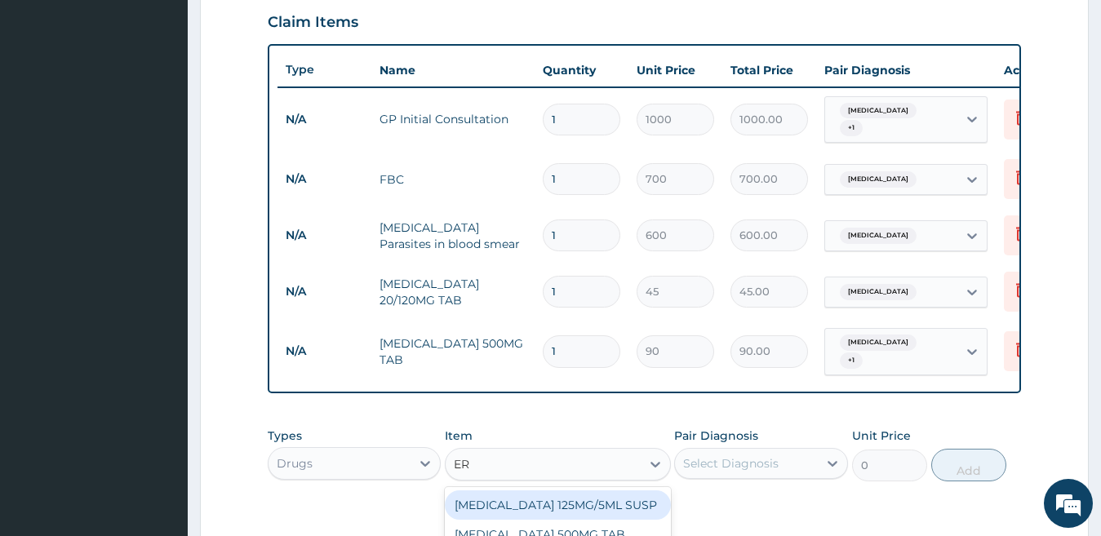
type input "E"
type input "AUGMEN"
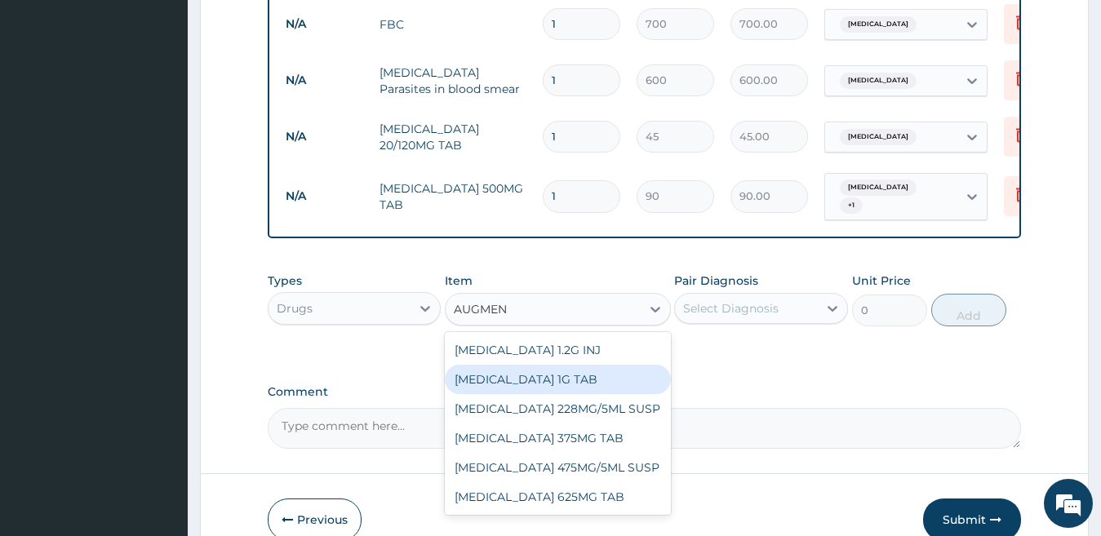
scroll to position [726, 0]
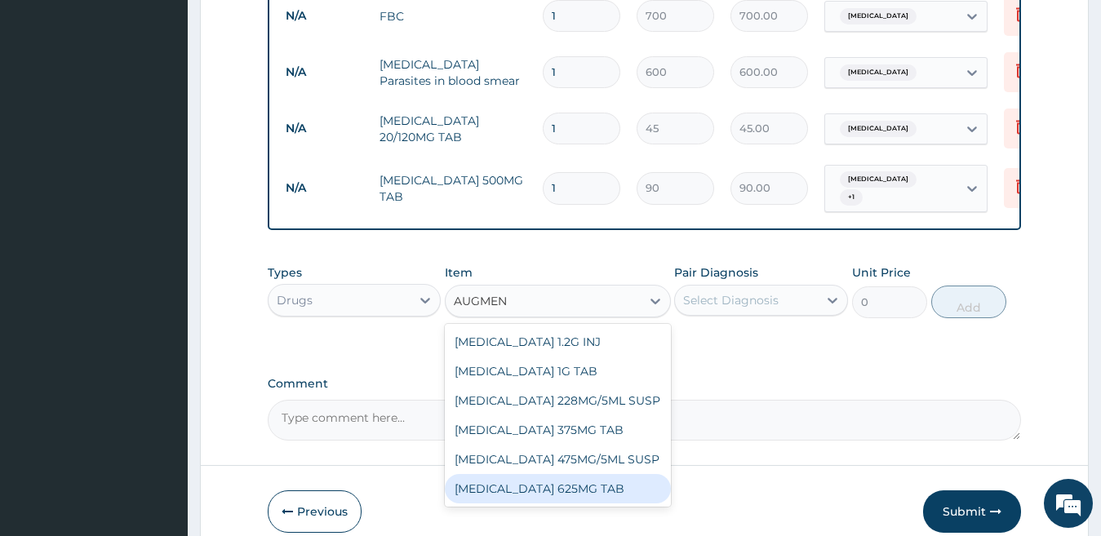
click at [587, 483] on div "[MEDICAL_DATA] 625MG TAB" at bounding box center [558, 488] width 226 height 29
type input "277.5"
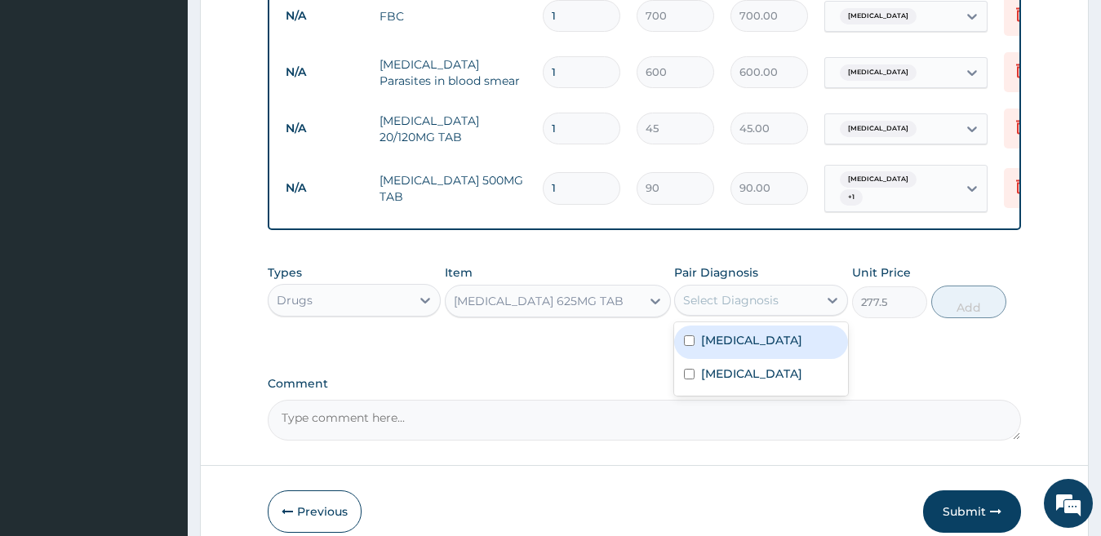
click at [813, 297] on div "Select Diagnosis" at bounding box center [746, 300] width 143 height 26
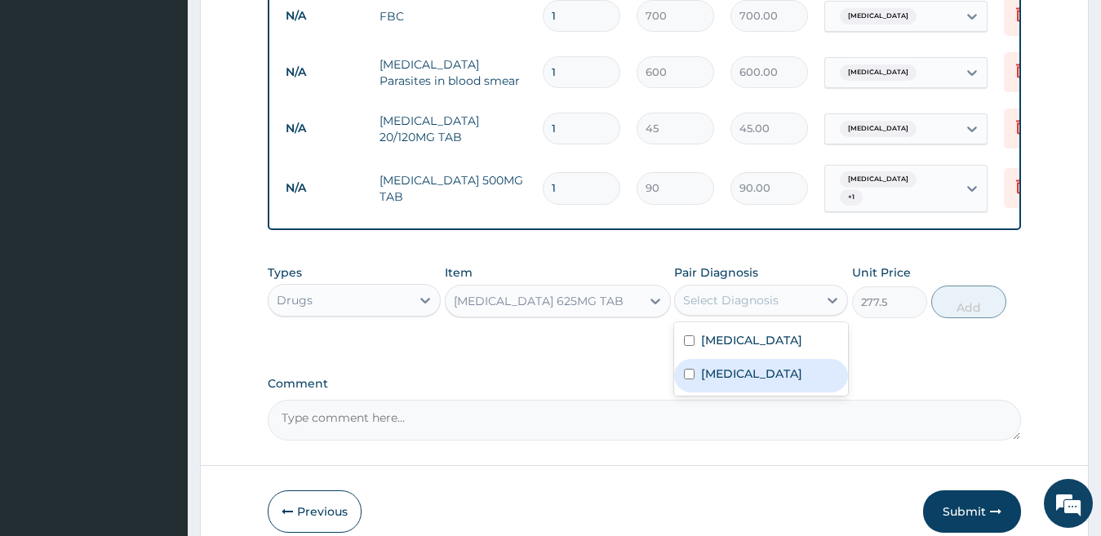
click at [758, 371] on label "[MEDICAL_DATA]" at bounding box center [751, 374] width 101 height 16
checkbox input "true"
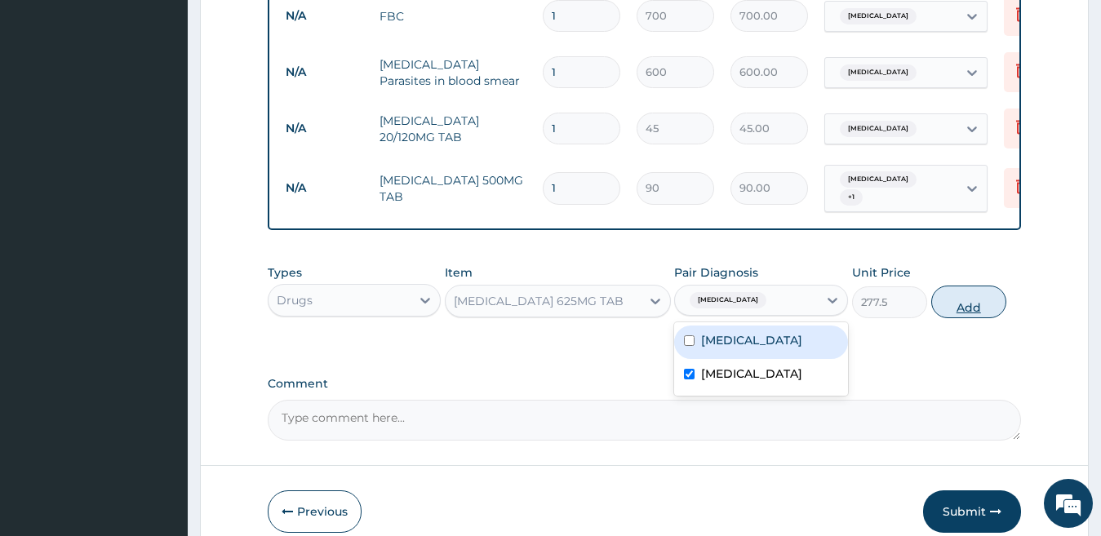
click at [962, 295] on button "Add" at bounding box center [968, 302] width 75 height 33
type input "0"
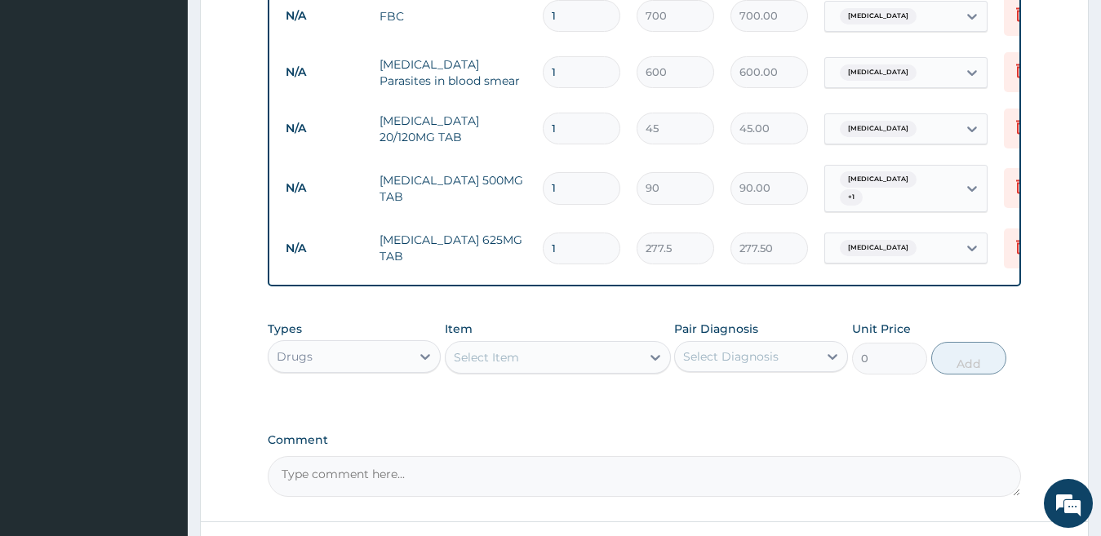
type input "14"
type input "3885.00"
type input "14"
click at [551, 172] on input "1" at bounding box center [582, 188] width 78 height 32
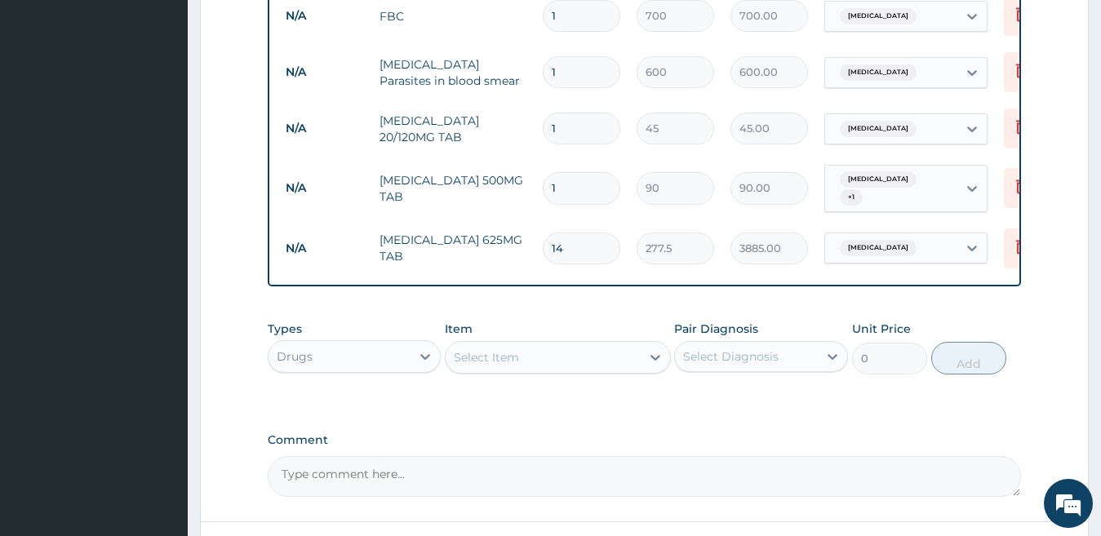
type input "3"
type input "270.00"
type input "3"
click at [552, 115] on input "1" at bounding box center [582, 129] width 78 height 32
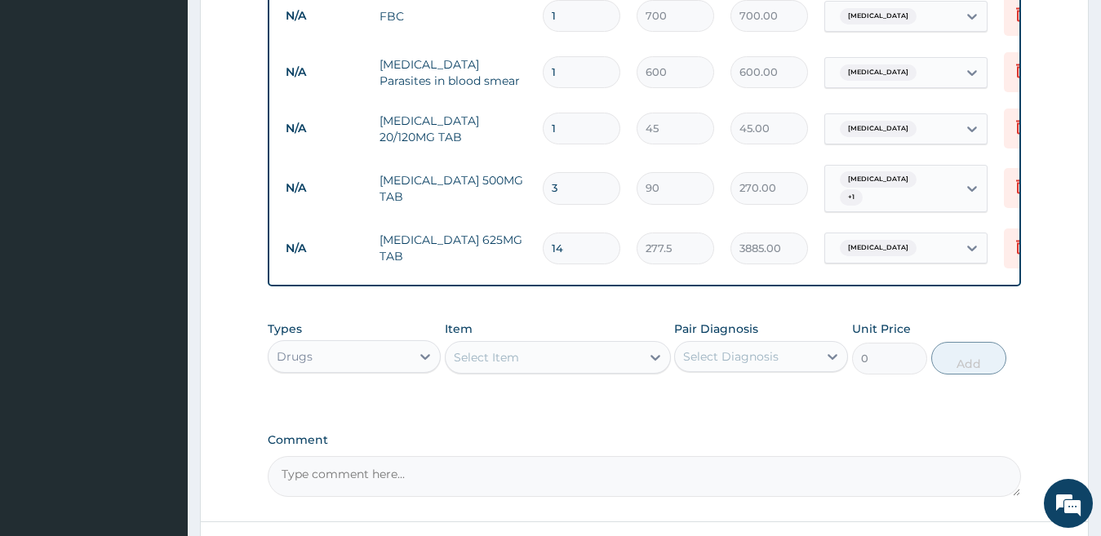
type input "2"
type input "90.00"
type input "24"
type input "1080.00"
type input "24"
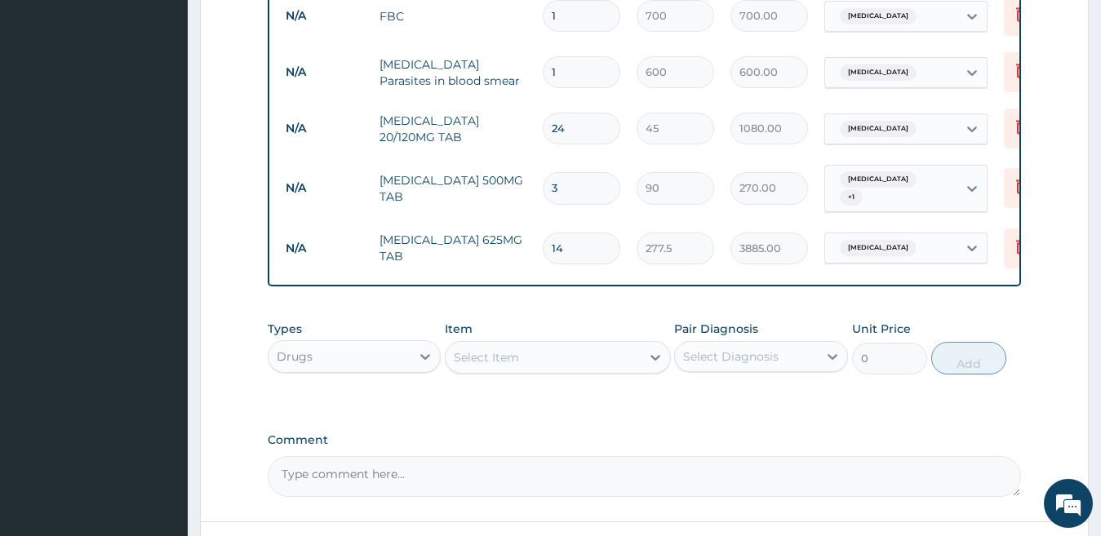
click at [483, 359] on div "Select Item" at bounding box center [486, 357] width 65 height 16
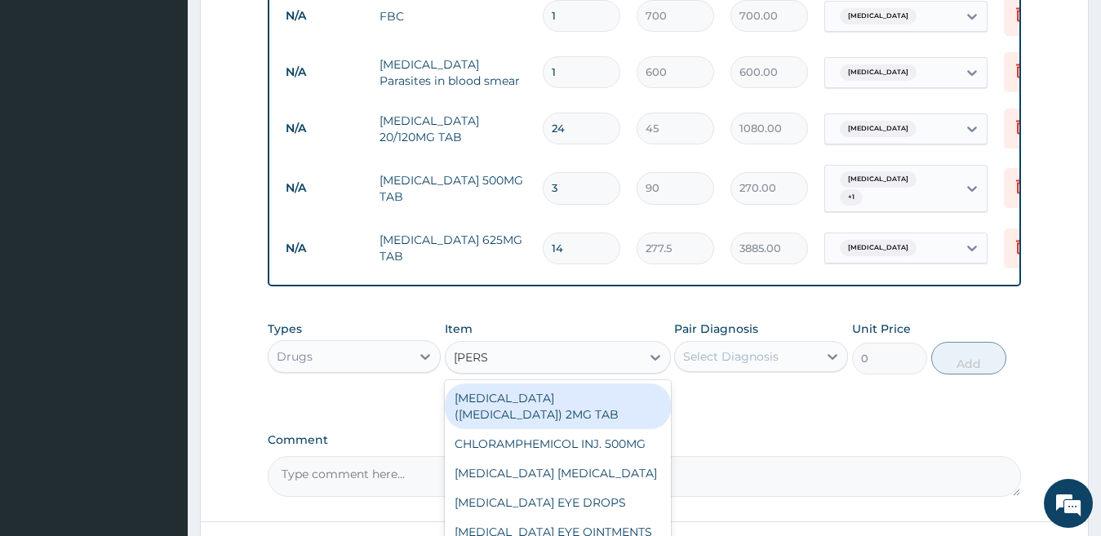
type input "LORAT"
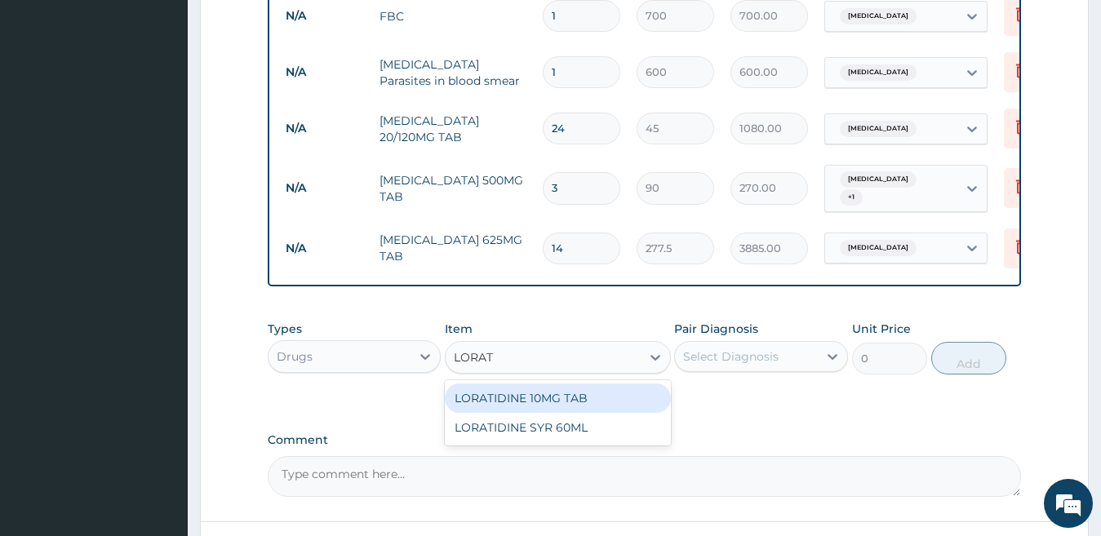
click at [495, 388] on div "LORATIDINE 10MG TAB" at bounding box center [558, 397] width 226 height 29
type input "25"
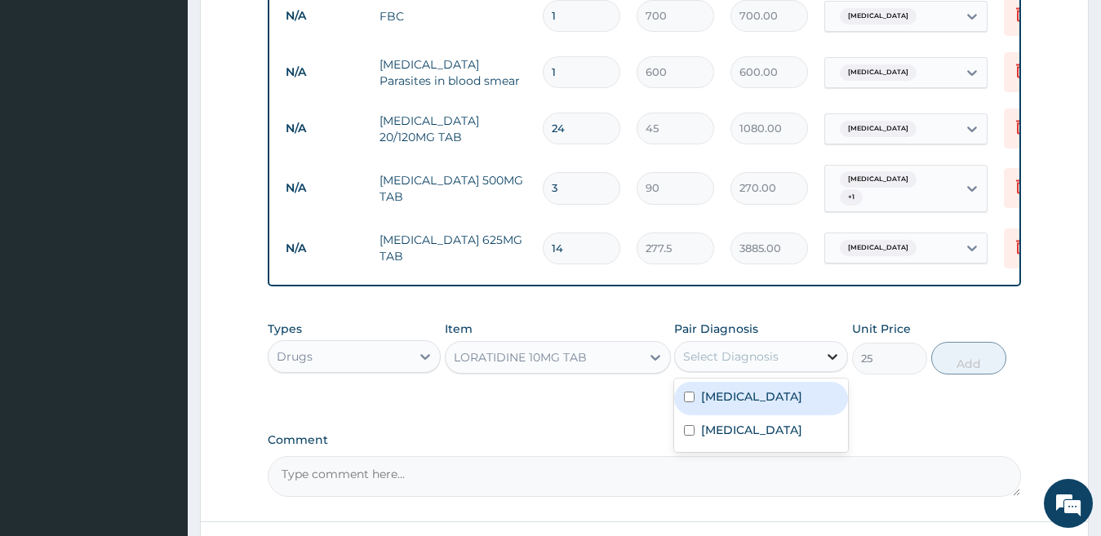
click at [833, 345] on div at bounding box center [832, 356] width 29 height 29
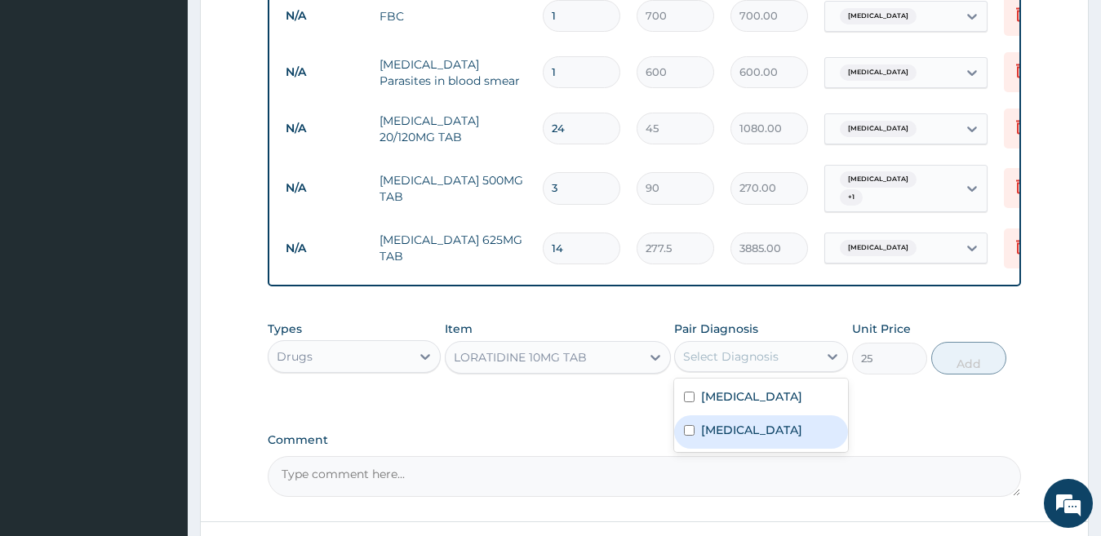
click at [768, 430] on label "[MEDICAL_DATA]" at bounding box center [751, 430] width 101 height 16
checkbox input "true"
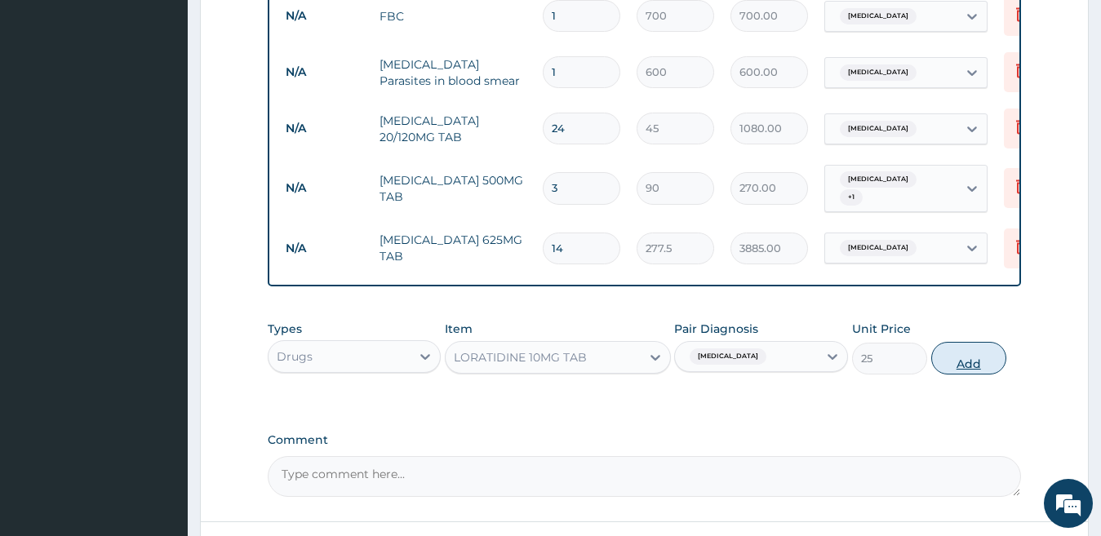
click at [966, 356] on button "Add" at bounding box center [968, 358] width 75 height 33
type input "0"
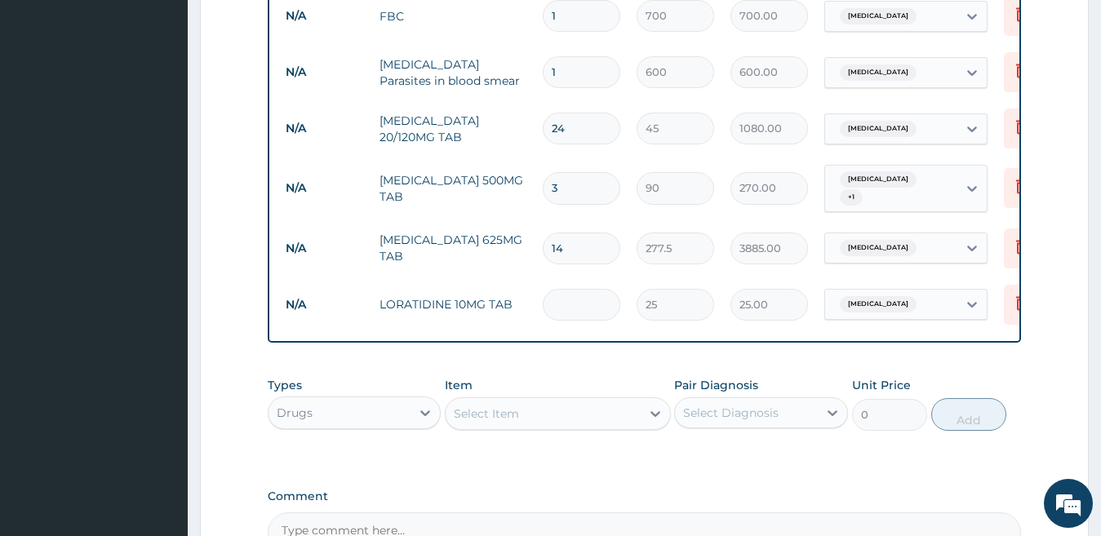
type input "0.00"
type input "7"
type input "175.00"
type input "7"
click at [525, 411] on div "Select Item" at bounding box center [542, 414] width 195 height 26
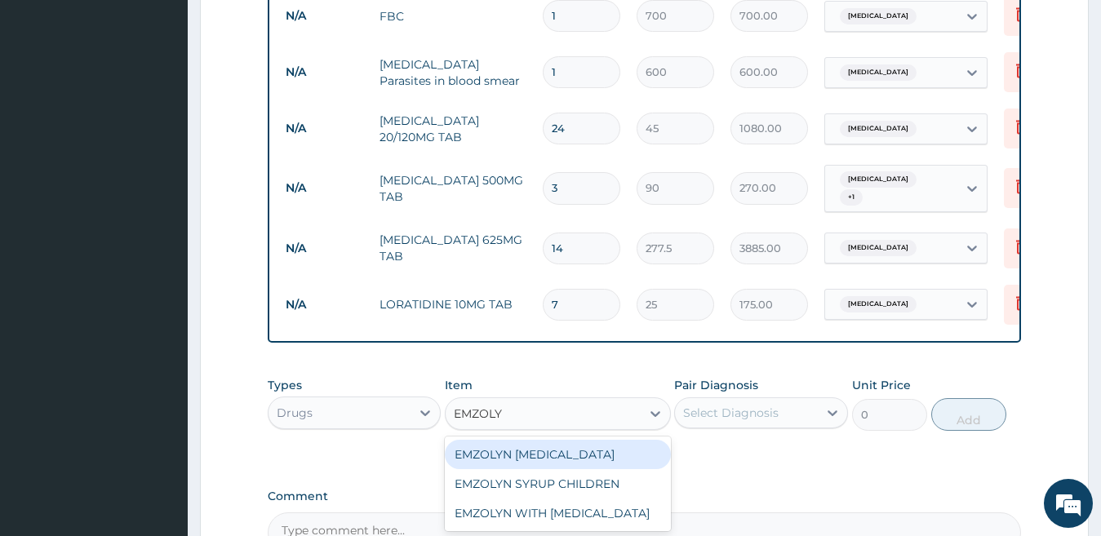
type input "EMZOLYN"
click at [538, 456] on div "EMZOLYN [MEDICAL_DATA]" at bounding box center [558, 454] width 226 height 29
type input "350"
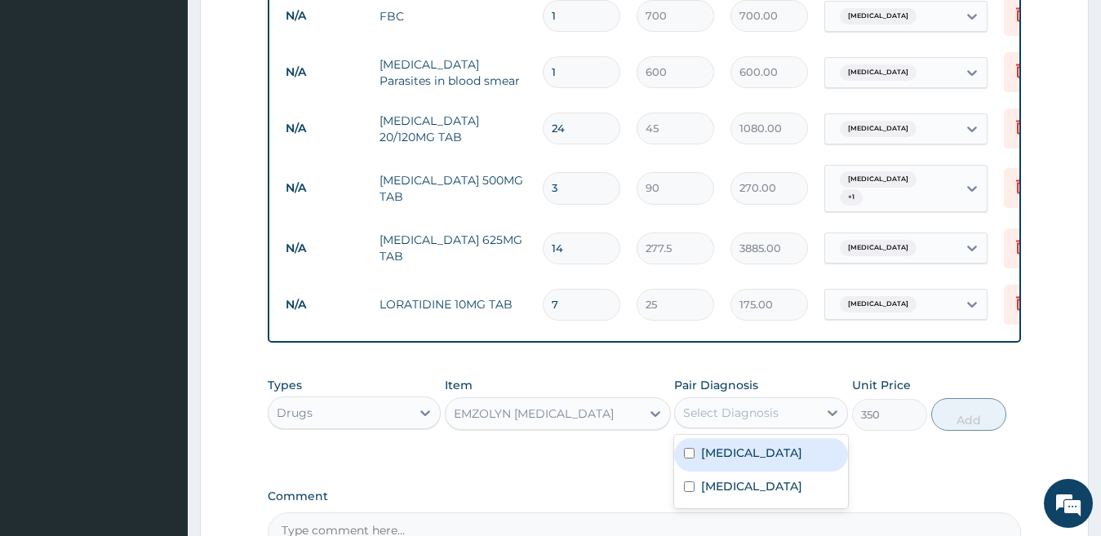
click at [731, 417] on div "Select Diagnosis" at bounding box center [730, 413] width 95 height 16
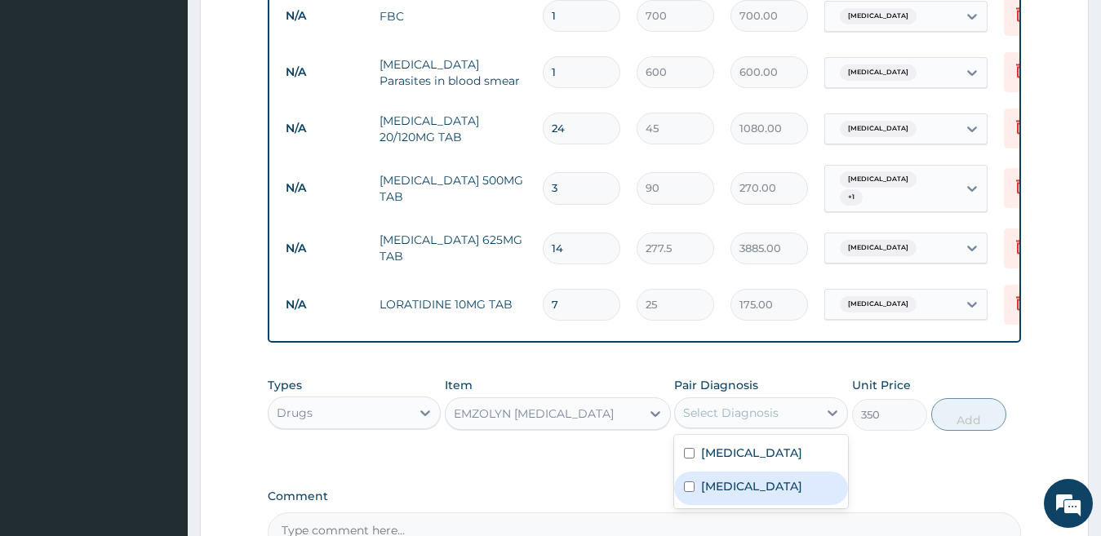
click at [728, 489] on label "[MEDICAL_DATA]" at bounding box center [751, 486] width 101 height 16
checkbox input "true"
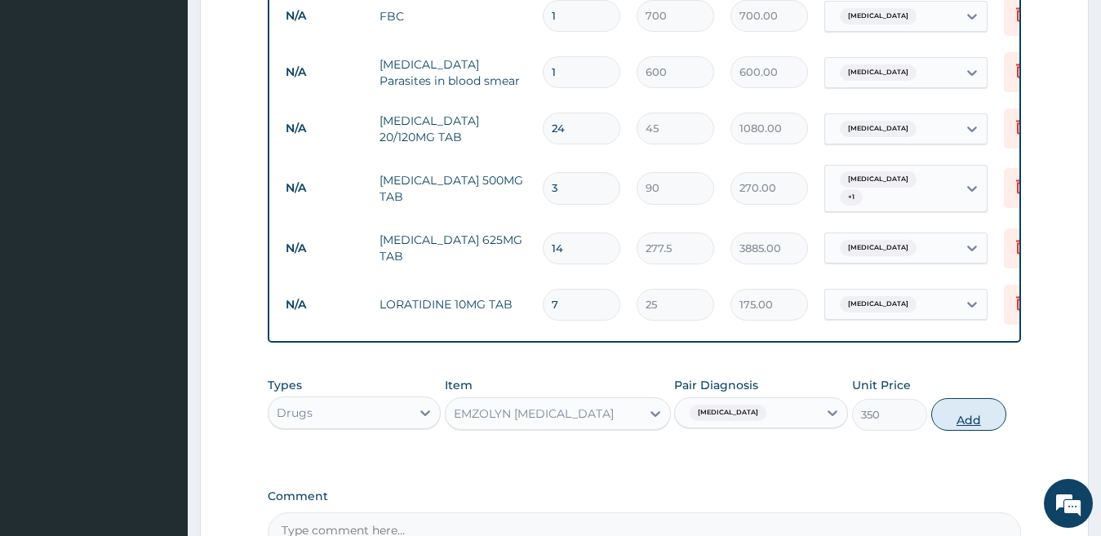
click at [967, 413] on button "Add" at bounding box center [968, 414] width 75 height 33
type input "0"
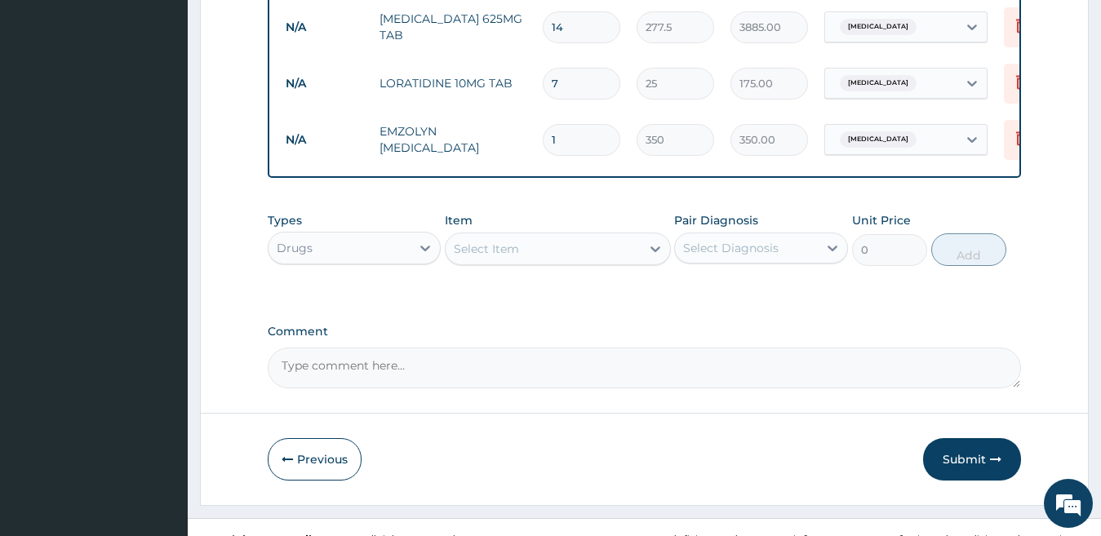
scroll to position [971, 0]
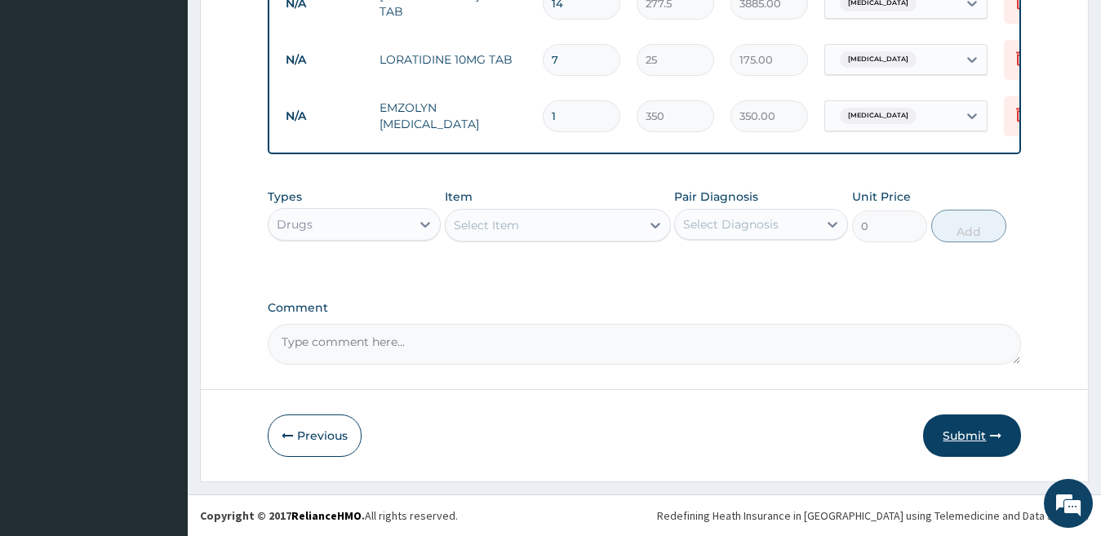
click at [973, 435] on button "Submit" at bounding box center [972, 435] width 98 height 42
